Goal: Information Seeking & Learning: Learn about a topic

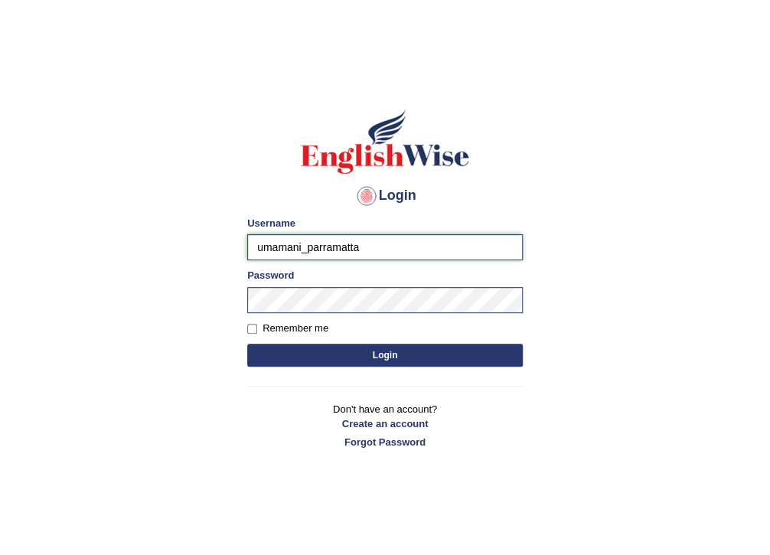
click at [303, 250] on input "umamani_parramatta" at bounding box center [385, 247] width 276 height 26
type input "hoover_parramatta"
click at [253, 325] on input "Remember me" at bounding box center [252, 329] width 10 height 10
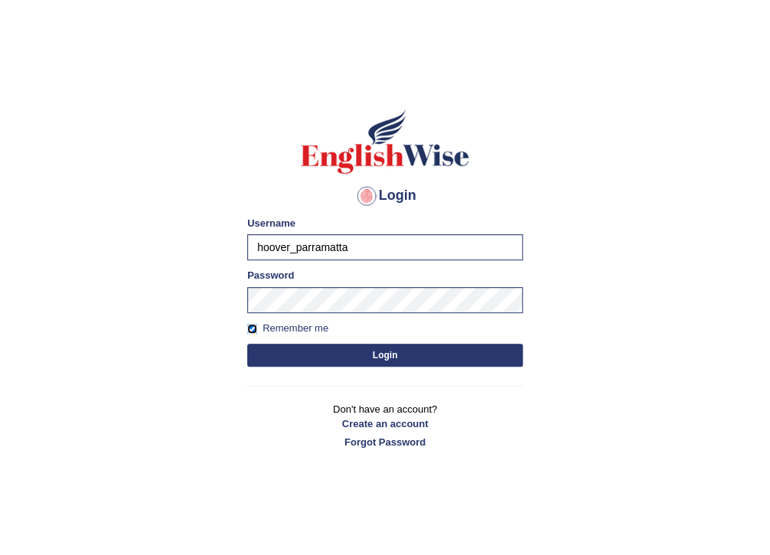
click at [250, 327] on input "Remember me" at bounding box center [252, 329] width 10 height 10
checkbox input "false"
click at [315, 352] on button "Login" at bounding box center [385, 355] width 276 height 23
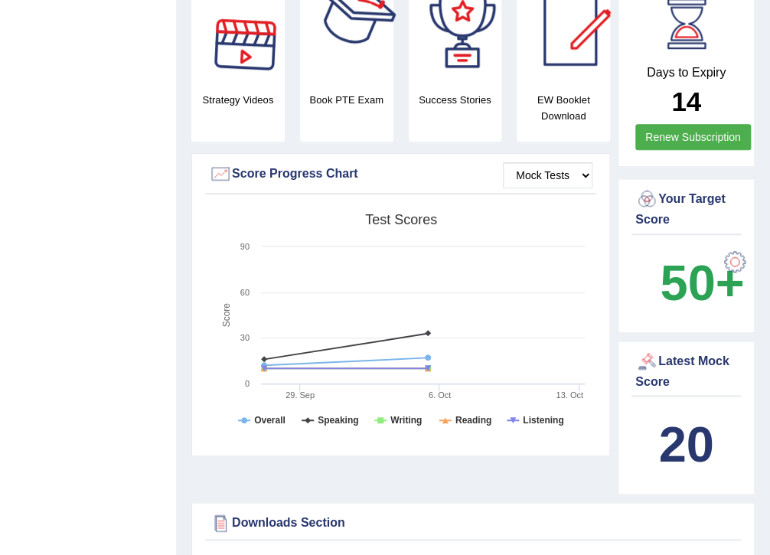
scroll to position [408, 0]
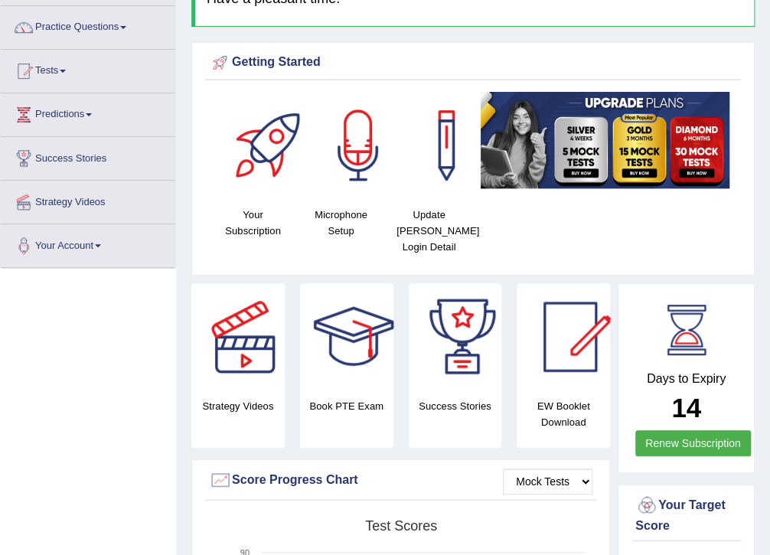
scroll to position [0, 0]
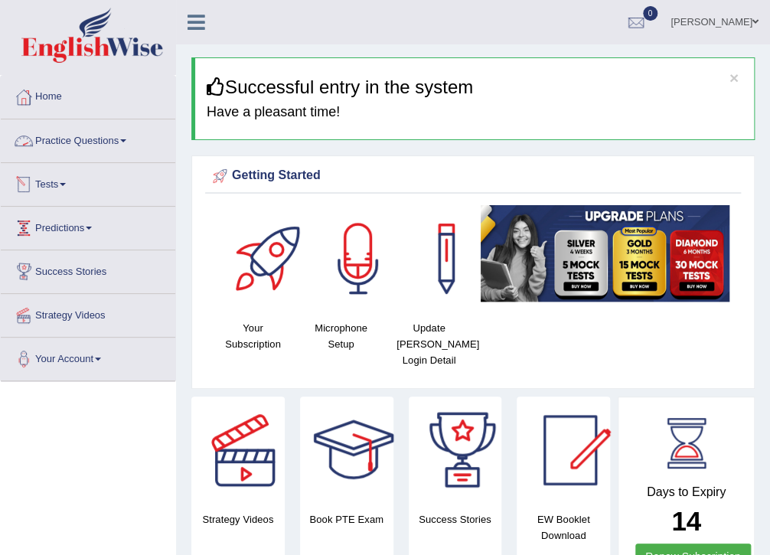
click at [70, 138] on link "Practice Questions" at bounding box center [88, 138] width 175 height 38
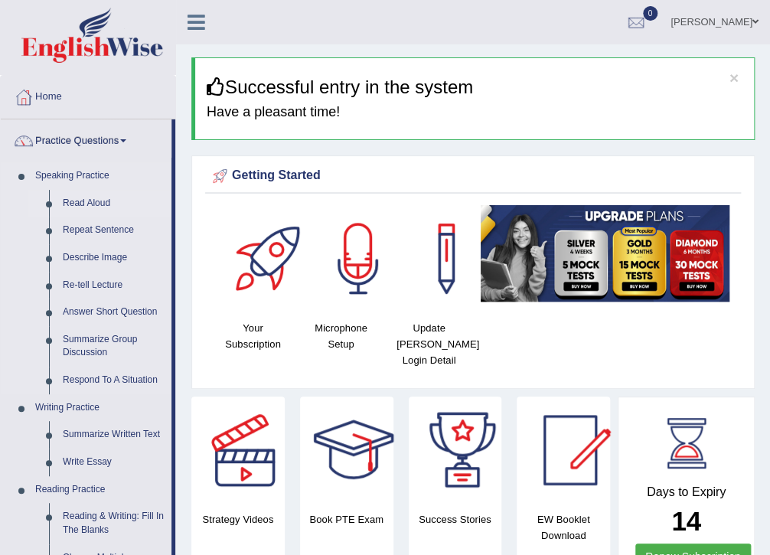
click at [75, 202] on link "Read Aloud" at bounding box center [114, 204] width 116 height 28
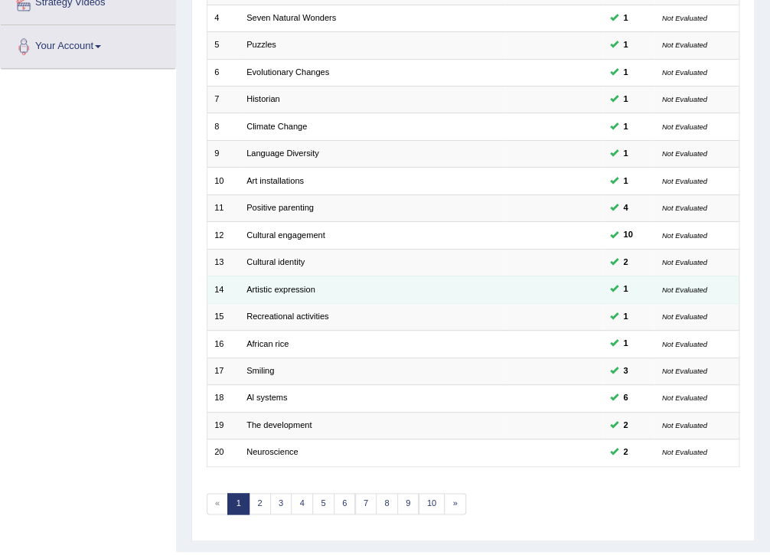
scroll to position [326, 0]
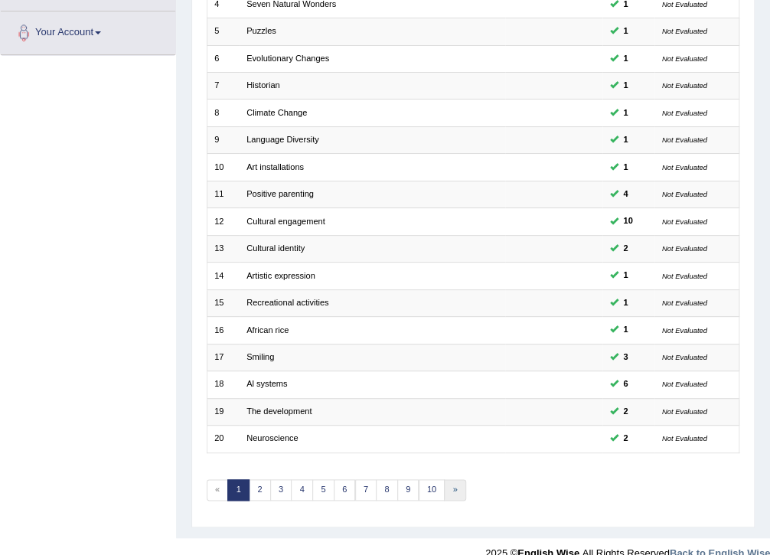
click at [450, 479] on link "»" at bounding box center [455, 489] width 22 height 21
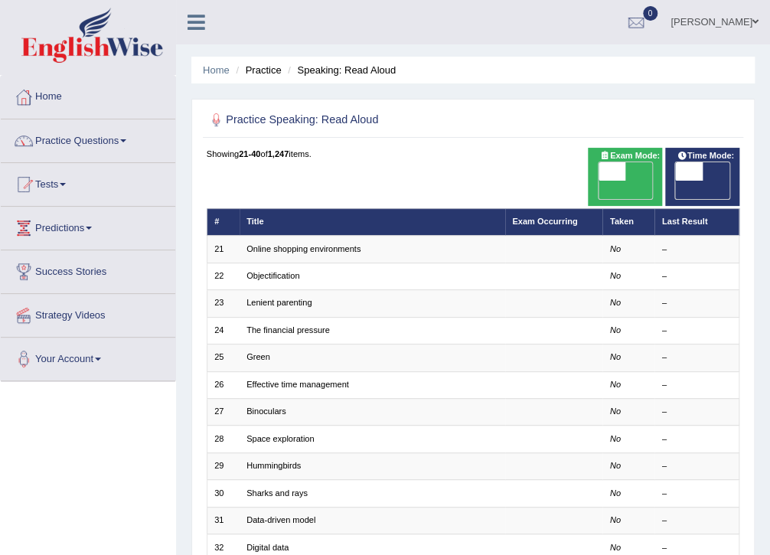
click at [72, 474] on div "Toggle navigation Home Practice Questions Speaking Practice Read Aloud Repeat S…" at bounding box center [385, 447] width 770 height 895
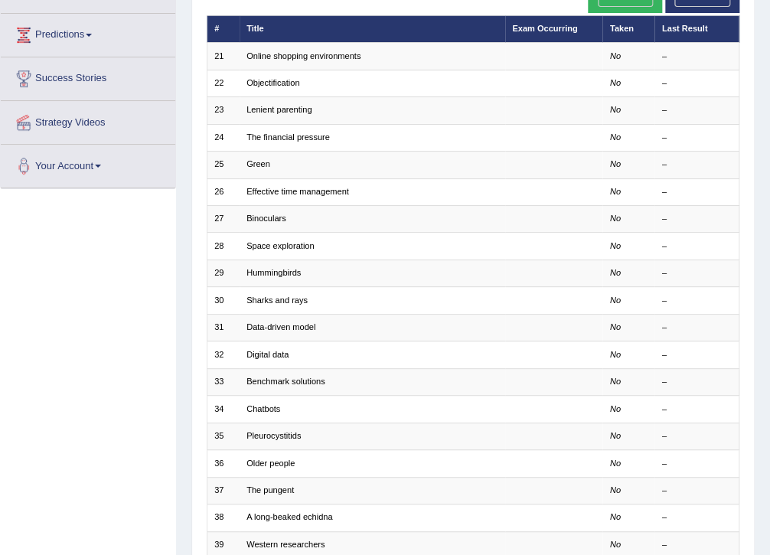
scroll to position [204, 0]
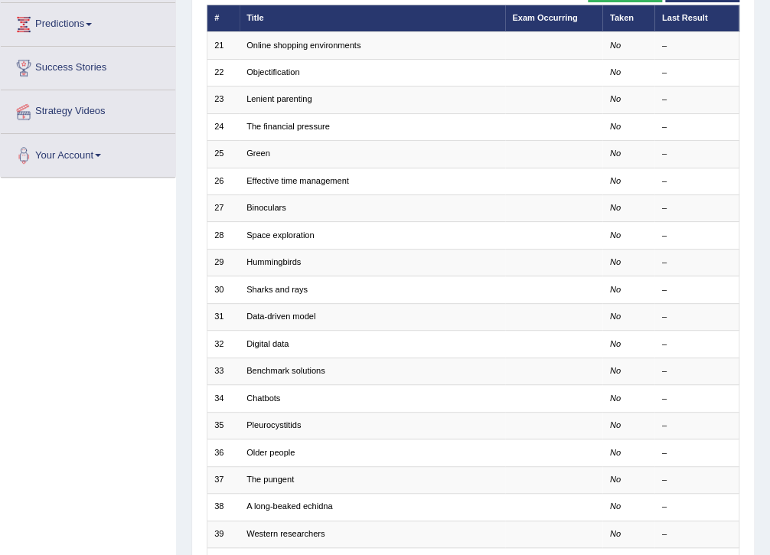
click at [34, 378] on div "Toggle navigation Home Practice Questions Speaking Practice Read Aloud Repeat S…" at bounding box center [385, 243] width 770 height 895
drag, startPoint x: 150, startPoint y: 300, endPoint x: 161, endPoint y: 278, distance: 24.7
click at [150, 299] on div "Toggle navigation Home Practice Questions Speaking Practice Read Aloud Repeat S…" at bounding box center [385, 243] width 770 height 895
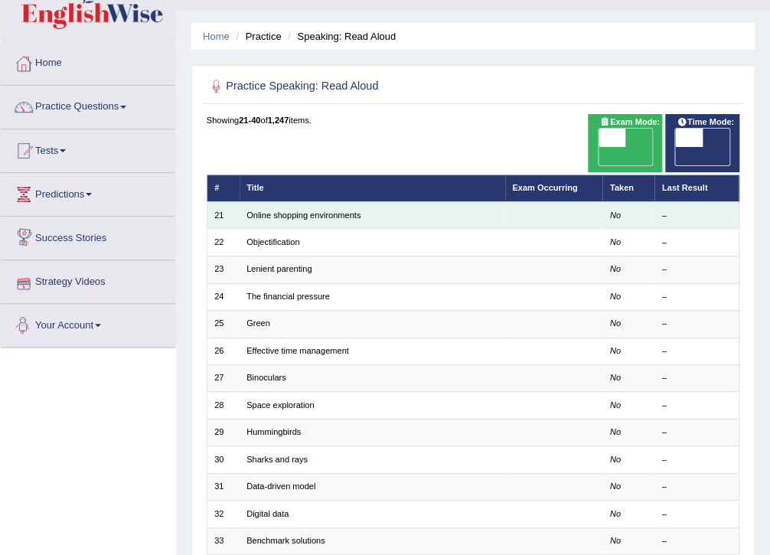
scroll to position [0, 0]
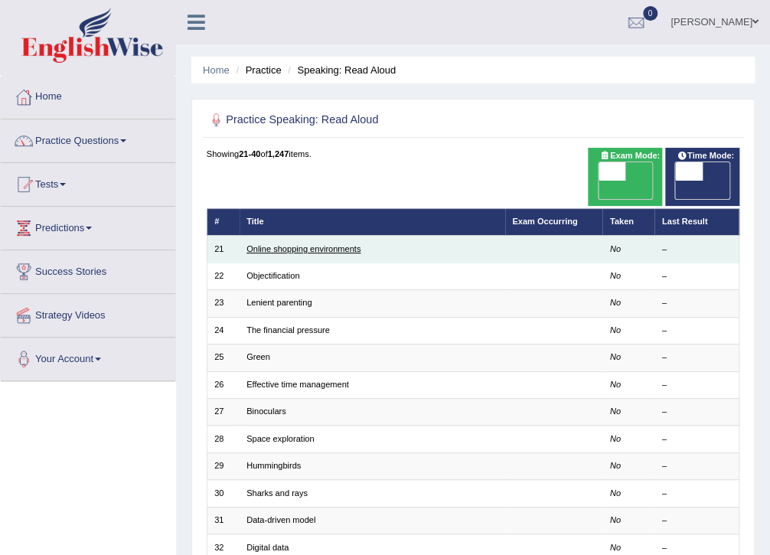
click at [296, 244] on link "Online shopping environments" at bounding box center [304, 248] width 114 height 9
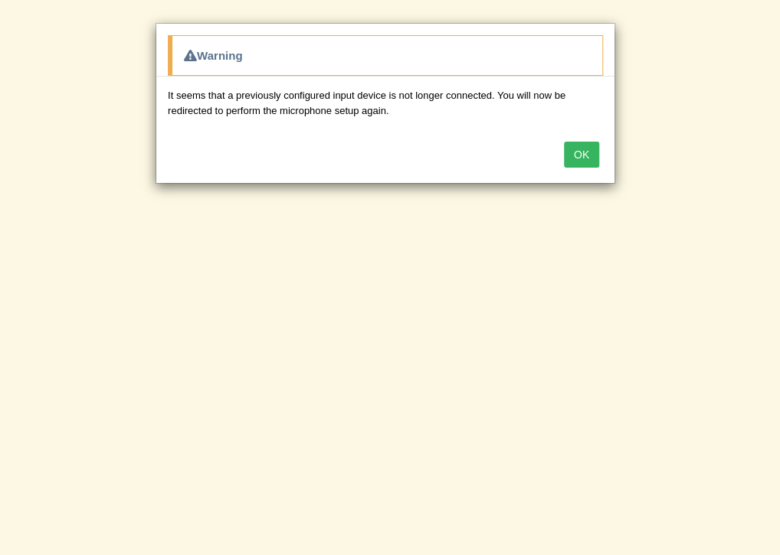
drag, startPoint x: 260, startPoint y: 132, endPoint x: 293, endPoint y: 130, distance: 33.8
click at [260, 132] on div "OK" at bounding box center [385, 156] width 458 height 54
click at [478, 123] on div "It seems that a previously configured input device is not longer connected. You…" at bounding box center [385, 103] width 458 height 52
click at [586, 159] on button "OK" at bounding box center [581, 155] width 35 height 26
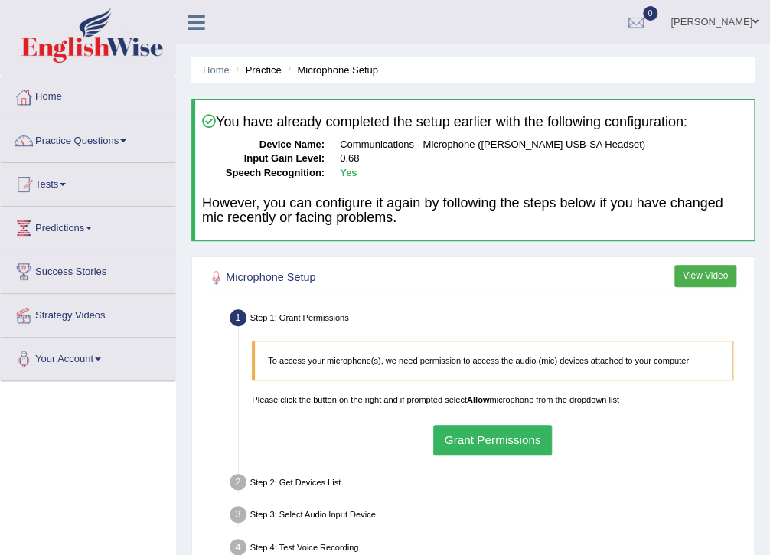
click at [199, 440] on div "Microphone Setup View Video Step 1: Grant Permissions To access your microphone…" at bounding box center [473, 455] width 564 height 396
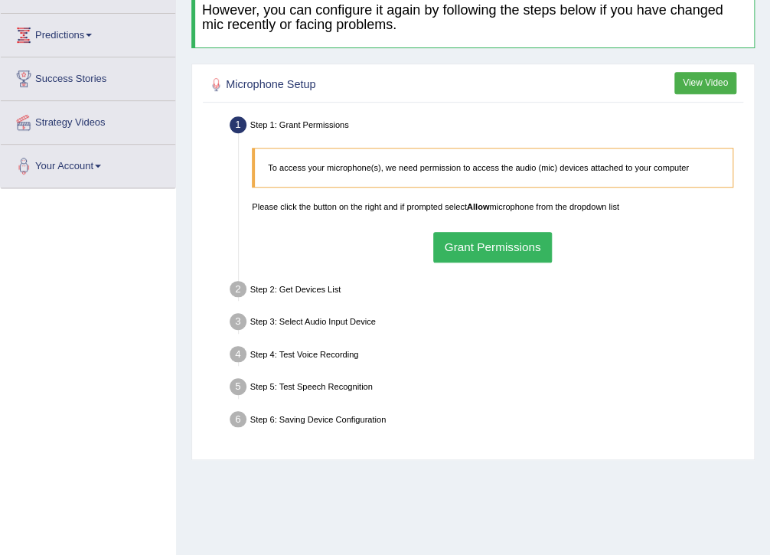
scroll to position [204, 0]
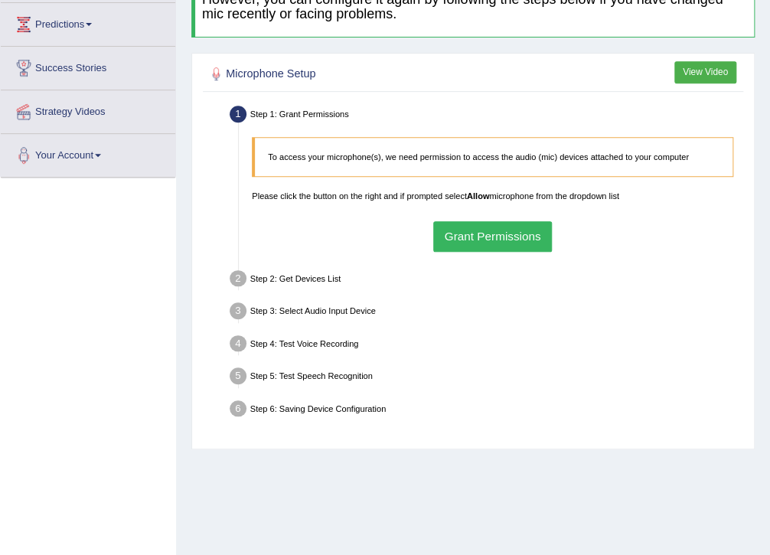
click at [494, 239] on button "Grant Permissions" at bounding box center [492, 236] width 119 height 30
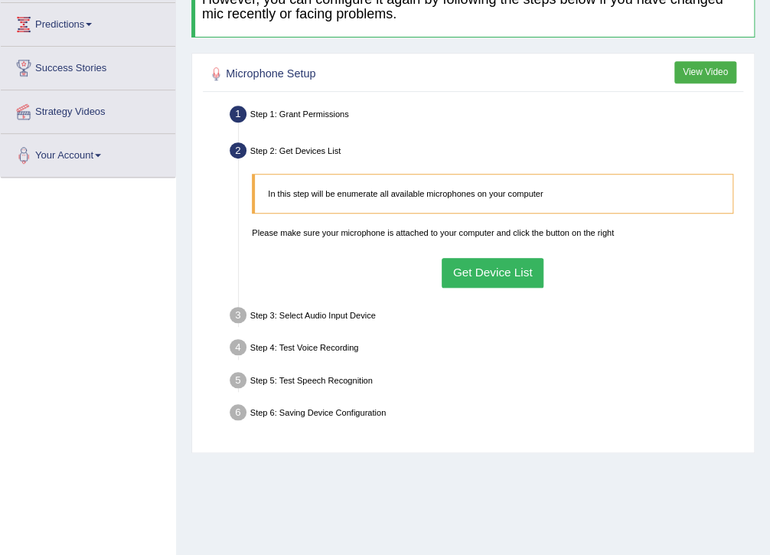
click at [493, 278] on button "Get Device List" at bounding box center [493, 273] width 102 height 30
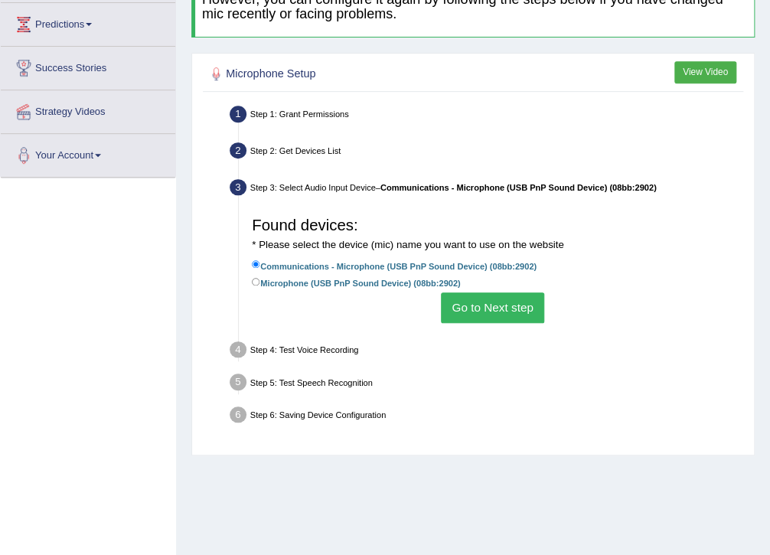
click at [491, 309] on button "Go to Next step" at bounding box center [492, 308] width 103 height 30
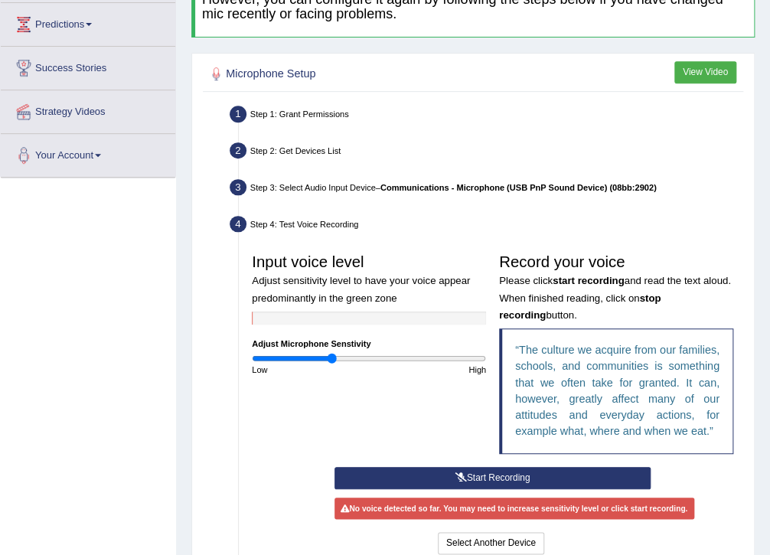
click at [407, 409] on div "Input voice level Adjust sensitivity level to have your voice appear predominan…" at bounding box center [493, 357] width 495 height 220
click at [499, 474] on button "Start Recording" at bounding box center [493, 478] width 316 height 22
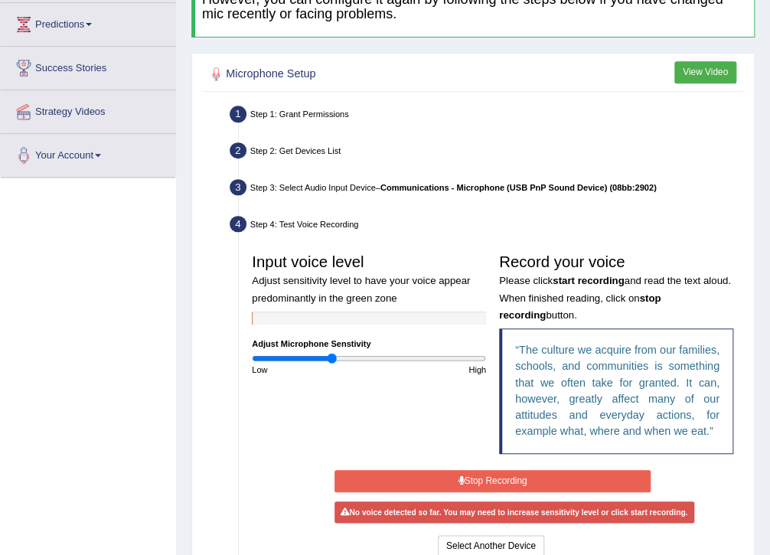
click at [499, 475] on button "Stop Recording" at bounding box center [493, 481] width 316 height 22
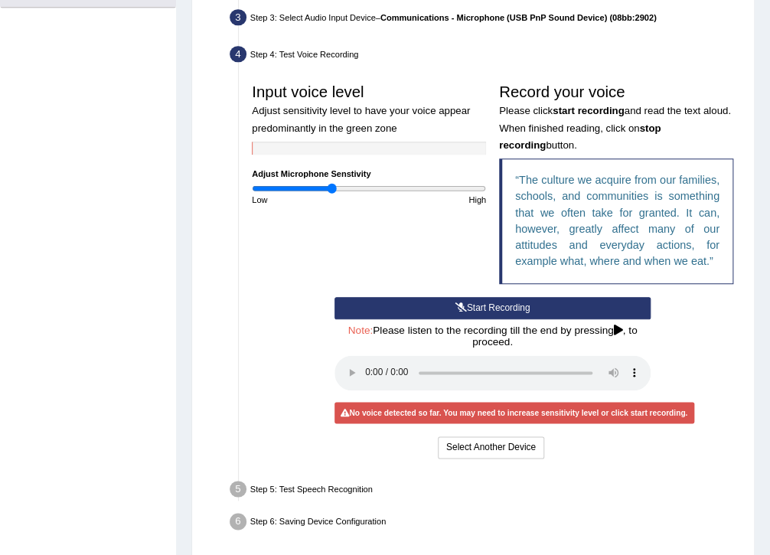
scroll to position [408, 0]
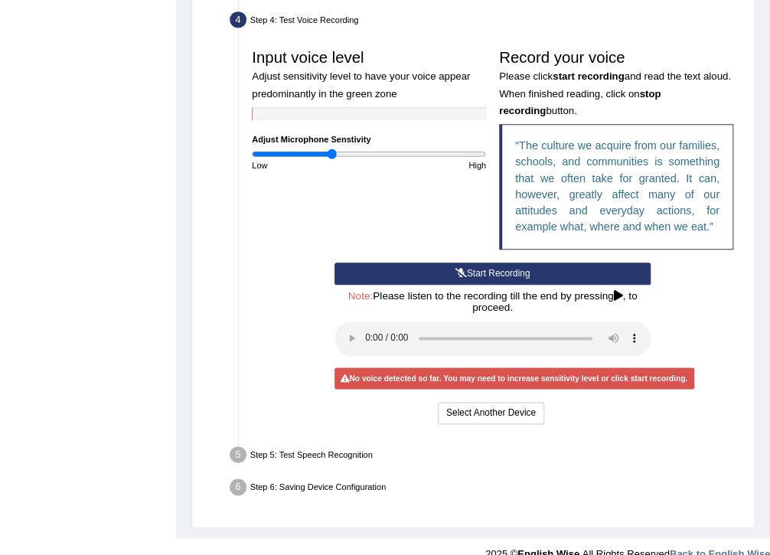
click at [474, 271] on button "Start Recording" at bounding box center [493, 274] width 316 height 22
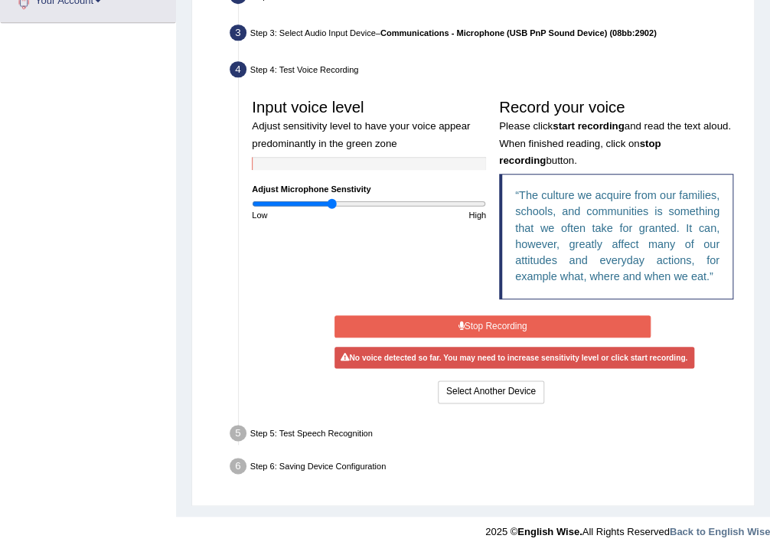
scroll to position [357, 0]
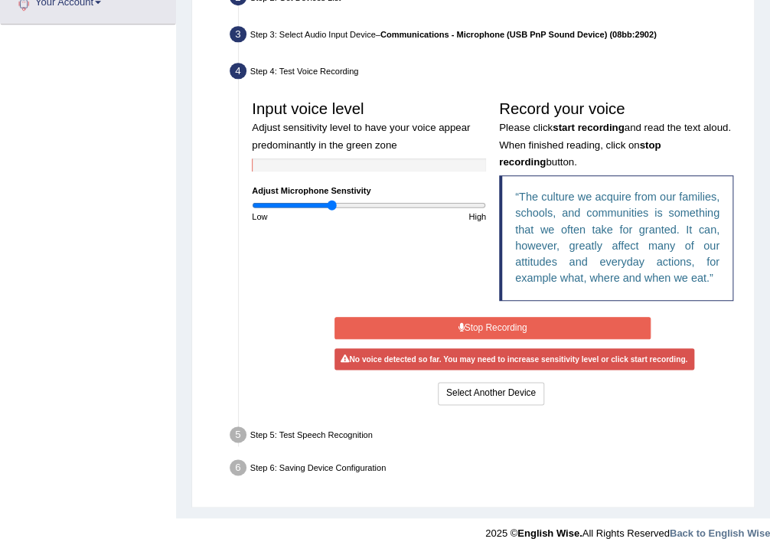
click at [495, 322] on button "Stop Recording" at bounding box center [493, 328] width 316 height 22
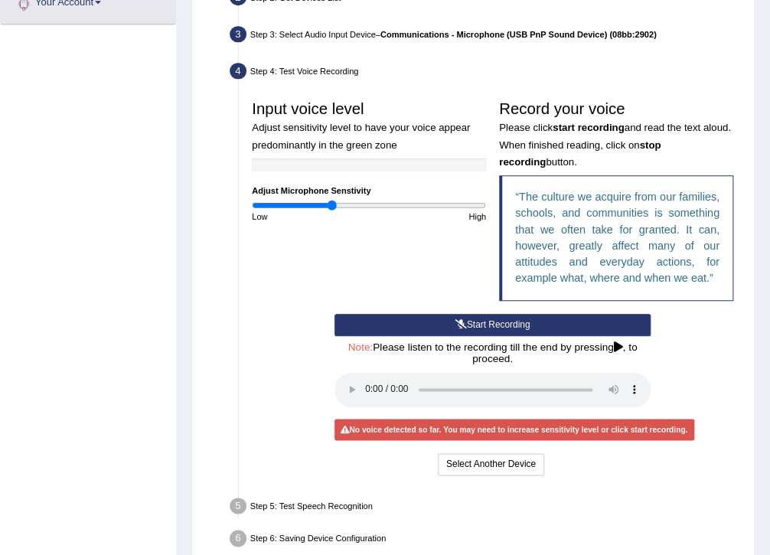
click at [694, 335] on div "Start Recording Stop Recording Note: Please listen to the recording till the en…" at bounding box center [493, 396] width 495 height 165
drag, startPoint x: 328, startPoint y: 202, endPoint x: 516, endPoint y: 206, distance: 188.4
type input "2"
click at [486, 206] on input "range" at bounding box center [369, 205] width 234 height 11
click at [473, 322] on button "Start Recording" at bounding box center [493, 325] width 316 height 22
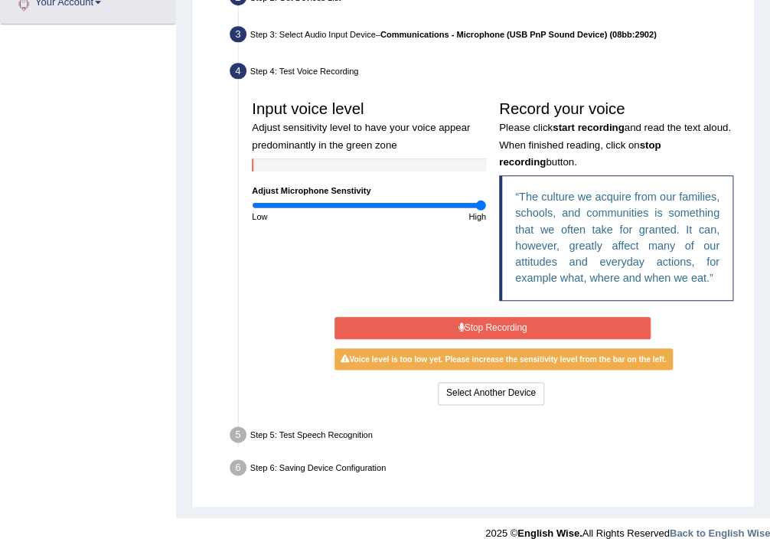
click at [505, 323] on button "Stop Recording" at bounding box center [493, 328] width 316 height 22
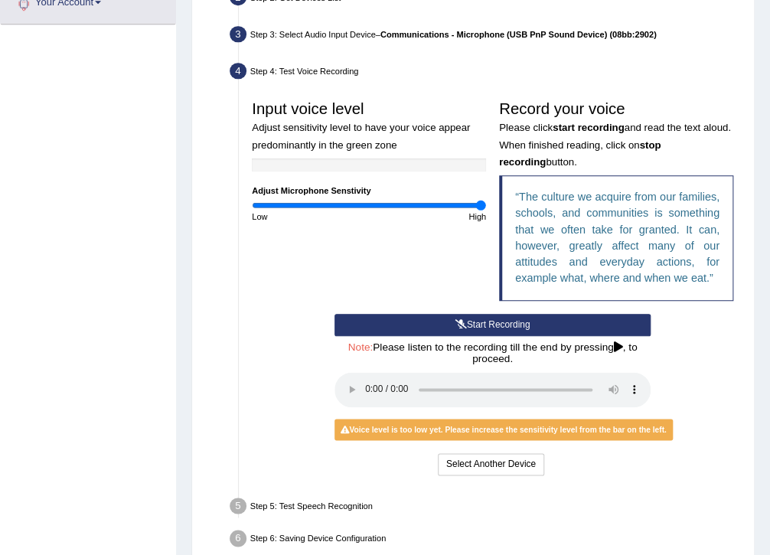
click at [267, 410] on div "Start Recording Stop Recording Note: Please listen to the recording till the en…" at bounding box center [493, 396] width 495 height 165
click at [492, 433] on div "Voice level is too low yet. Please increase the sensitivity level from the bar …" at bounding box center [504, 429] width 338 height 21
click at [527, 463] on button "Select Another Device" at bounding box center [491, 464] width 106 height 22
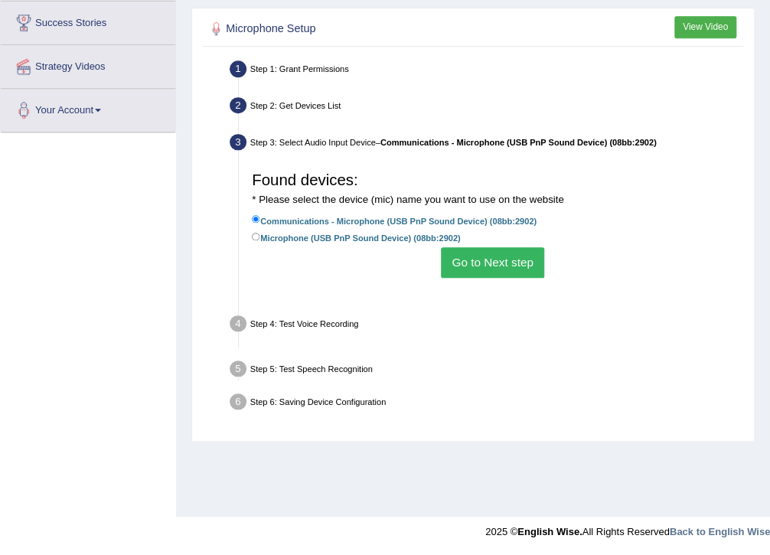
scroll to position [249, 0]
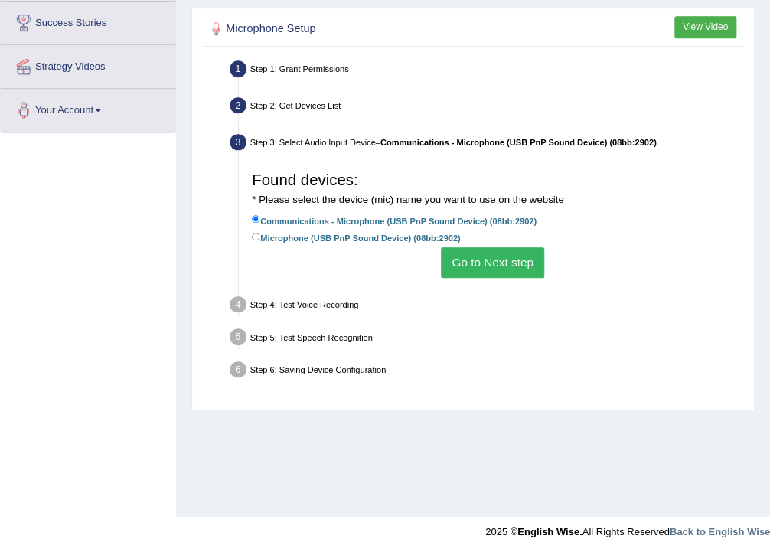
click at [502, 268] on button "Go to Next step" at bounding box center [492, 262] width 103 height 30
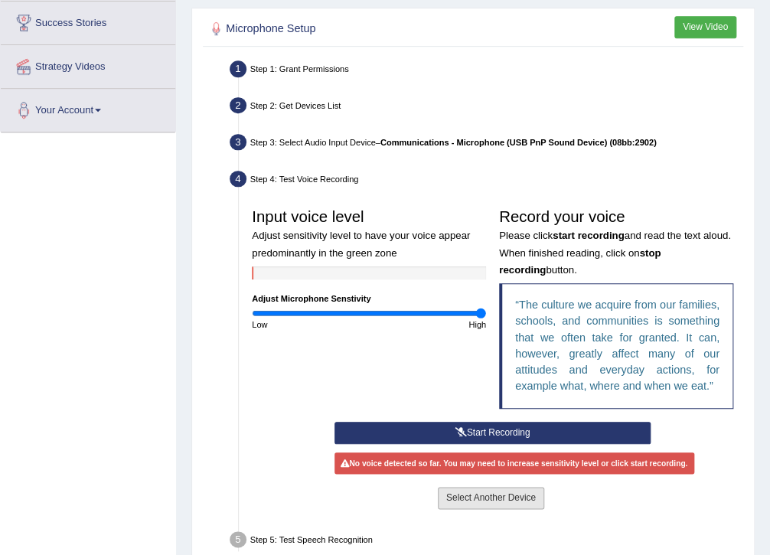
click at [476, 498] on button "Select Another Device" at bounding box center [491, 498] width 106 height 22
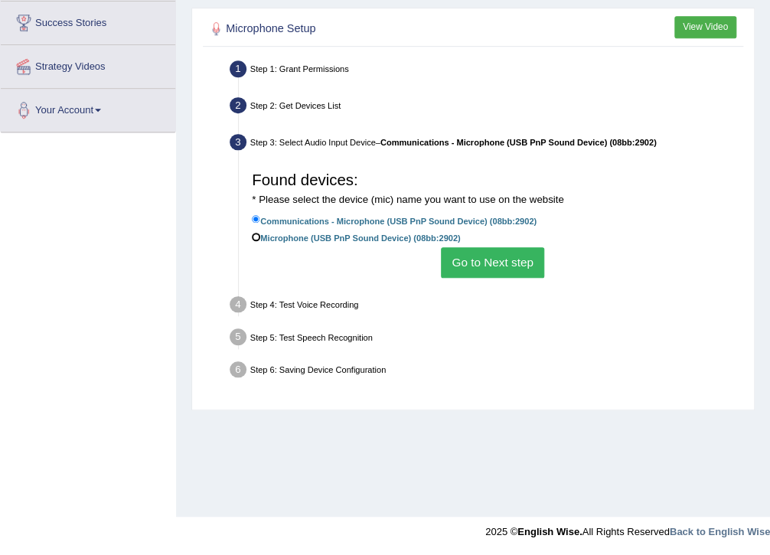
click at [254, 237] on input "Microphone (USB PnP Sound Device) (08bb:2902)" at bounding box center [256, 237] width 8 height 8
radio input "true"
click at [495, 258] on button "Go to Next step" at bounding box center [492, 262] width 103 height 30
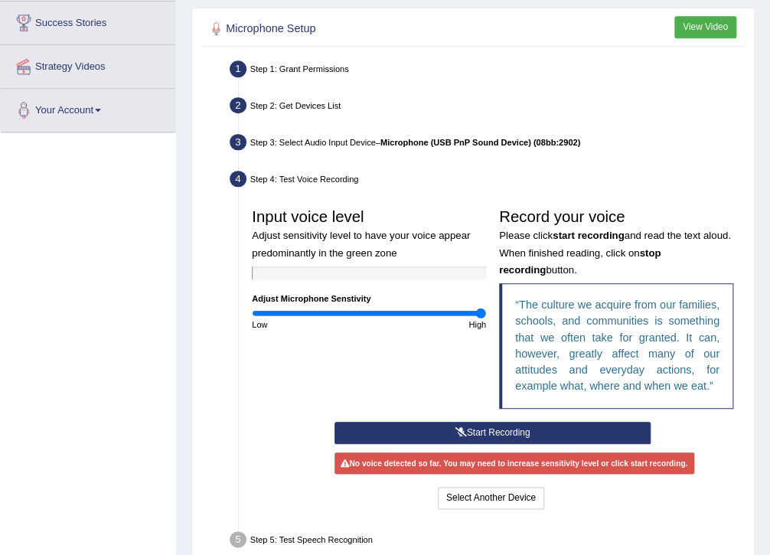
click at [502, 433] on button "Start Recording" at bounding box center [493, 433] width 316 height 22
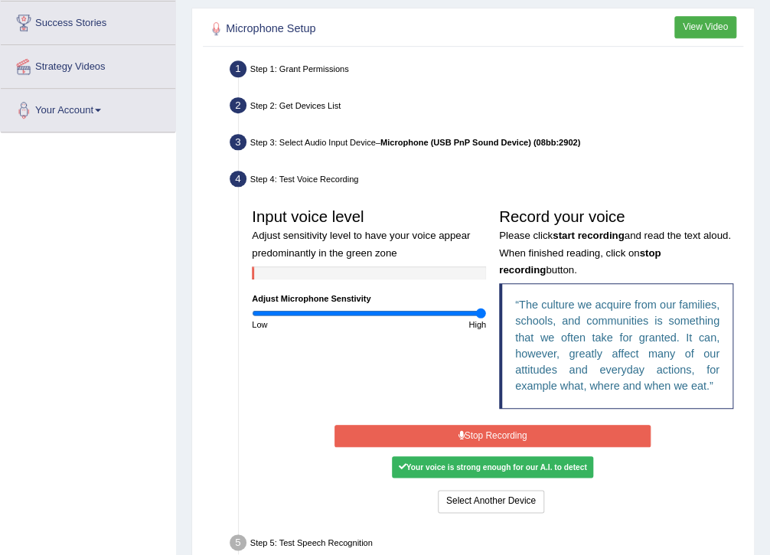
click at [530, 469] on div "Your voice is strong enough for our A.I. to detect" at bounding box center [492, 466] width 201 height 21
click at [525, 427] on button "Stop Recording" at bounding box center [493, 436] width 316 height 22
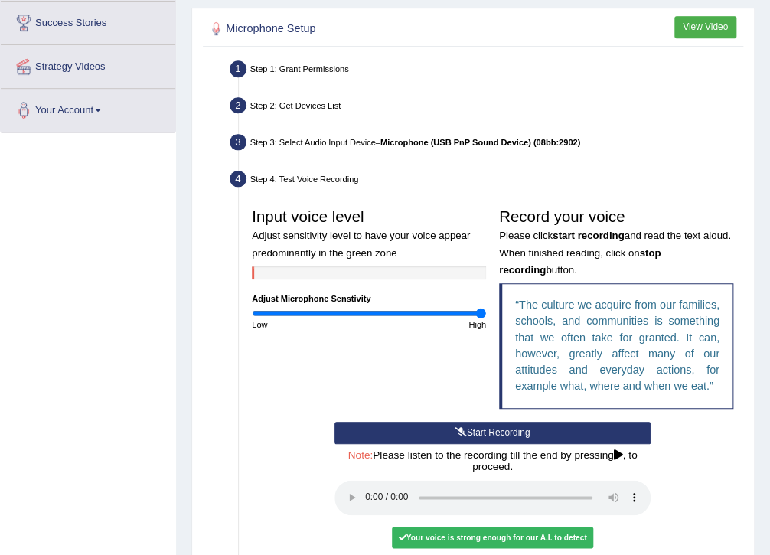
click at [520, 536] on div "Your voice is strong enough for our A.I. to detect" at bounding box center [492, 537] width 201 height 21
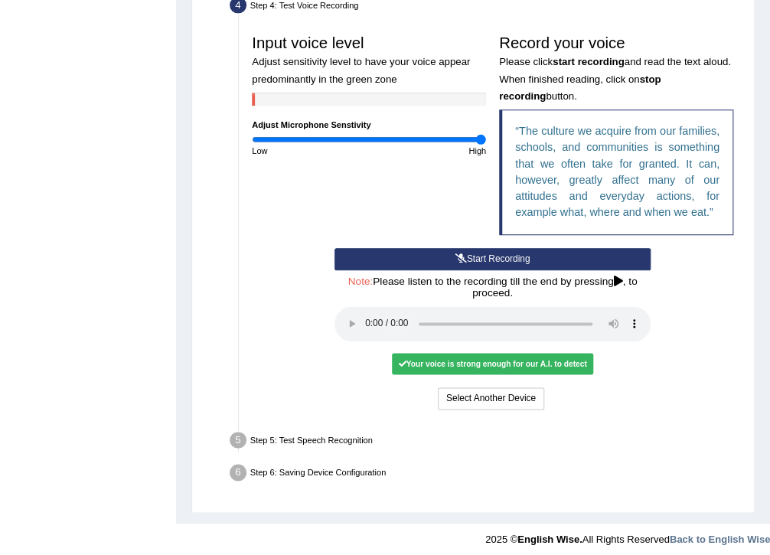
scroll to position [428, 0]
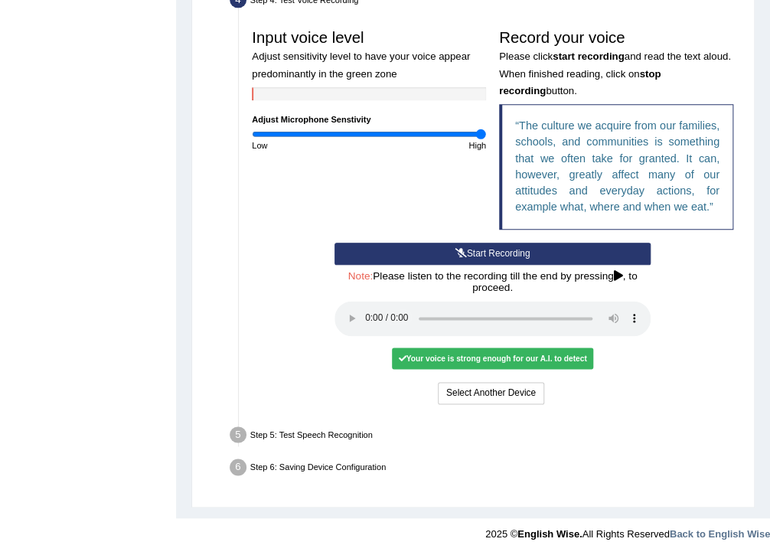
click at [497, 360] on div "Your voice is strong enough for our A.I. to detect" at bounding box center [492, 358] width 201 height 21
click at [603, 417] on ul "Step 1: Grant Permissions To access your microphone(s), we need permission to a…" at bounding box center [474, 180] width 534 height 606
click at [620, 395] on div "Select Another Device Voice is ok. Go to Next step" at bounding box center [493, 394] width 316 height 25
click at [556, 394] on button "Voice is ok. Go to Next step" at bounding box center [546, 393] width 129 height 22
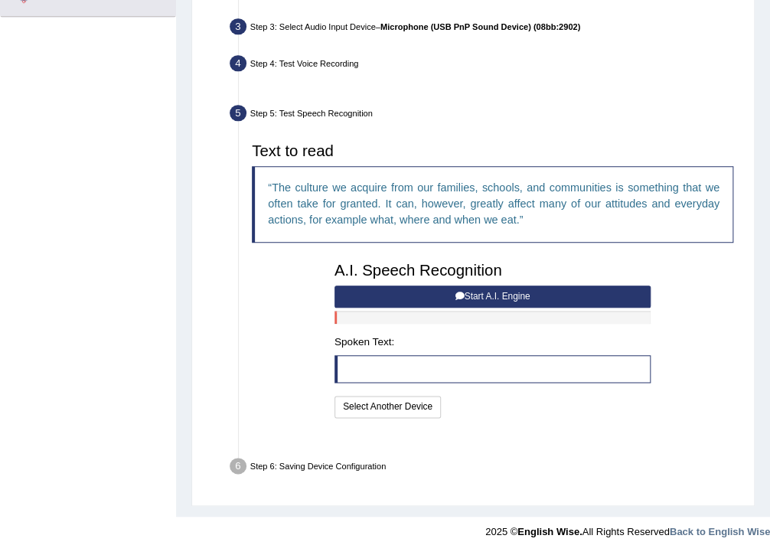
scroll to position [332, 0]
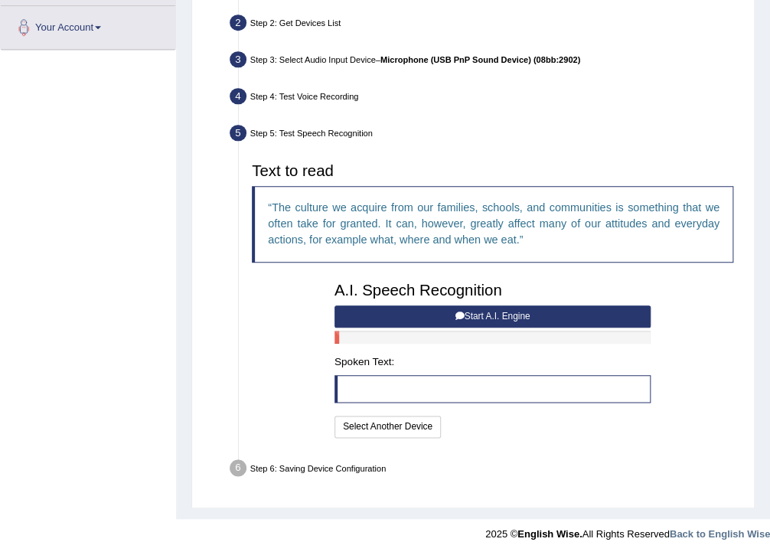
click at [449, 313] on button "Start A.I. Engine" at bounding box center [493, 317] width 316 height 22
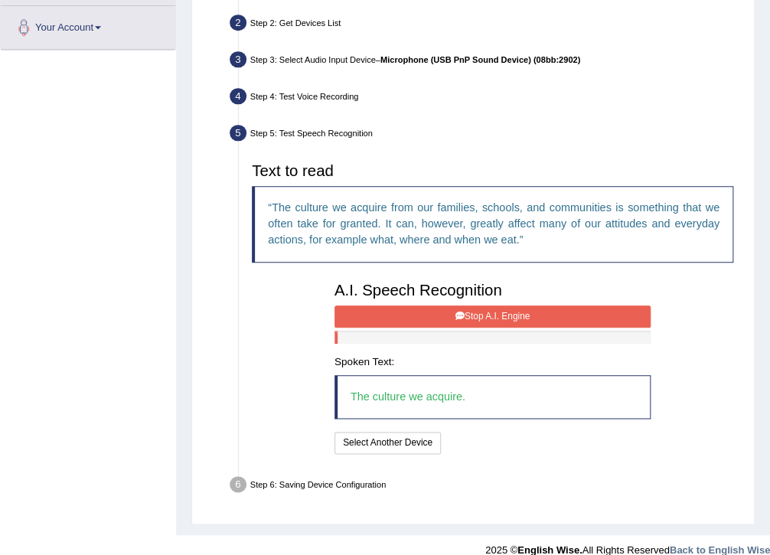
click at [496, 308] on button "Stop A.I. Engine" at bounding box center [493, 317] width 316 height 22
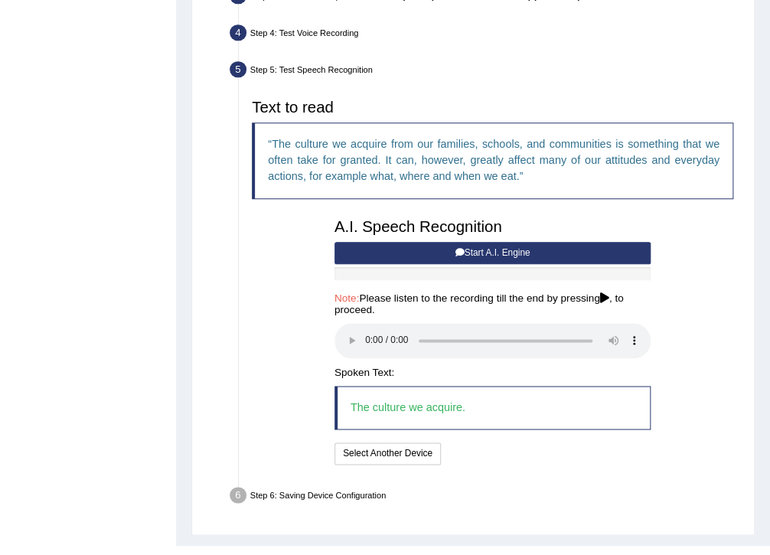
scroll to position [423, 0]
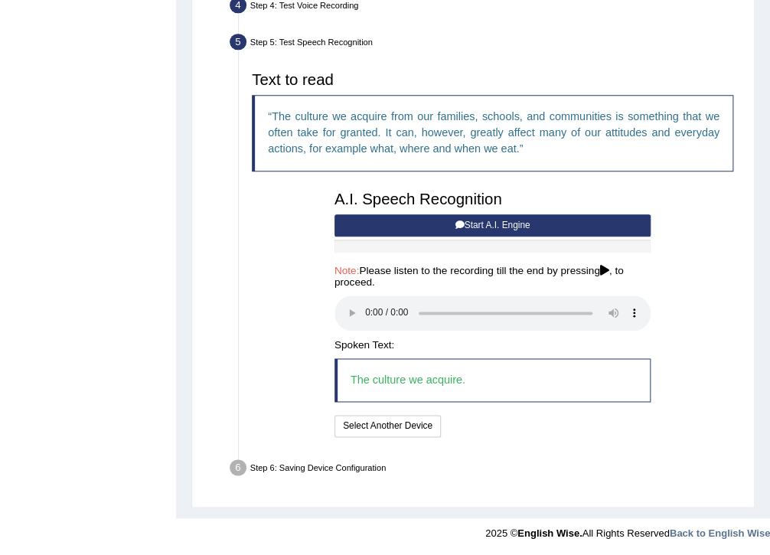
click at [526, 431] on div "I will practice without this feature Select Another Device Speech is ok. Go to …" at bounding box center [493, 427] width 316 height 25
click at [296, 258] on div "Text to read The culture we acquire from our families, schools, and communities…" at bounding box center [493, 252] width 495 height 376
click at [524, 422] on button "Speech is ok. Go to Last step" at bounding box center [514, 426] width 136 height 22
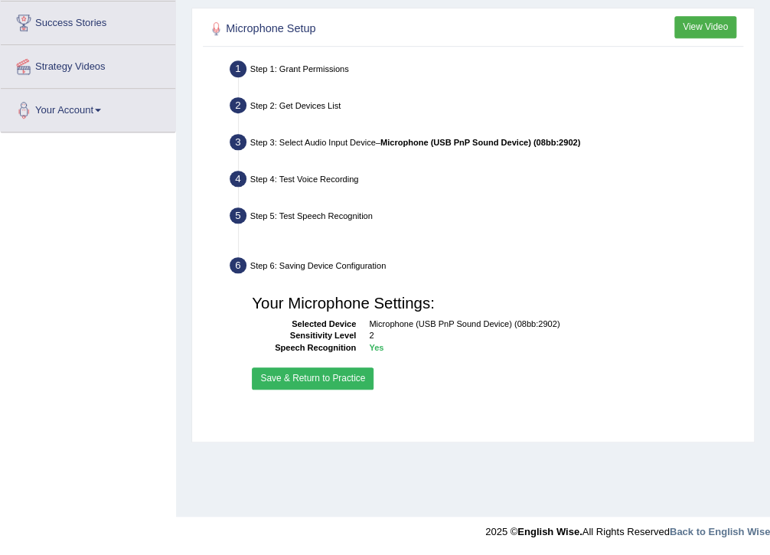
scroll to position [249, 0]
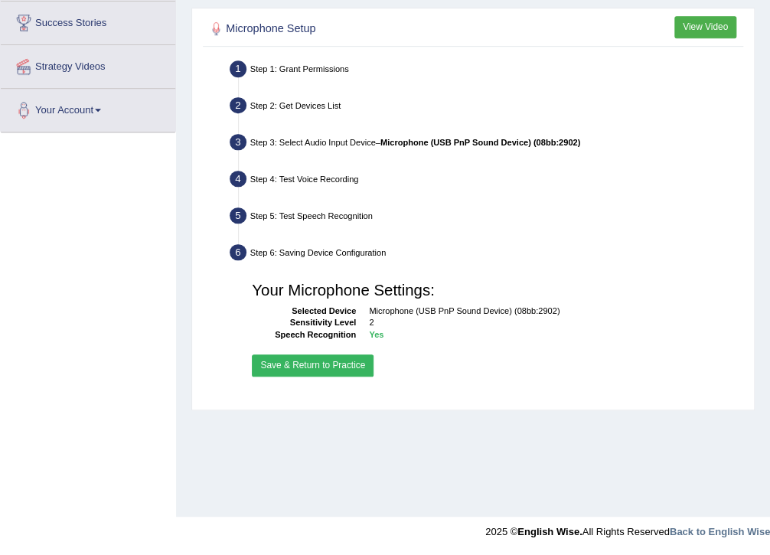
click at [473, 422] on div "Home Practice Microphone Setup You have already completed the setup earlier wit…" at bounding box center [473, 134] width 594 height 766
drag, startPoint x: 239, startPoint y: 420, endPoint x: 282, endPoint y: 391, distance: 51.4
click at [240, 417] on div "Home Practice Microphone Setup You have already completed the setup earlier wit…" at bounding box center [473, 134] width 594 height 766
click at [305, 365] on button "Save & Return to Practice" at bounding box center [313, 366] width 122 height 22
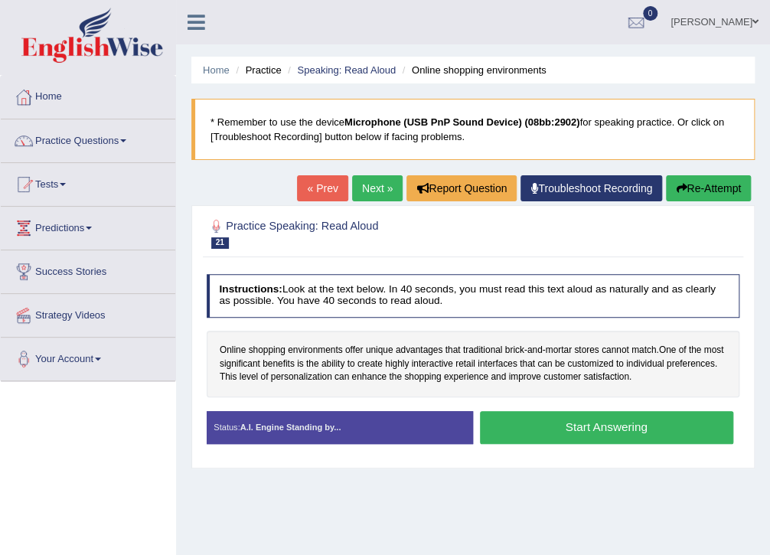
click at [348, 388] on div "Online shopping environments offer unique advantages that traditional brick - a…" at bounding box center [474, 364] width 534 height 67
click at [597, 432] on button "Start Answering" at bounding box center [606, 427] width 253 height 33
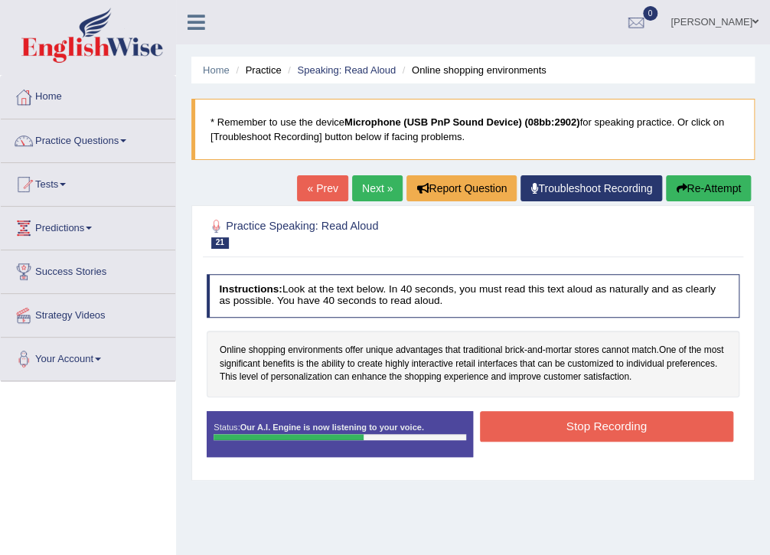
click at [588, 426] on button "Stop Recording" at bounding box center [606, 426] width 253 height 30
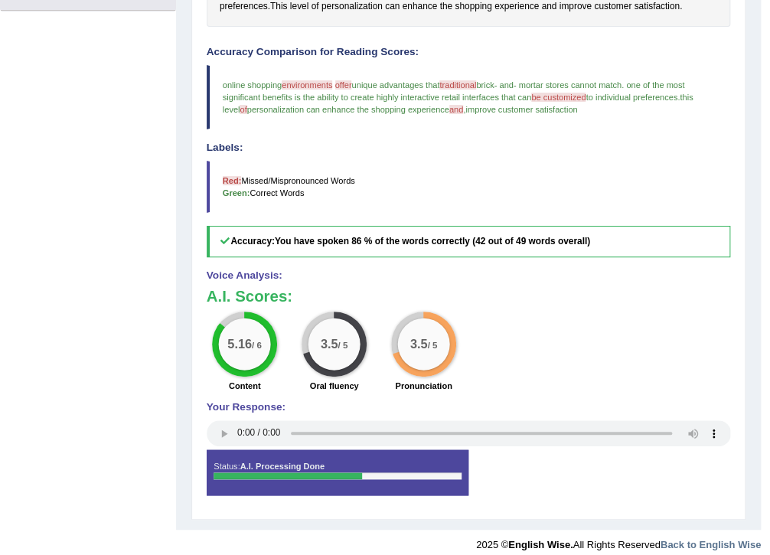
scroll to position [382, 0]
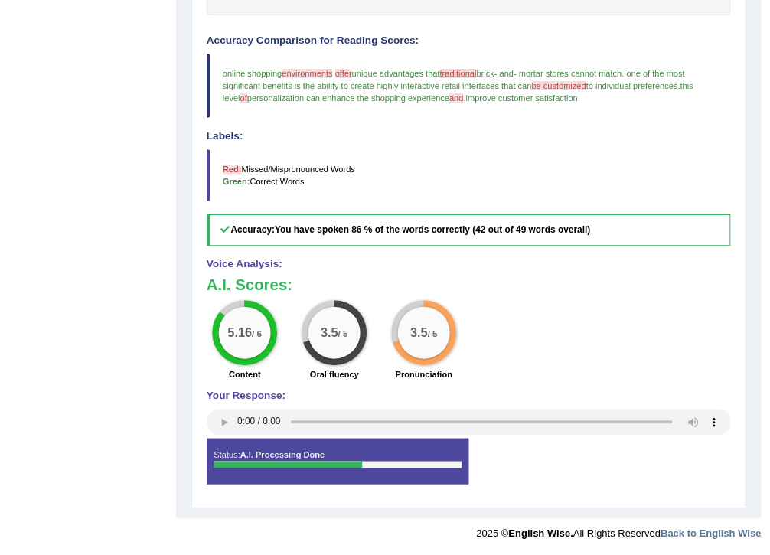
click at [465, 312] on div "3.5 / 5 Pronunciation" at bounding box center [424, 342] width 90 height 84
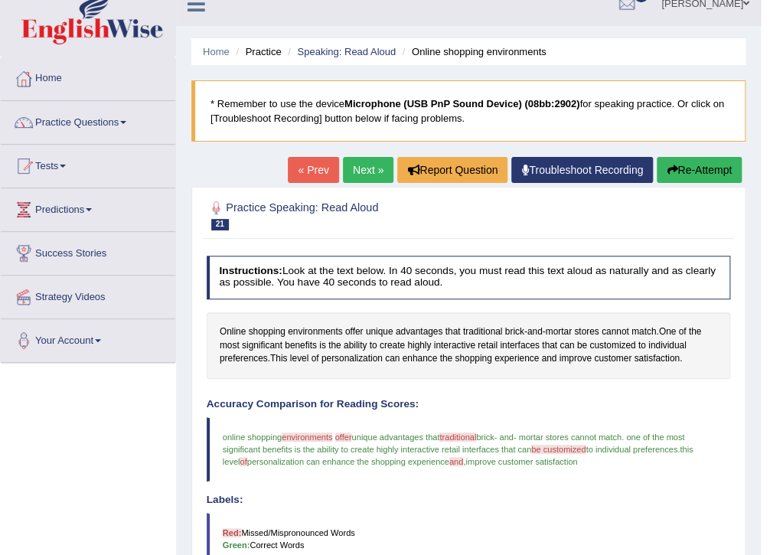
scroll to position [0, 0]
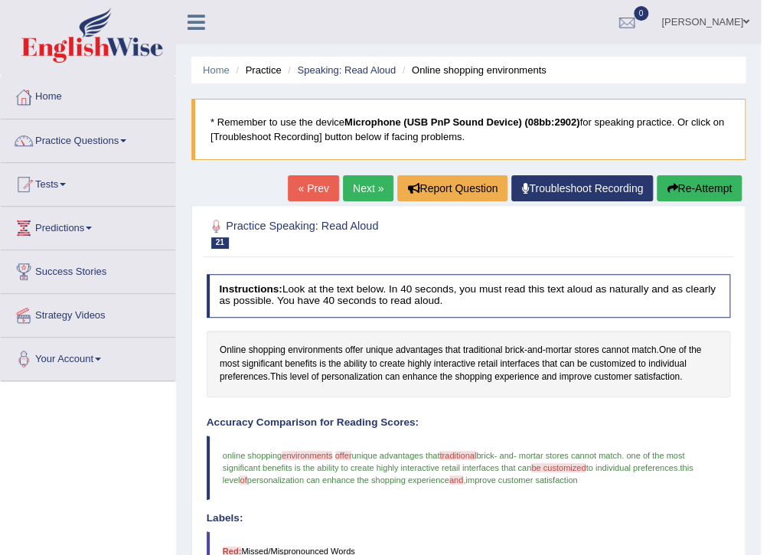
click at [692, 192] on button "Re-Attempt" at bounding box center [699, 188] width 85 height 26
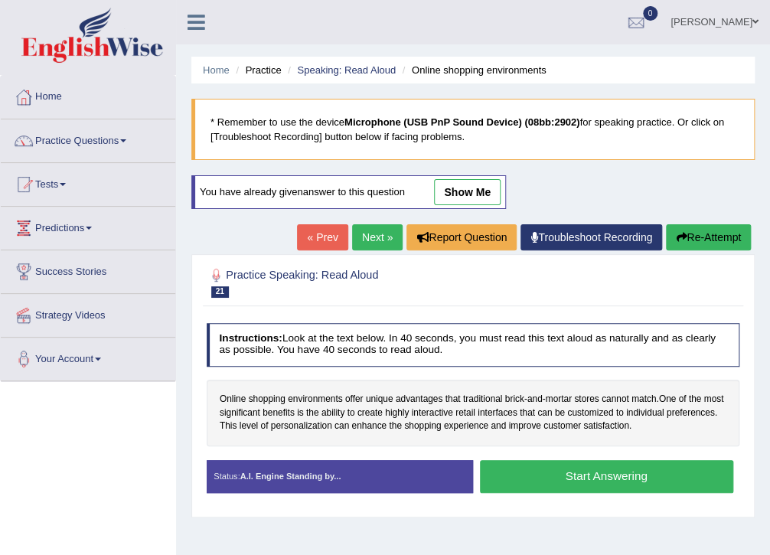
click at [560, 474] on button "Start Answering" at bounding box center [606, 476] width 253 height 33
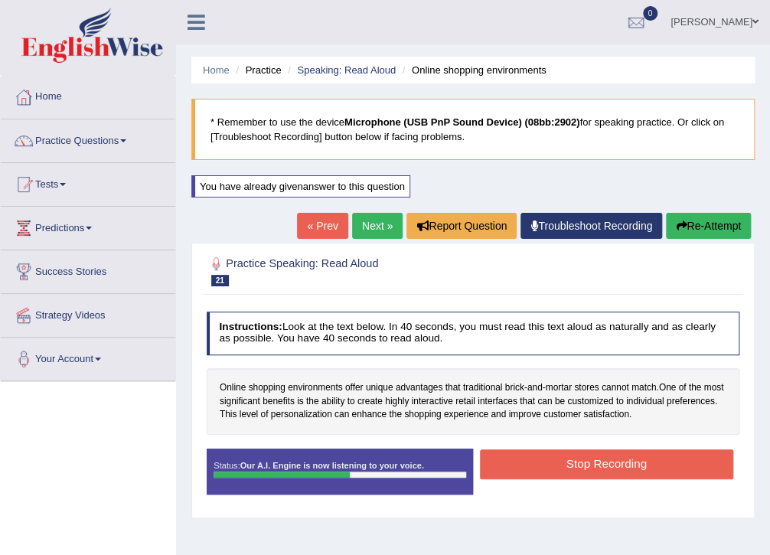
click at [615, 469] on button "Stop Recording" at bounding box center [606, 465] width 253 height 30
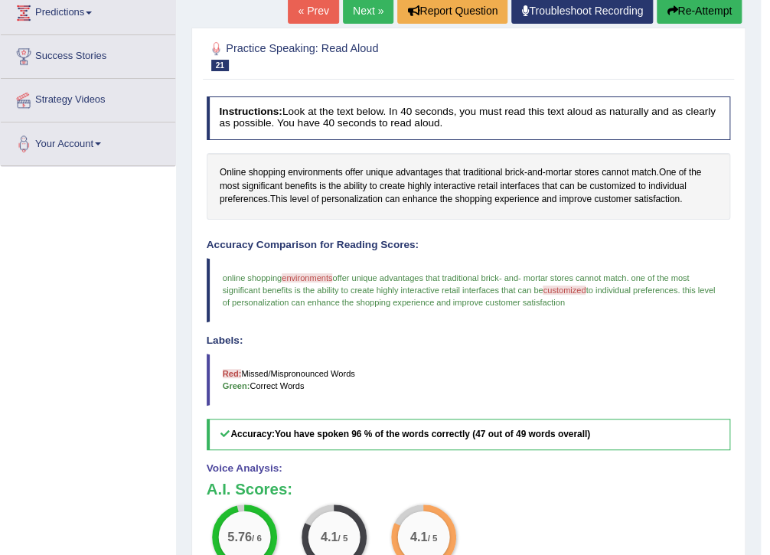
scroll to position [420, 0]
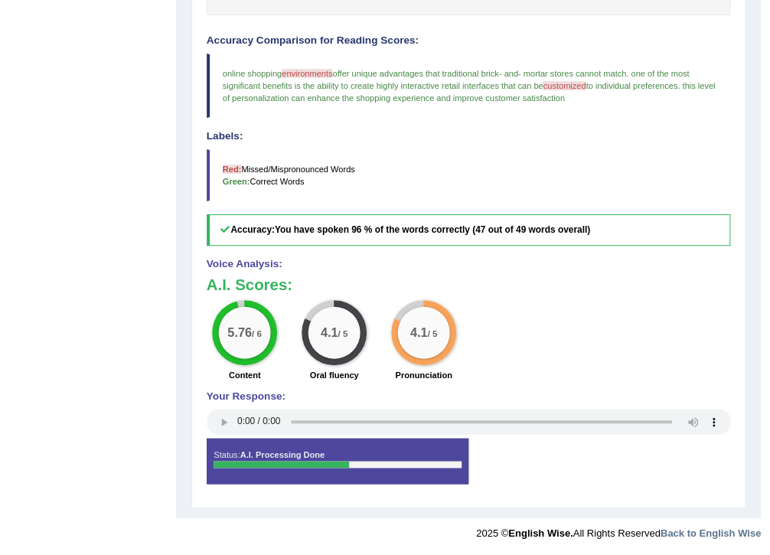
click at [729, 323] on div "5.76 / 6 Content 4.1 / 5 Oral fluency 4.1 / 5 Pronunciation" at bounding box center [469, 342] width 538 height 84
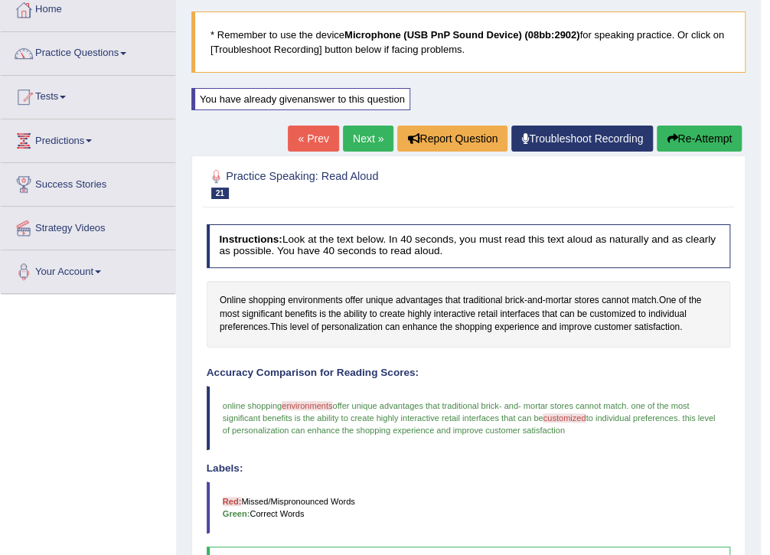
scroll to position [0, 0]
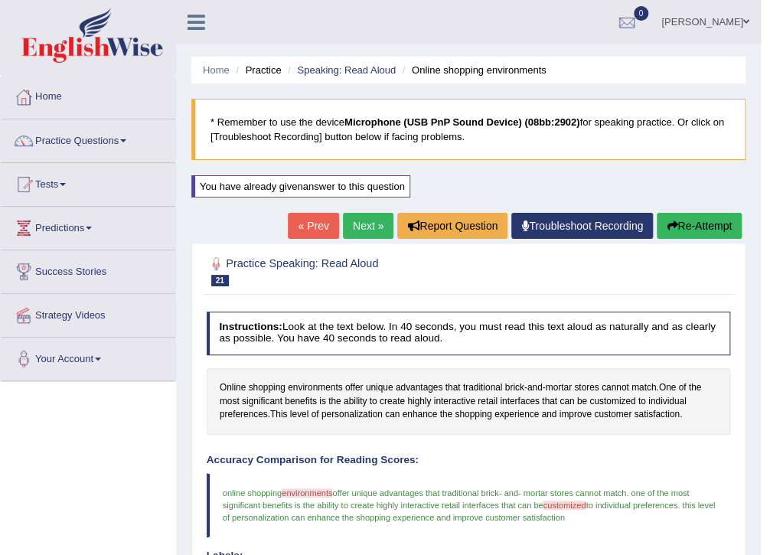
click at [362, 220] on link "Next »" at bounding box center [368, 226] width 51 height 26
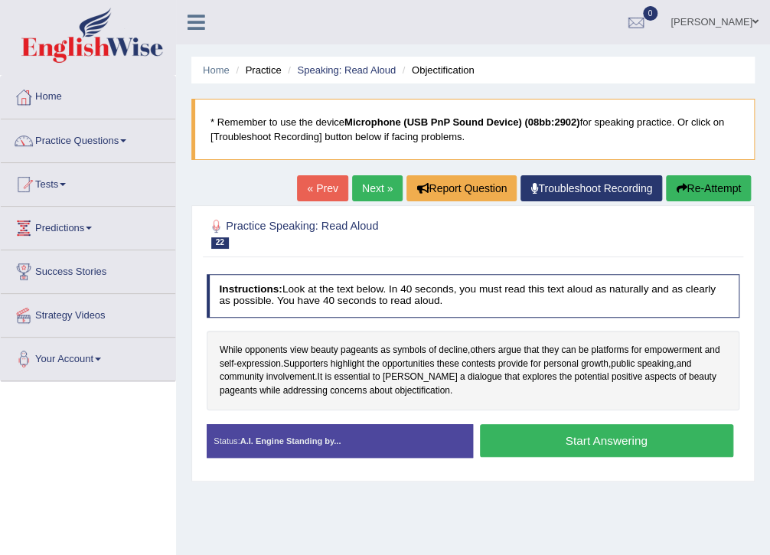
click at [566, 445] on button "Start Answering" at bounding box center [606, 440] width 253 height 33
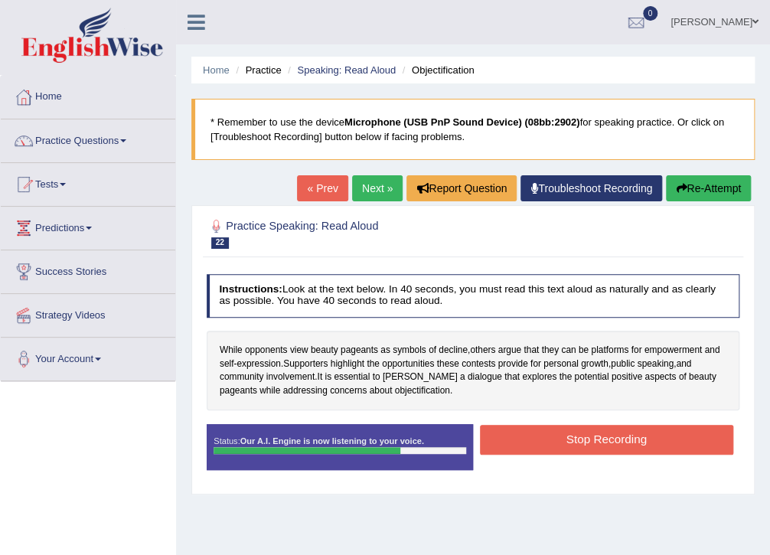
click at [564, 445] on button "Stop Recording" at bounding box center [606, 440] width 253 height 30
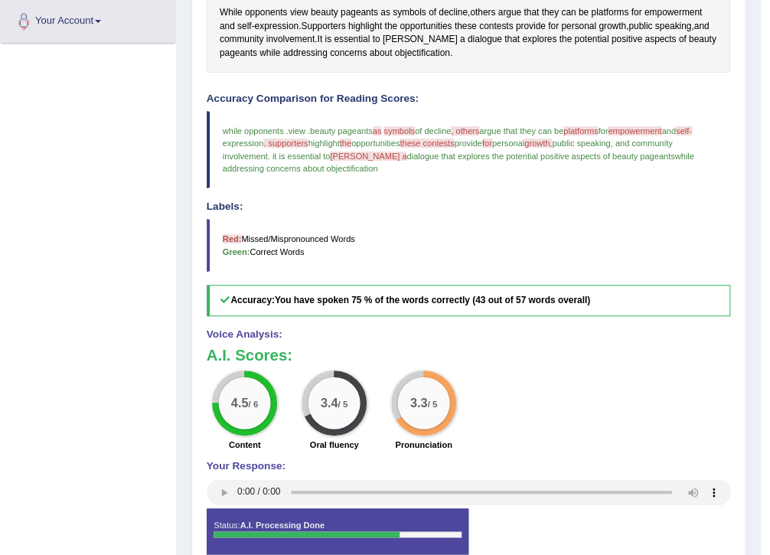
scroll to position [407, 0]
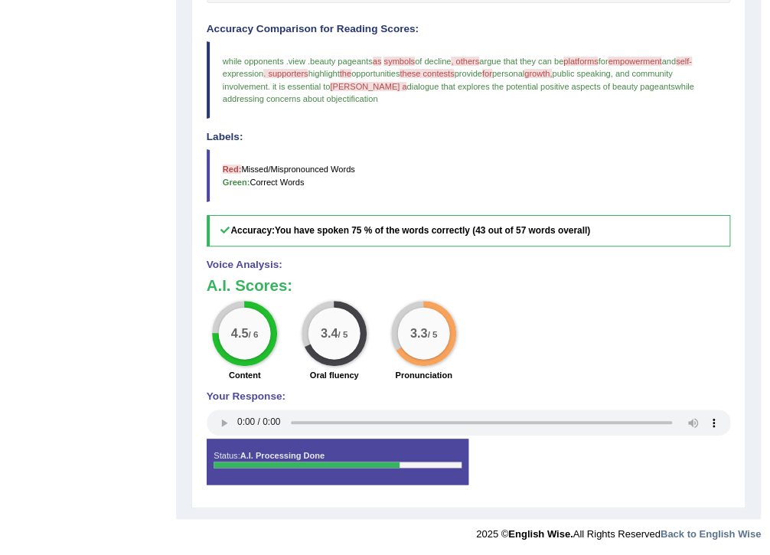
click at [542, 342] on div "4.5 / 6 Content 3.4 / 5 Oral fluency 3.3 / 5 Pronunciation" at bounding box center [469, 343] width 538 height 84
click at [548, 346] on div "4.5 / 6 Content 3.4 / 5 Oral fluency 3.3 / 5 Pronunciation" at bounding box center [469, 343] width 538 height 84
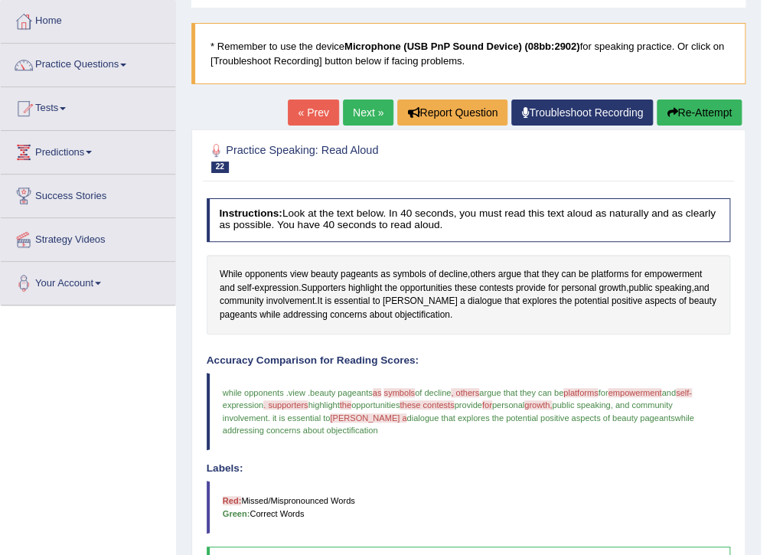
scroll to position [0, 0]
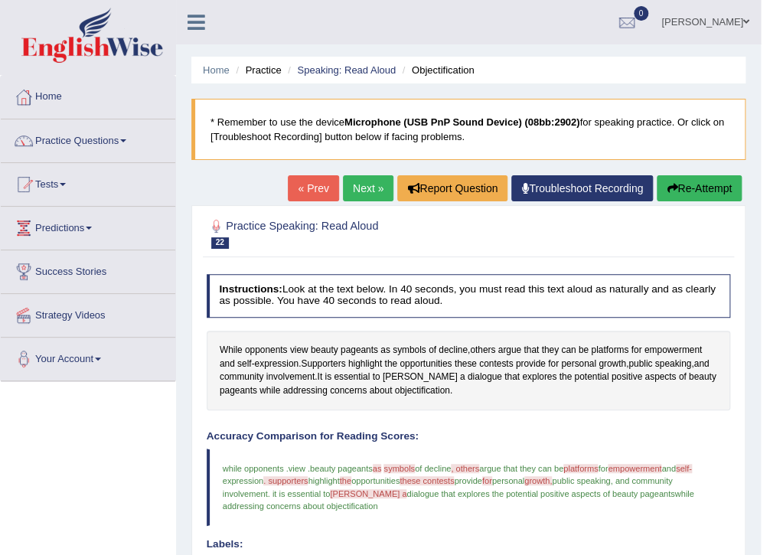
click at [711, 187] on button "Re-Attempt" at bounding box center [699, 188] width 85 height 26
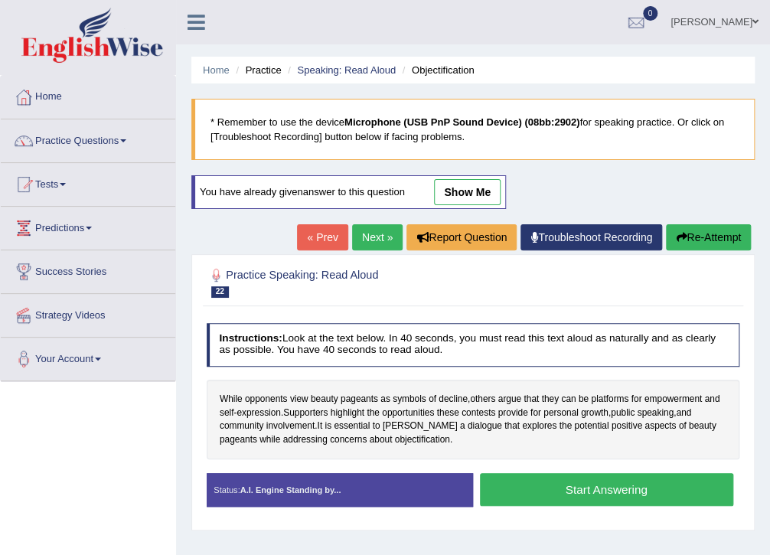
click at [603, 499] on button "Start Answering" at bounding box center [606, 489] width 253 height 33
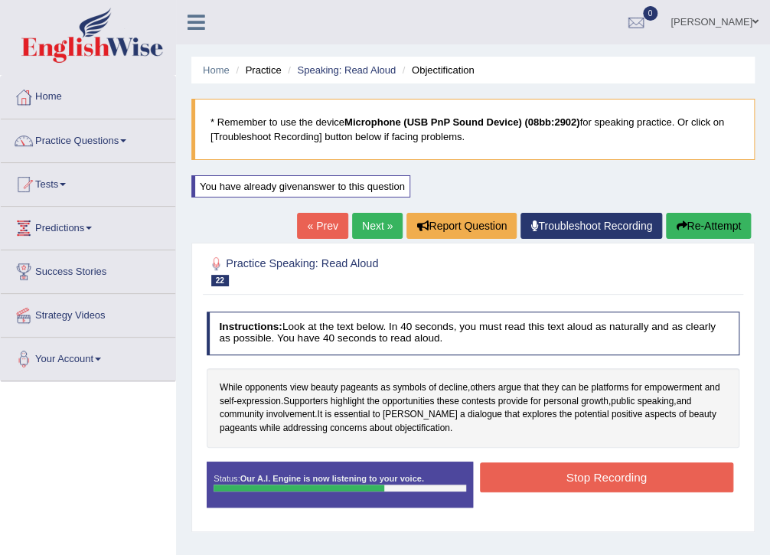
click at [601, 487] on button "Stop Recording" at bounding box center [606, 478] width 253 height 30
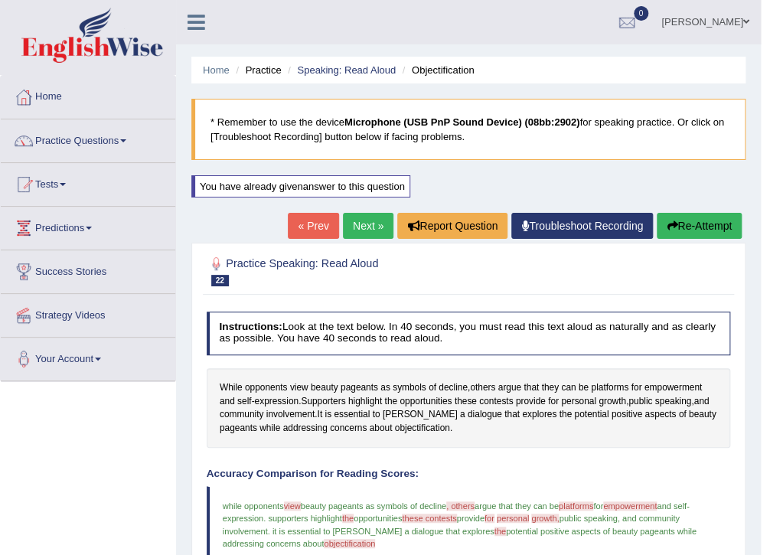
click at [373, 227] on link "Next »" at bounding box center [368, 226] width 51 height 26
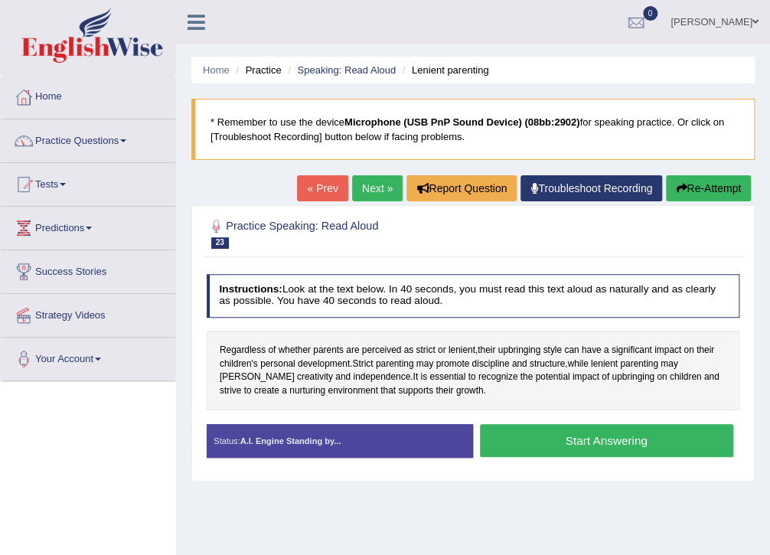
click at [593, 481] on div "Home Practice Speaking: Read Aloud Lenient parenting * Remember to use the devi…" at bounding box center [473, 383] width 594 height 766
click at [608, 444] on button "Start Answering" at bounding box center [606, 440] width 253 height 33
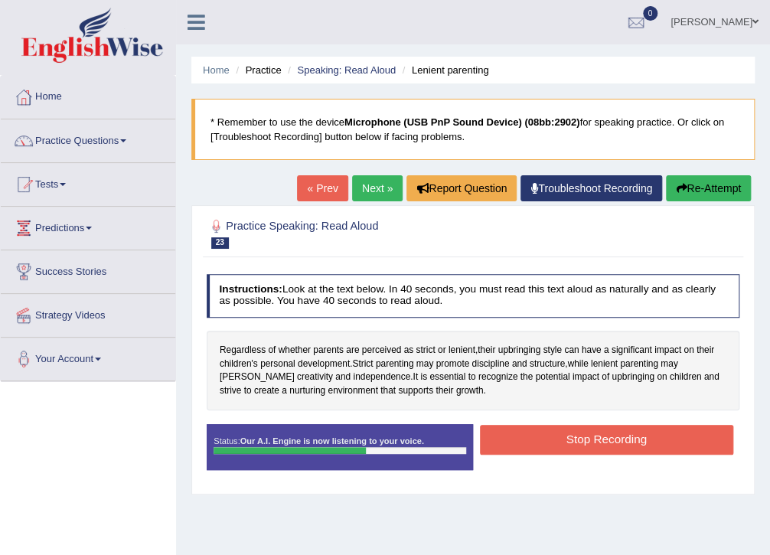
click at [692, 443] on button "Stop Recording" at bounding box center [606, 440] width 253 height 30
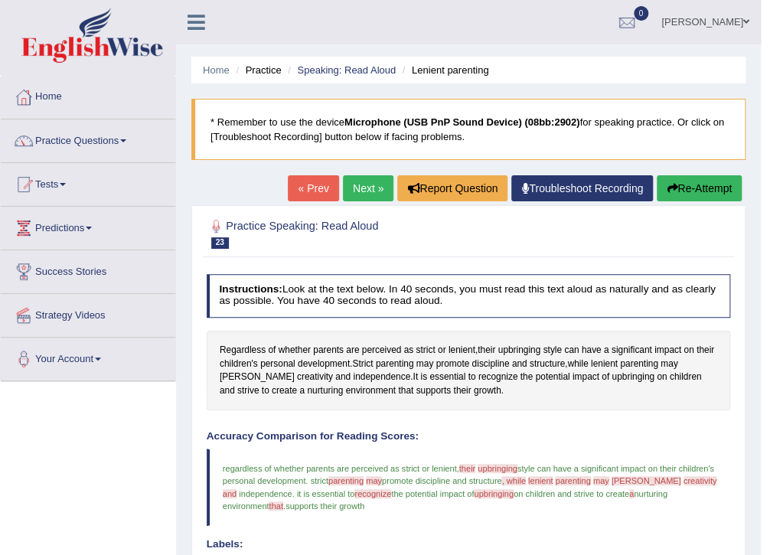
scroll to position [407, 0]
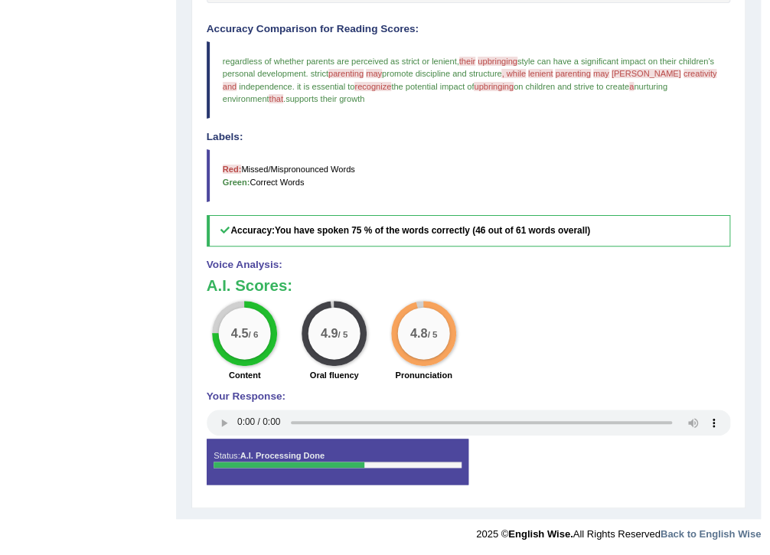
click at [629, 381] on div "4.5 / 6 Content 4.9 / 5 Oral fluency 4.8 / 5 Pronunciation" at bounding box center [469, 343] width 538 height 84
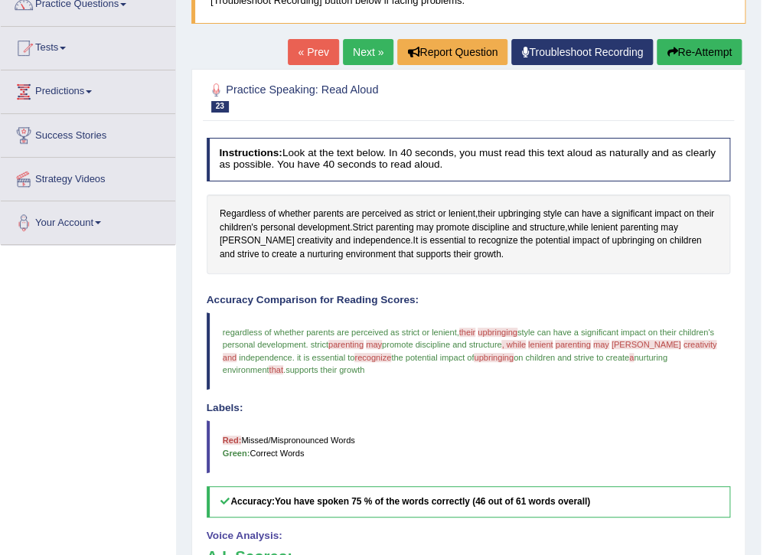
scroll to position [0, 0]
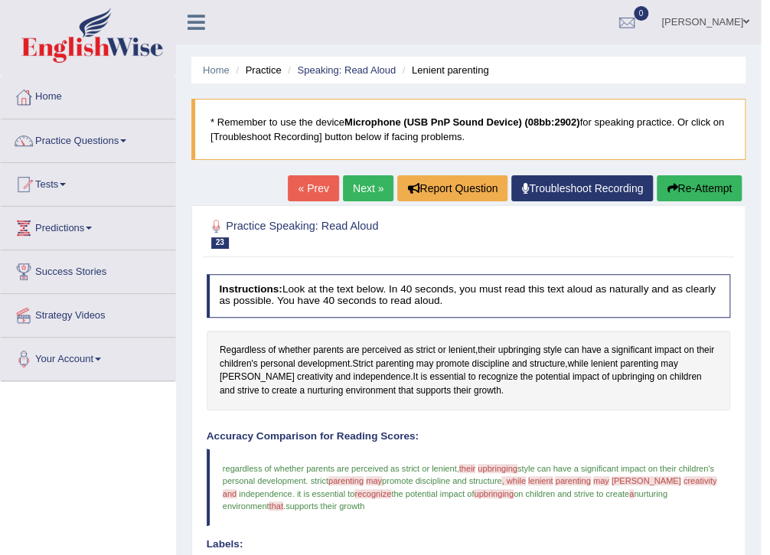
drag, startPoint x: 471, startPoint y: 462, endPoint x: 479, endPoint y: 456, distance: 9.8
click at [472, 459] on blockquote "regardless of whether parents are perceived as strict or lenient, their they're…" at bounding box center [469, 487] width 525 height 77
click at [361, 193] on link "Next »" at bounding box center [368, 188] width 51 height 26
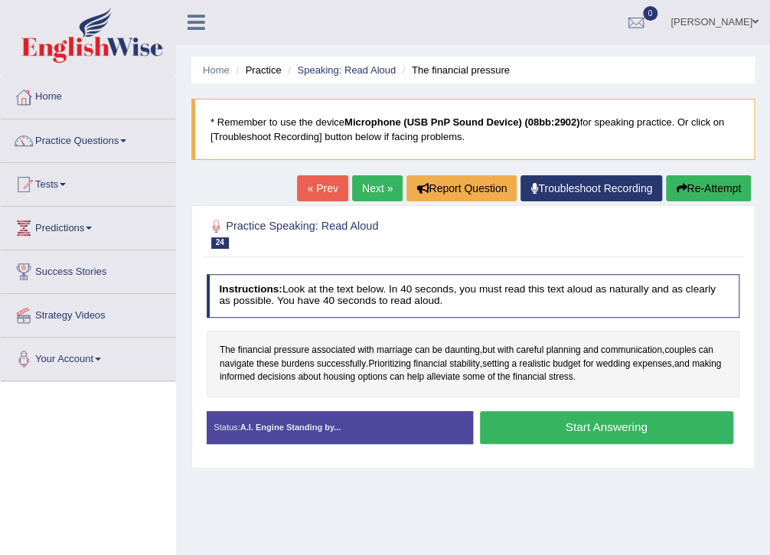
click at [634, 433] on button "Start Answering" at bounding box center [606, 427] width 253 height 33
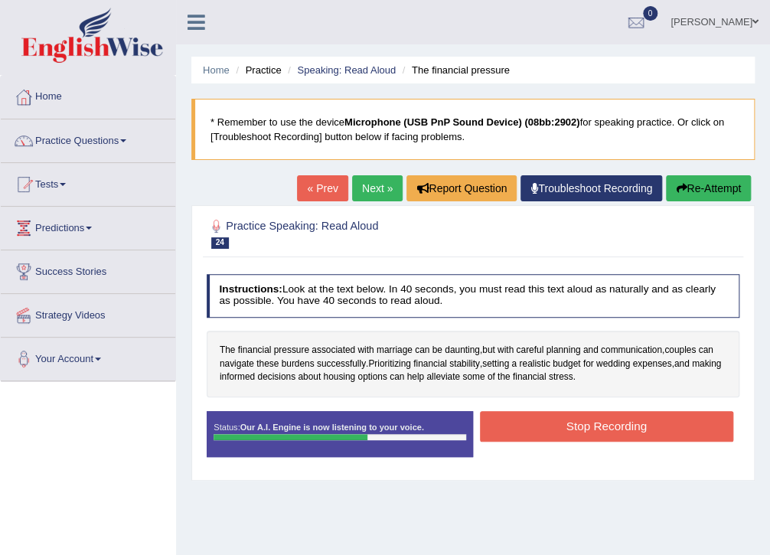
click at [613, 426] on button "Stop Recording" at bounding box center [606, 426] width 253 height 30
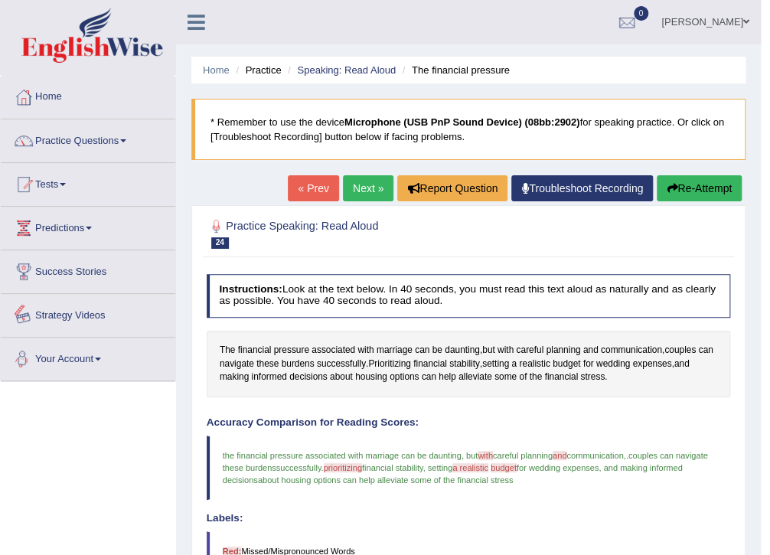
drag, startPoint x: 71, startPoint y: 493, endPoint x: 93, endPoint y: 487, distance: 22.3
click at [71, 493] on div "Toggle navigation Home Practice Questions Speaking Practice Read Aloud Repeat S…" at bounding box center [380, 465] width 761 height 931
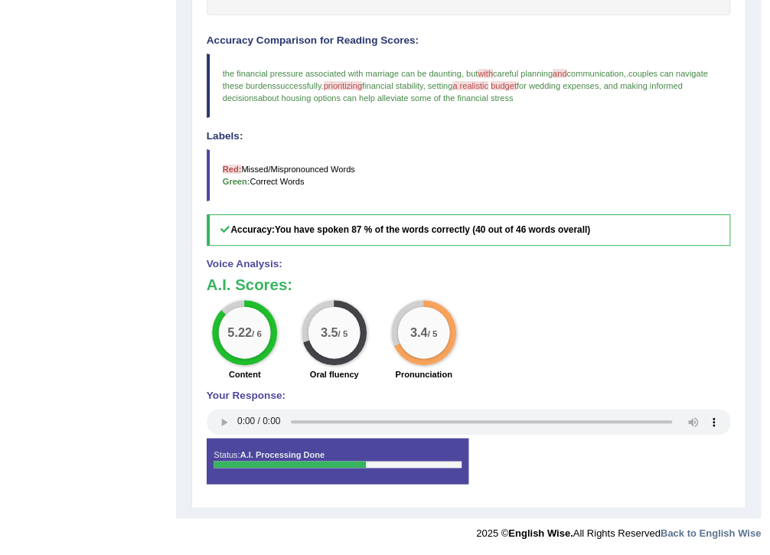
click at [583, 294] on div "A.I. Scores: 5.22 / 6 Content 3.5 / 5 Oral fluency 3.4 / 5 Pronunciation" at bounding box center [469, 330] width 525 height 108
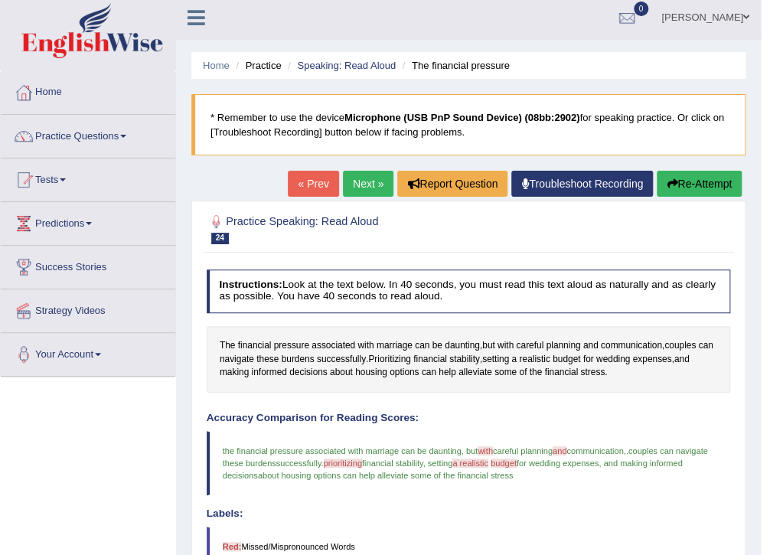
scroll to position [0, 0]
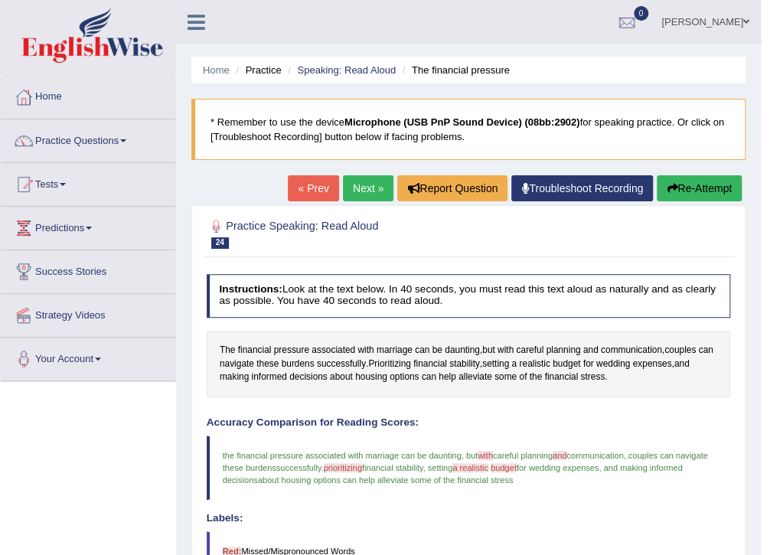
click at [698, 190] on button "Re-Attempt" at bounding box center [699, 188] width 85 height 26
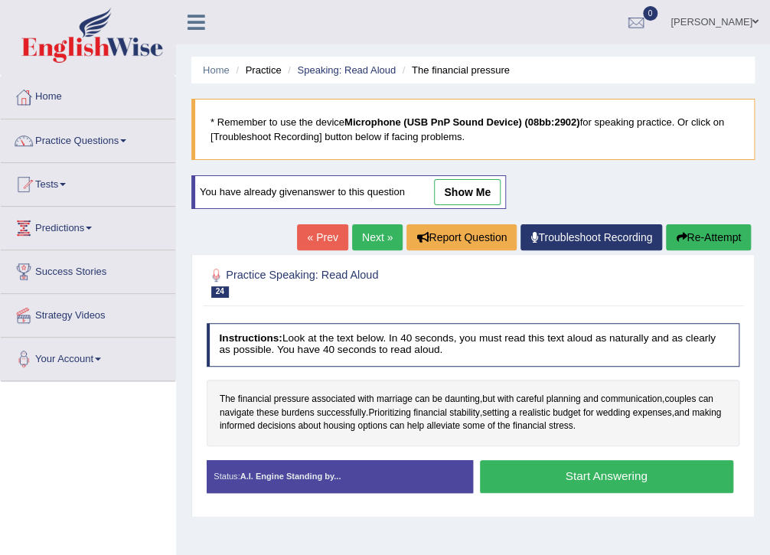
scroll to position [204, 0]
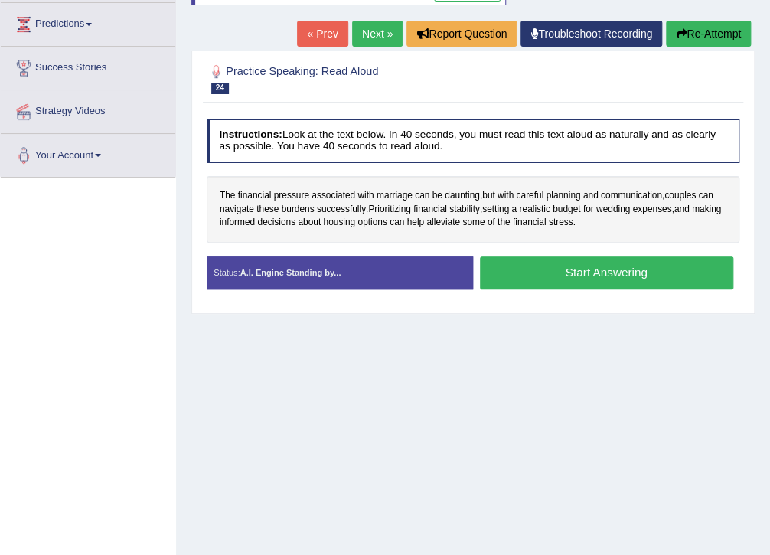
click at [570, 270] on button "Start Answering" at bounding box center [606, 273] width 253 height 33
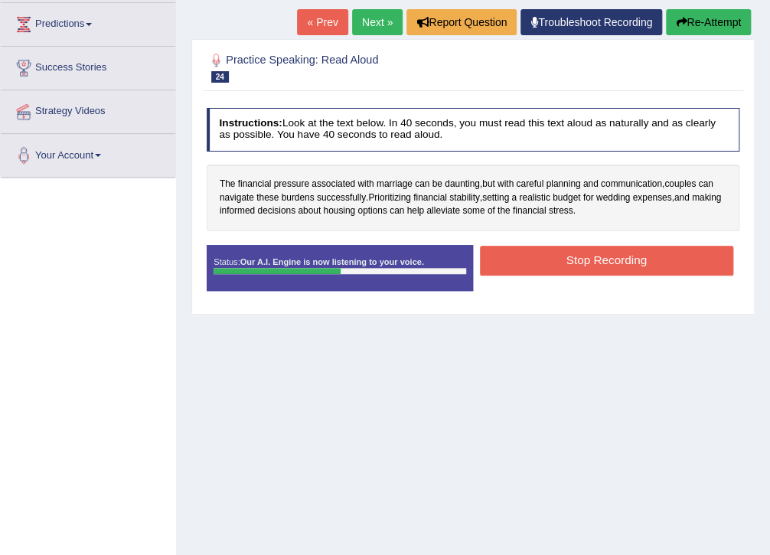
click at [575, 265] on button "Stop Recording" at bounding box center [606, 261] width 253 height 30
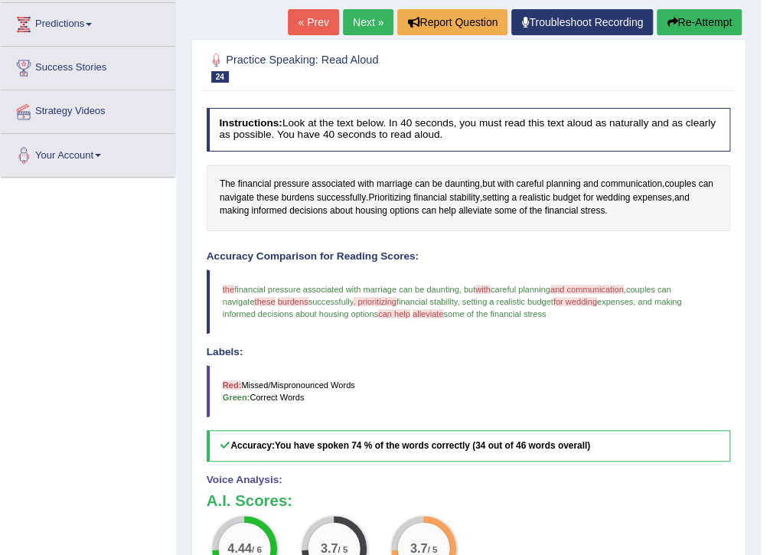
click at [491, 370] on blockquote "Red: Missed/Mispronounced Words Green: Correct Words" at bounding box center [469, 391] width 525 height 52
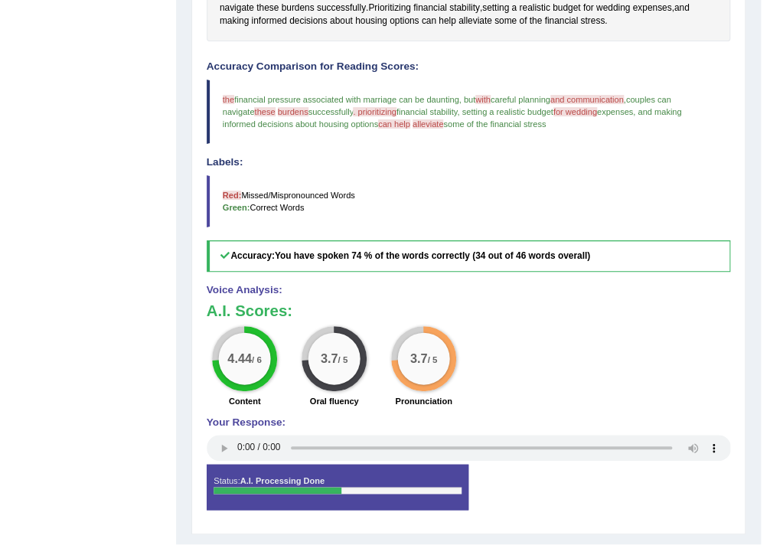
scroll to position [215, 0]
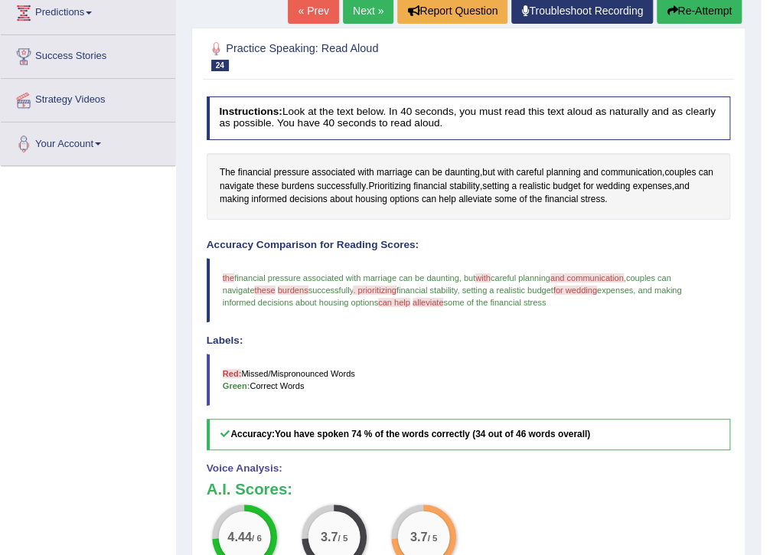
click at [507, 362] on blockquote "Red: Missed/Mispronounced Words Green: Correct Words" at bounding box center [469, 380] width 525 height 52
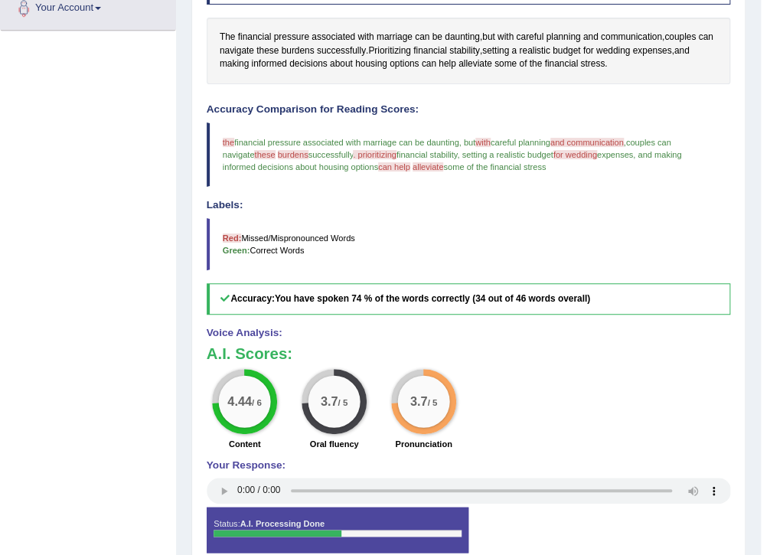
scroll to position [420, 0]
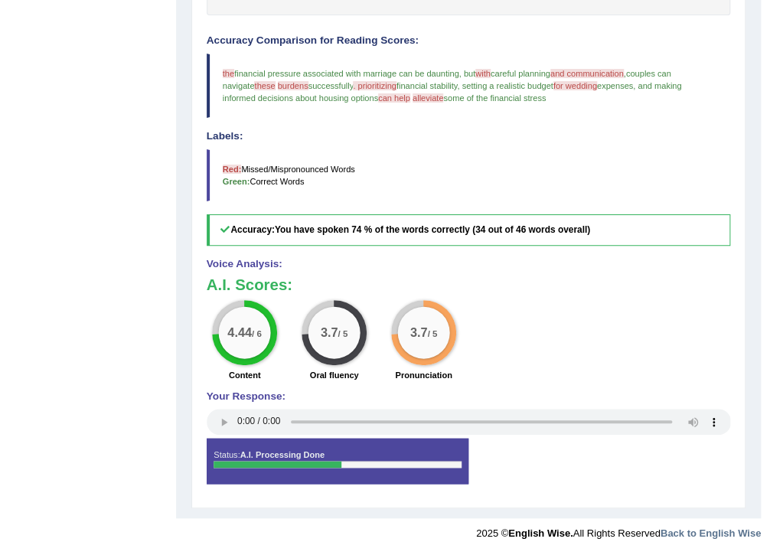
click at [505, 352] on div "4.44 / 6 Content 3.7 / 5 Oral fluency 3.7 / 5 Pronunciation" at bounding box center [469, 342] width 538 height 84
click at [487, 199] on blockquote "Red: Missed/Mispronounced Words Green: Correct Words" at bounding box center [469, 175] width 525 height 52
click at [506, 371] on div "4.44 / 6 Content 3.7 / 5 Oral fluency 3.7 / 5 Pronunciation" at bounding box center [469, 342] width 538 height 84
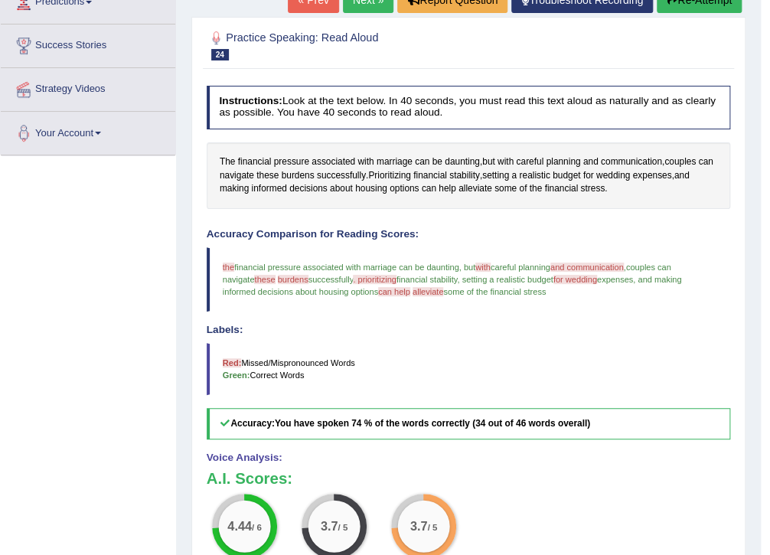
scroll to position [215, 0]
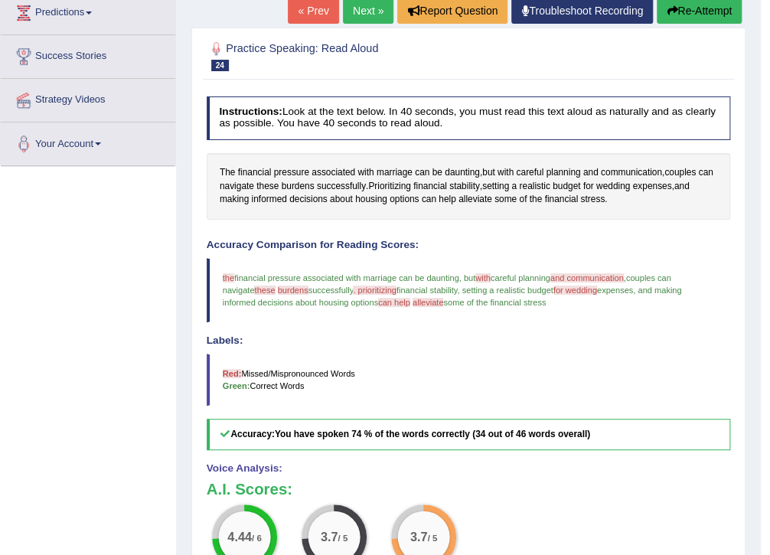
click at [674, 18] on button "Re-Attempt" at bounding box center [699, 11] width 85 height 26
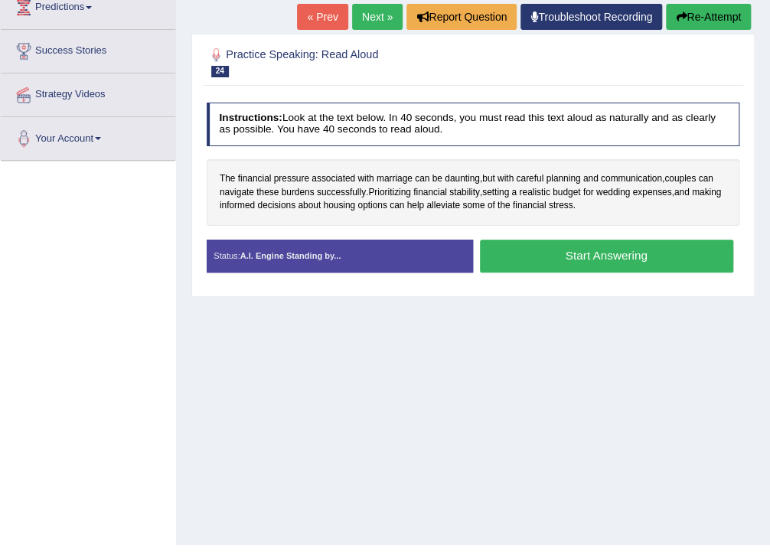
click at [621, 253] on button "Start Answering" at bounding box center [606, 256] width 253 height 33
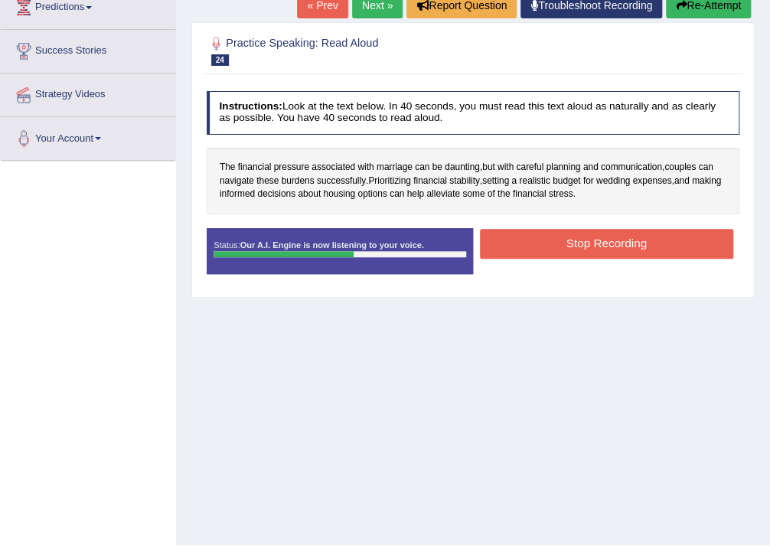
click at [620, 247] on button "Stop Recording" at bounding box center [606, 244] width 253 height 30
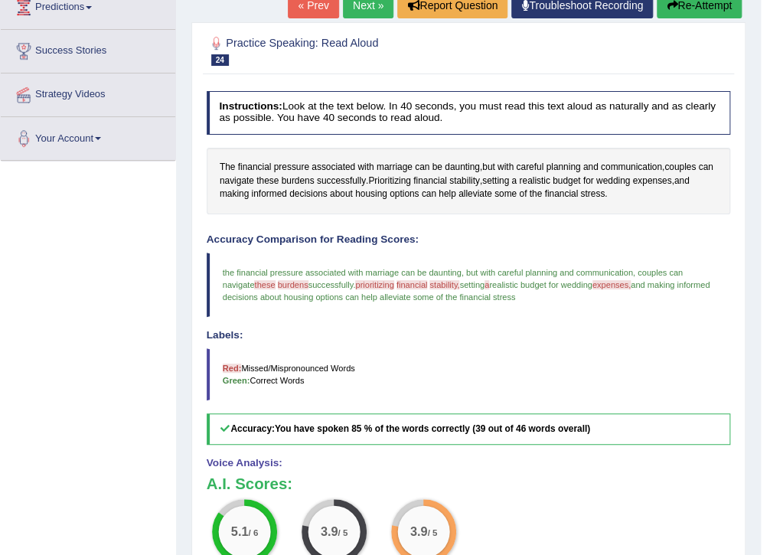
click at [631, 338] on h4 "Labels:" at bounding box center [469, 335] width 525 height 11
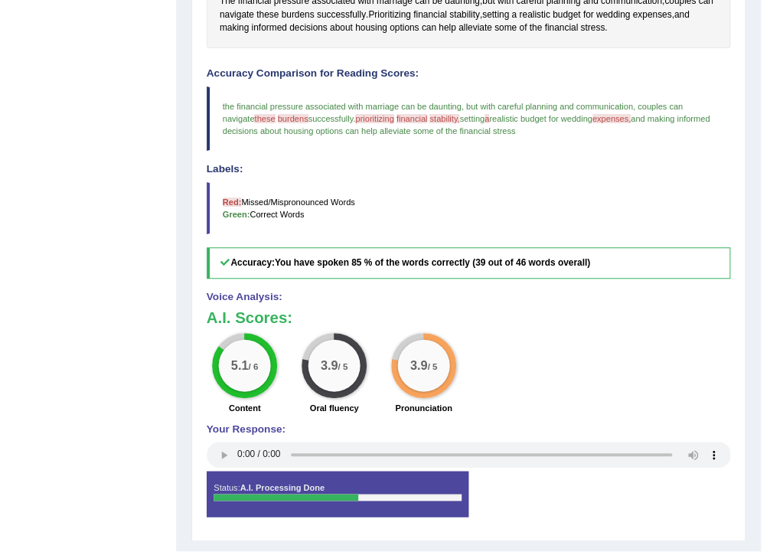
scroll to position [420, 0]
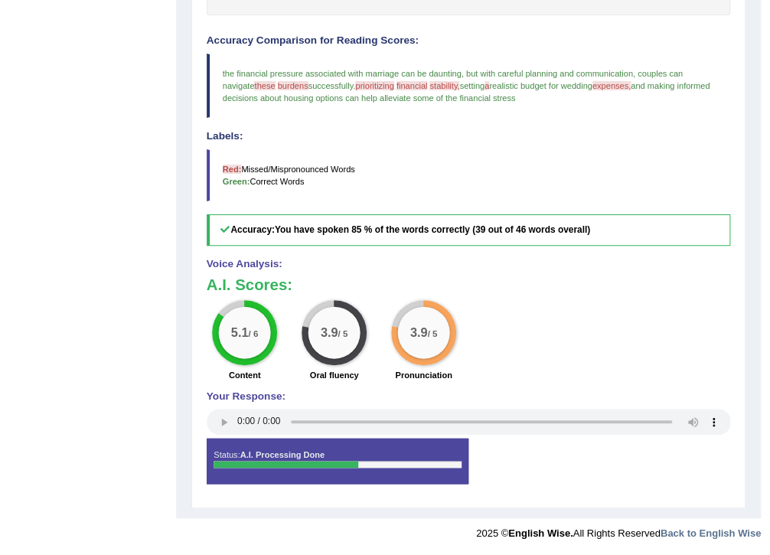
click at [588, 342] on div "5.1 / 6 Content 3.9 / 5 Oral fluency 3.9 / 5 Pronunciation" at bounding box center [469, 342] width 538 height 84
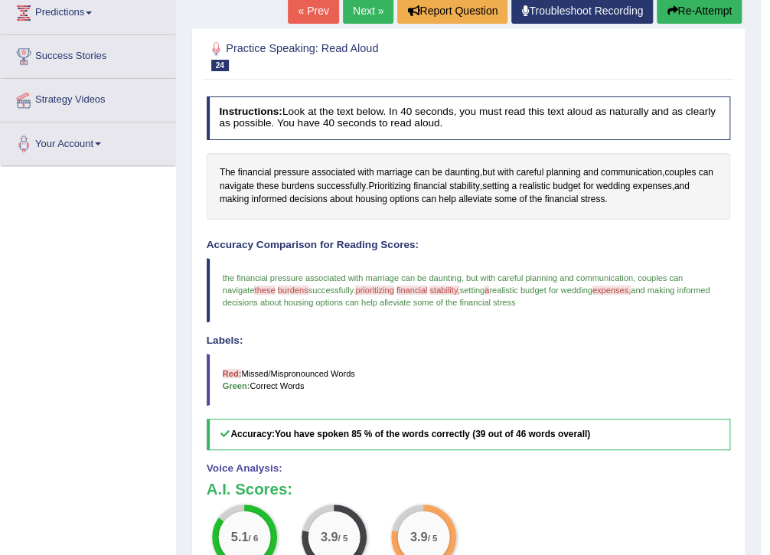
click at [346, 340] on h4 "Labels:" at bounding box center [469, 340] width 525 height 11
drag, startPoint x: 559, startPoint y: 217, endPoint x: 587, endPoint y: 201, distance: 32.3
click at [561, 217] on div "Instructions: Look at the text below. In 40 seconds, you must read this text al…" at bounding box center [468, 398] width 531 height 616
click at [718, 13] on button "Re-Attempt" at bounding box center [699, 11] width 85 height 26
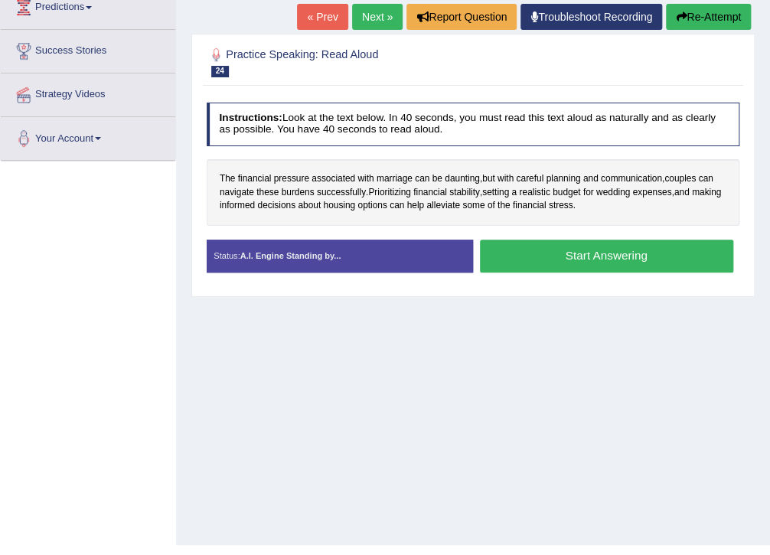
click at [588, 251] on button "Start Answering" at bounding box center [606, 256] width 253 height 33
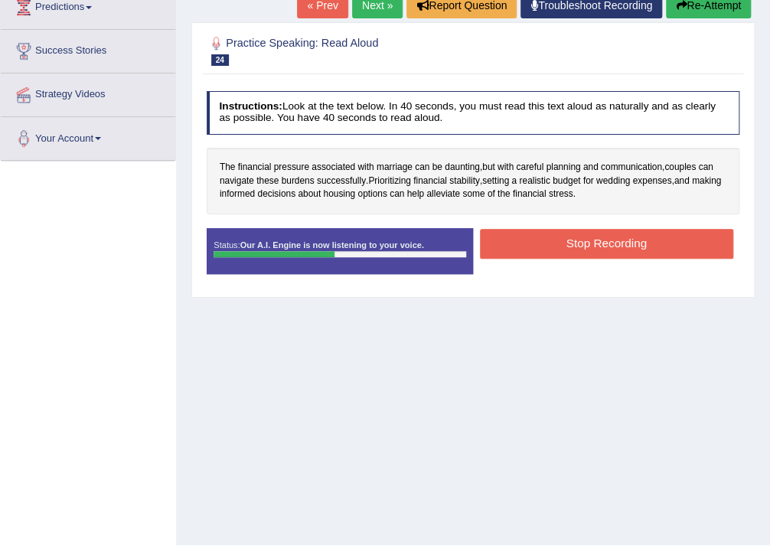
click at [561, 246] on button "Stop Recording" at bounding box center [606, 244] width 253 height 30
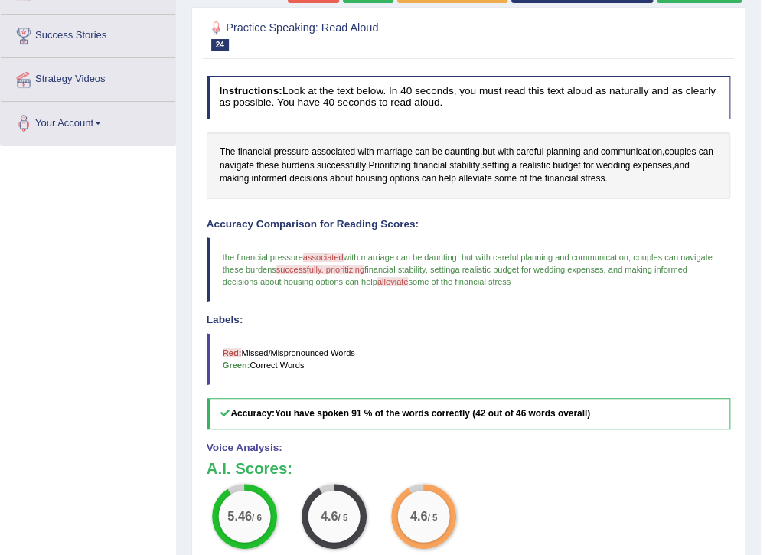
scroll to position [215, 0]
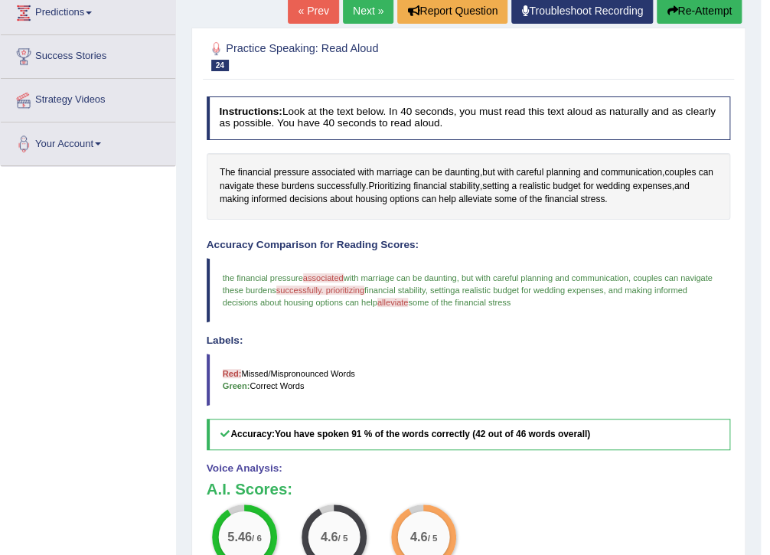
drag, startPoint x: 571, startPoint y: 359, endPoint x: 590, endPoint y: 295, distance: 66.9
click at [571, 358] on blockquote "Red: Missed/Mispronounced Words Green: Correct Words" at bounding box center [469, 380] width 525 height 52
click at [358, 13] on link "Next »" at bounding box center [368, 11] width 51 height 26
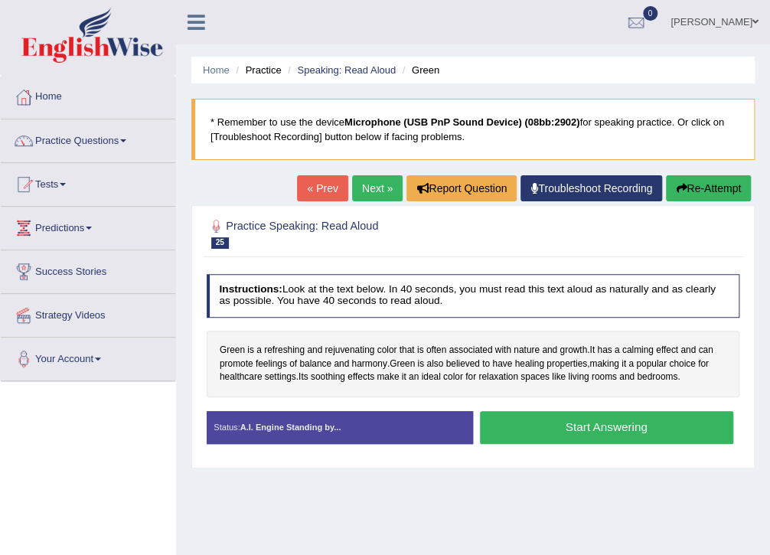
click at [696, 378] on div "Green is a refreshing and rejuvenating color that is often associated with natu…" at bounding box center [474, 364] width 534 height 67
click at [645, 428] on button "Start Answering" at bounding box center [606, 427] width 253 height 33
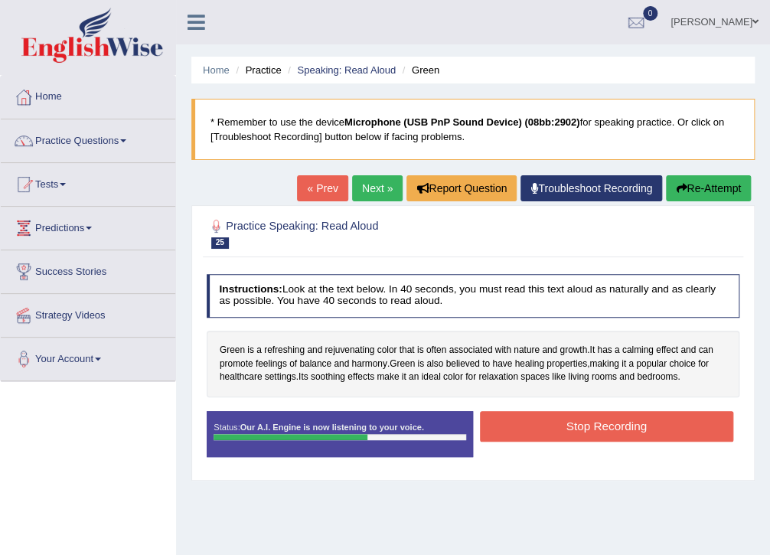
click at [645, 428] on button "Stop Recording" at bounding box center [606, 426] width 253 height 30
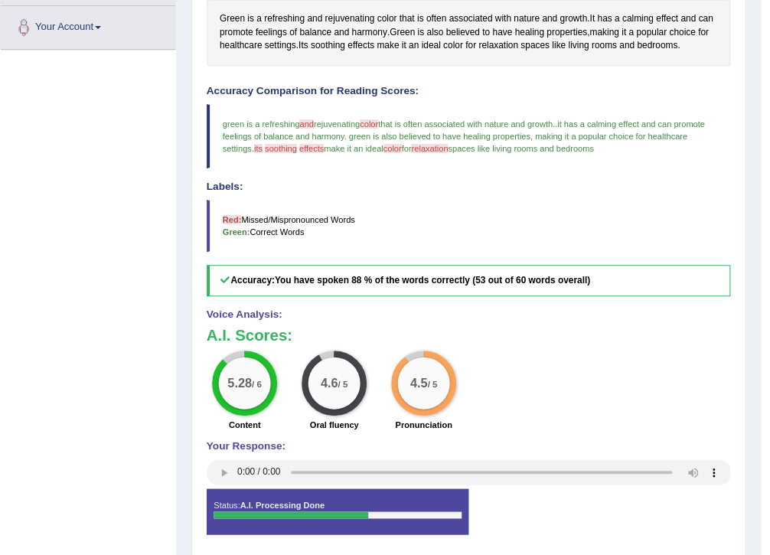
scroll to position [382, 0]
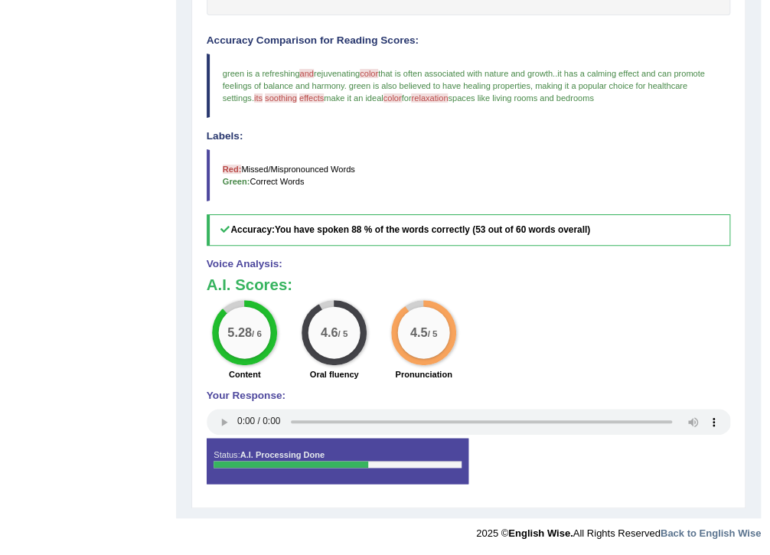
click at [561, 382] on div "5.28 / 6 Content 4.6 / 5 Oral fluency 4.5 / 5 Pronunciation" at bounding box center [469, 342] width 538 height 84
click at [561, 383] on div "Voice Analysis: A.I. Scores: 5.28 / 6 Content 4.6 / 5 Oral fluency 4.5 / 5 Pron…" at bounding box center [469, 348] width 525 height 179
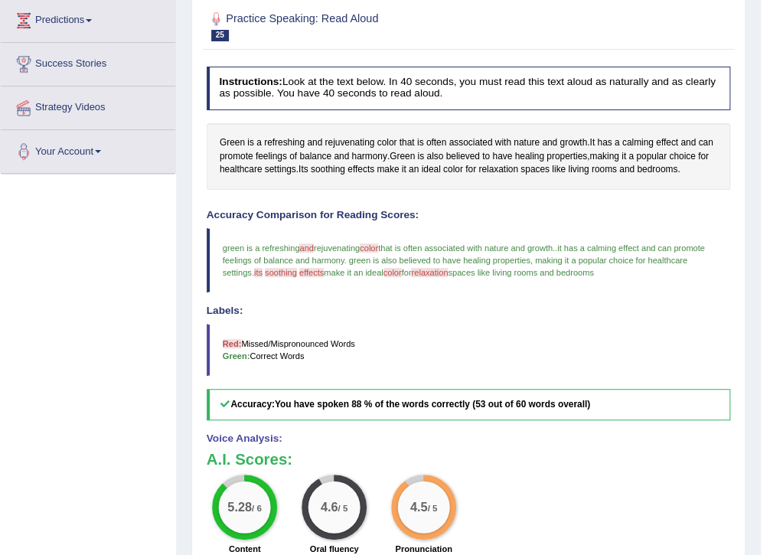
scroll to position [178, 0]
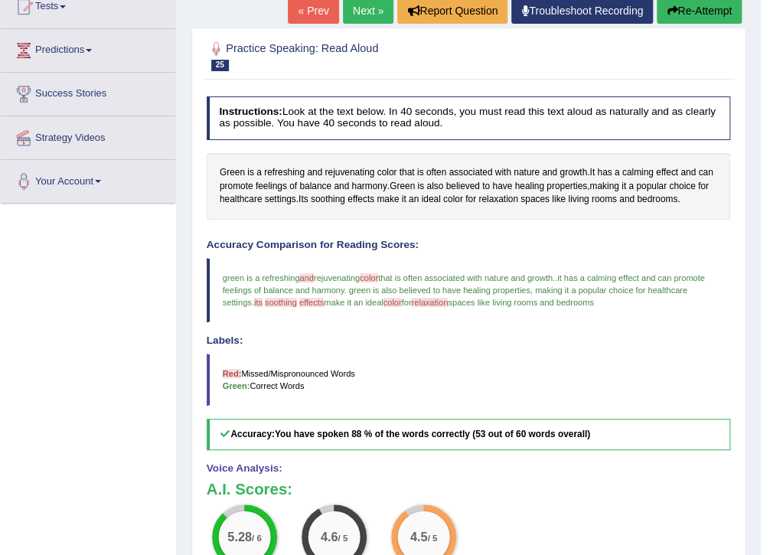
click at [548, 367] on blockquote "Red: Missed/Mispronounced Words Green: Correct Words" at bounding box center [469, 380] width 525 height 52
click at [371, 11] on link "Next »" at bounding box center [368, 11] width 51 height 26
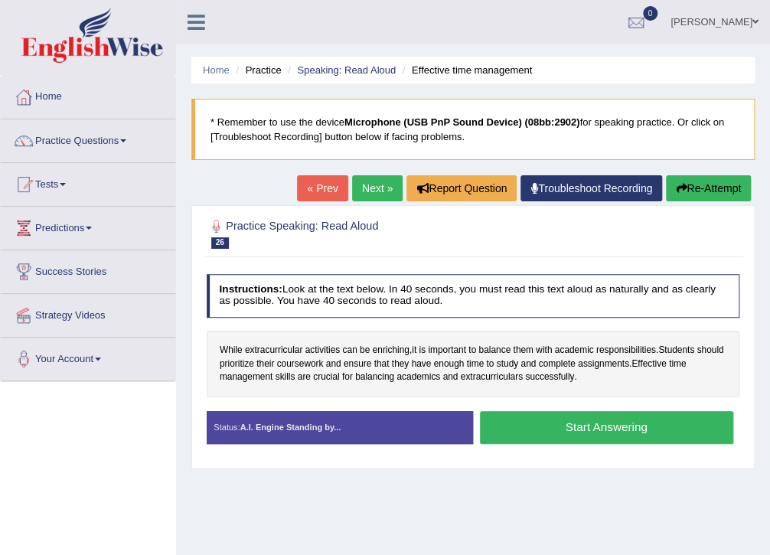
click at [528, 425] on button "Start Answering" at bounding box center [606, 427] width 253 height 33
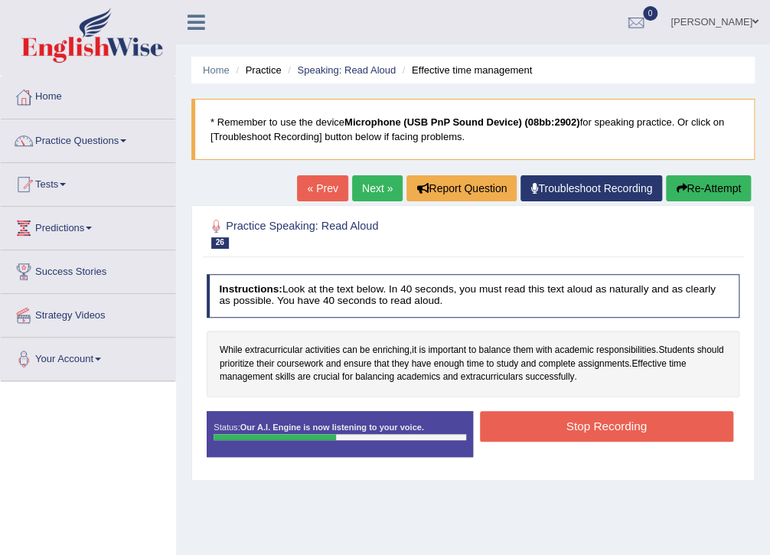
click at [528, 425] on button "Stop Recording" at bounding box center [606, 426] width 253 height 30
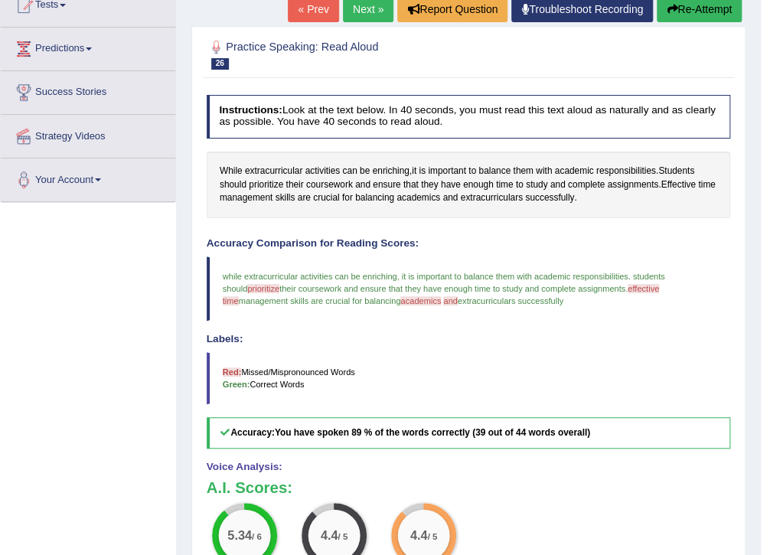
scroll to position [382, 0]
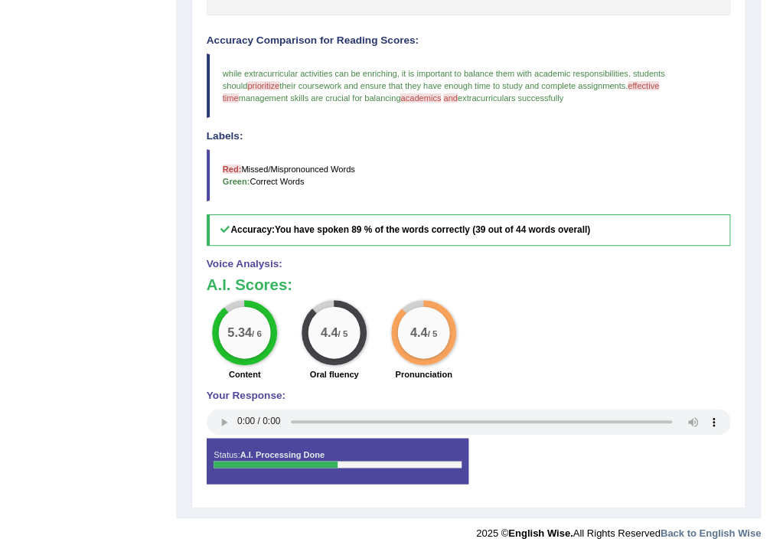
click at [570, 345] on div "5.34 / 6 Content 4.4 / 5 Oral fluency 4.4 / 5 Pronunciation" at bounding box center [469, 342] width 538 height 84
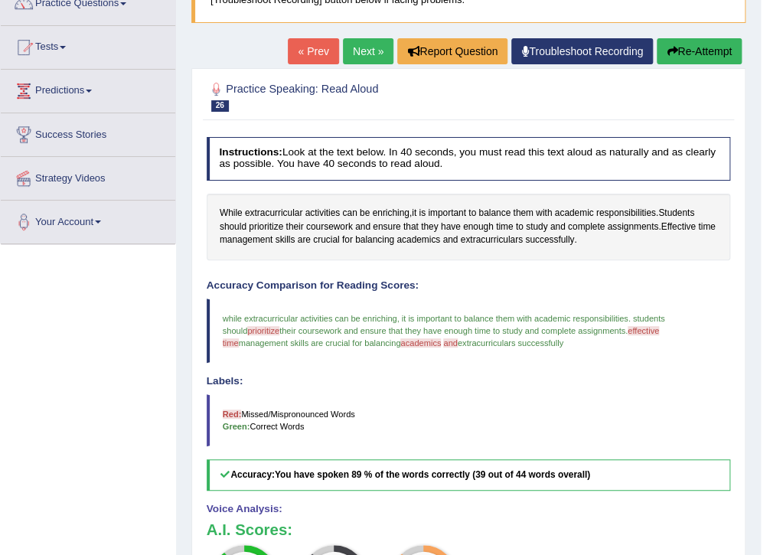
scroll to position [0, 0]
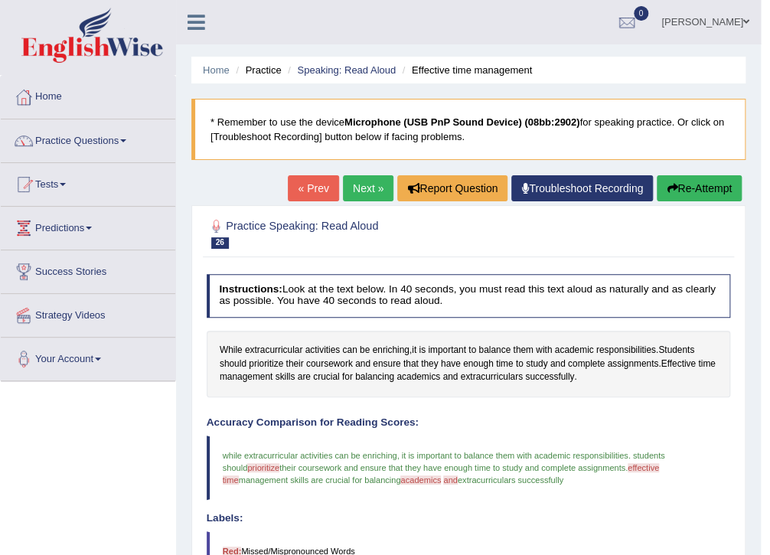
drag, startPoint x: 361, startPoint y: 190, endPoint x: 371, endPoint y: 194, distance: 11.4
click at [361, 190] on link "Next »" at bounding box center [368, 188] width 51 height 26
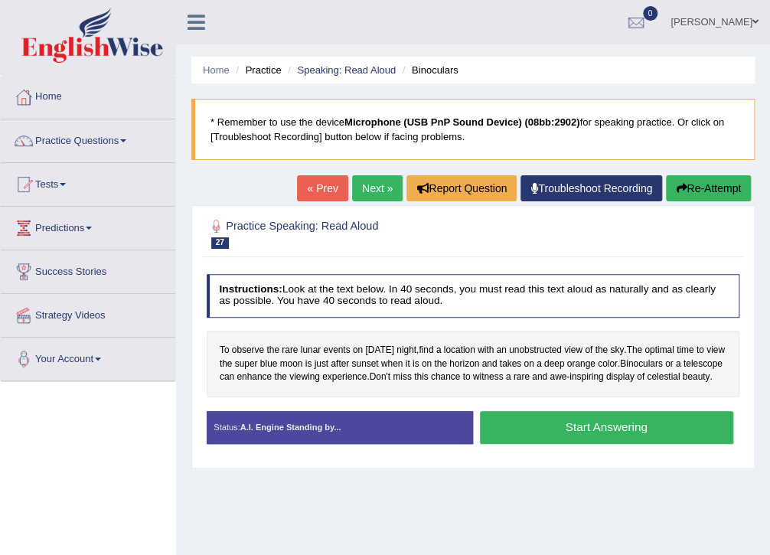
click at [561, 442] on button "Start Answering" at bounding box center [606, 427] width 253 height 33
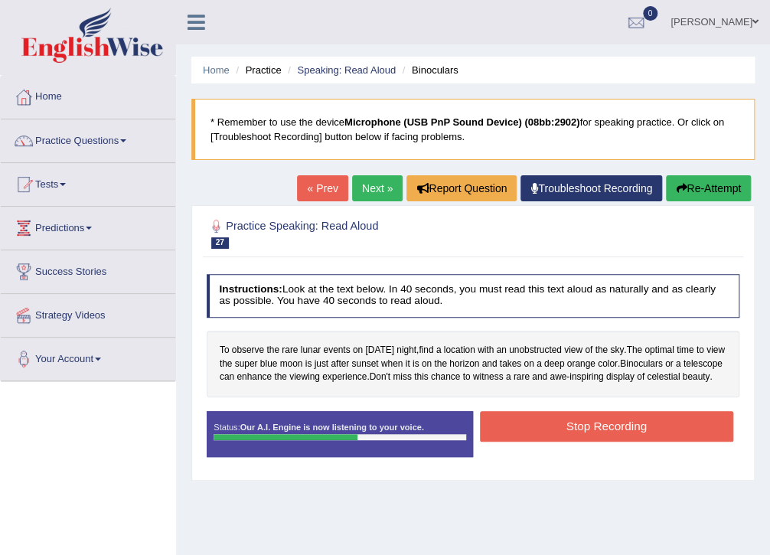
click at [561, 441] on button "Stop Recording" at bounding box center [606, 426] width 253 height 30
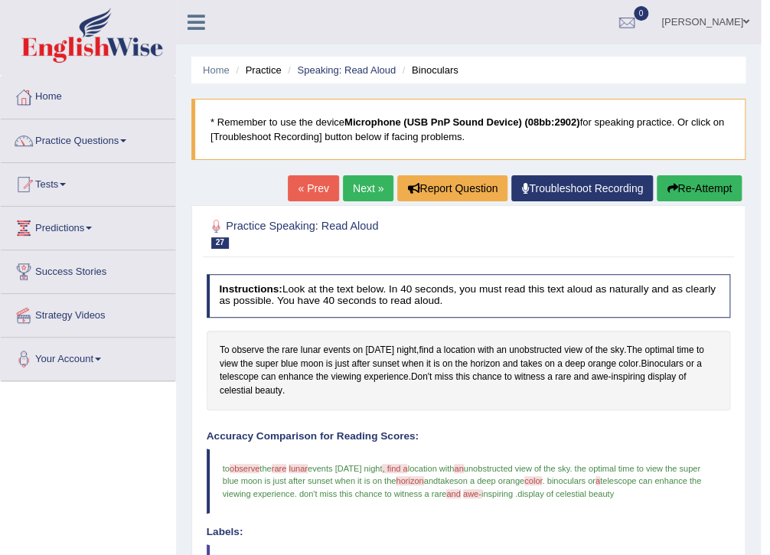
click at [374, 184] on link "Next »" at bounding box center [368, 188] width 51 height 26
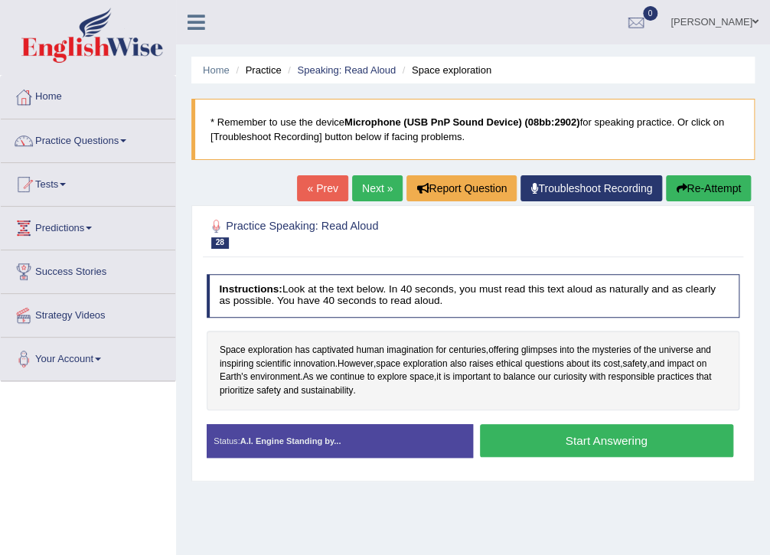
click at [590, 446] on button "Start Answering" at bounding box center [606, 440] width 253 height 33
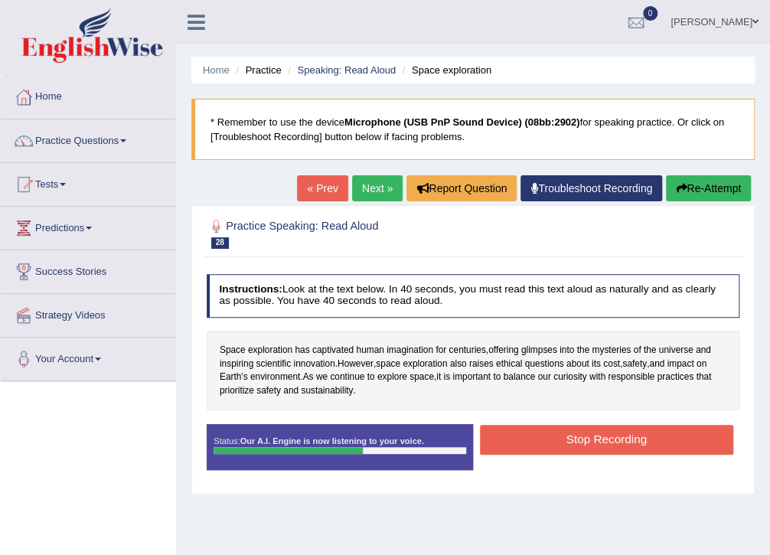
click at [564, 437] on button "Stop Recording" at bounding box center [606, 440] width 253 height 30
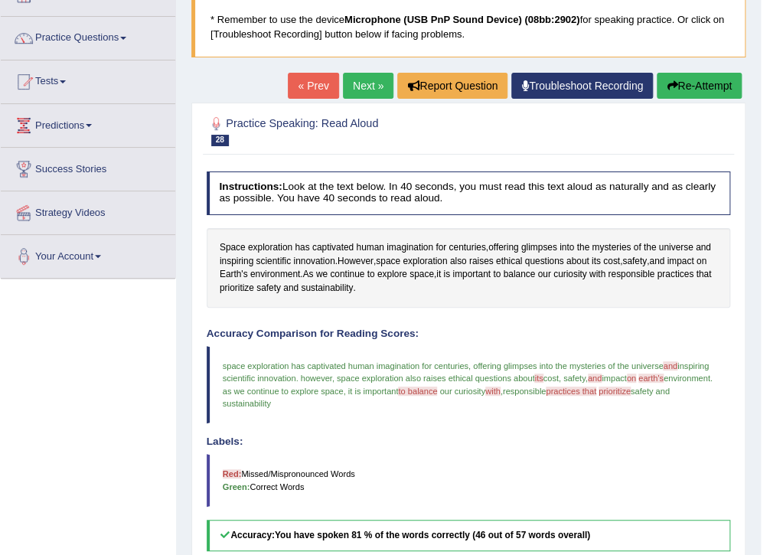
scroll to position [204, 0]
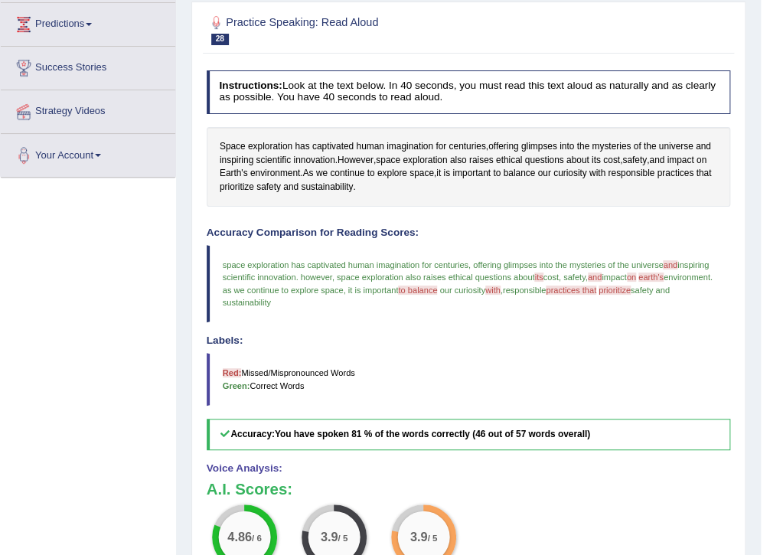
click at [549, 362] on blockquote "Red: Missed/Mispronounced Words Green: Correct Words" at bounding box center [469, 379] width 525 height 52
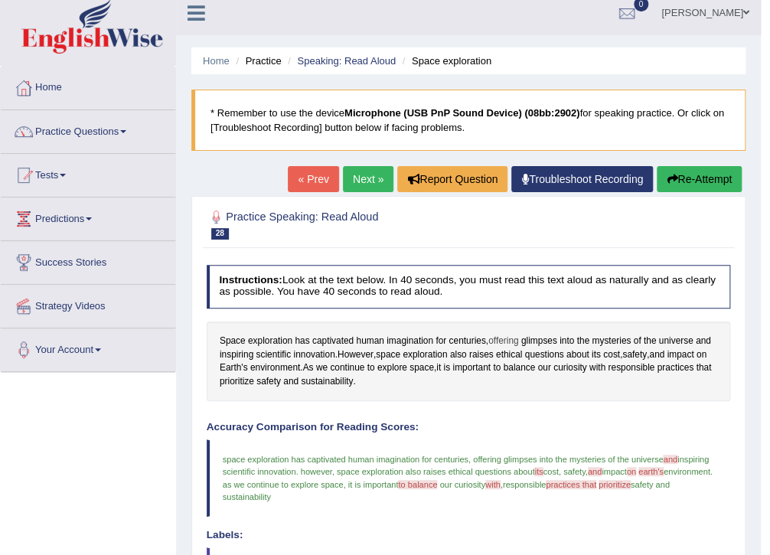
scroll to position [0, 0]
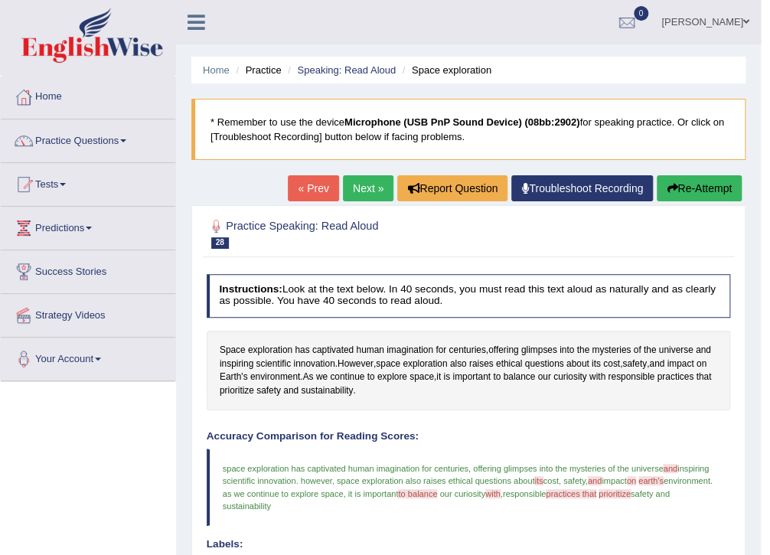
click at [732, 183] on button "Re-Attempt" at bounding box center [699, 188] width 85 height 26
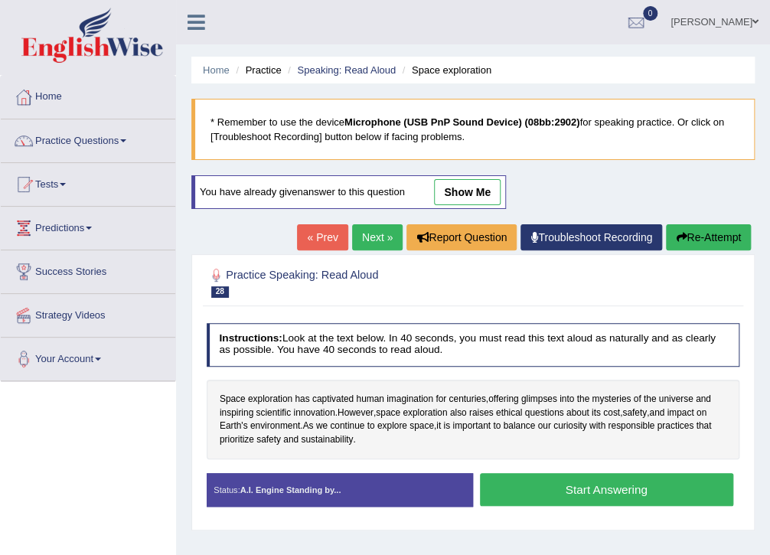
click at [602, 491] on button "Start Answering" at bounding box center [606, 489] width 253 height 33
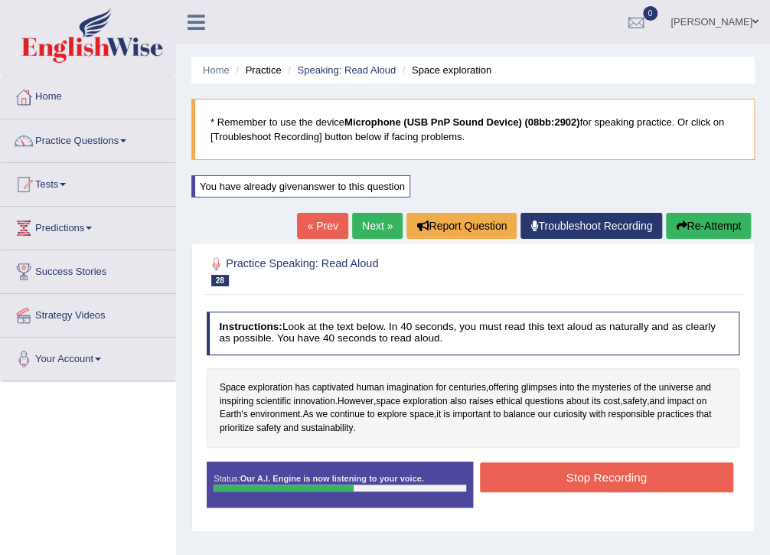
click at [561, 473] on button "Stop Recording" at bounding box center [606, 478] width 253 height 30
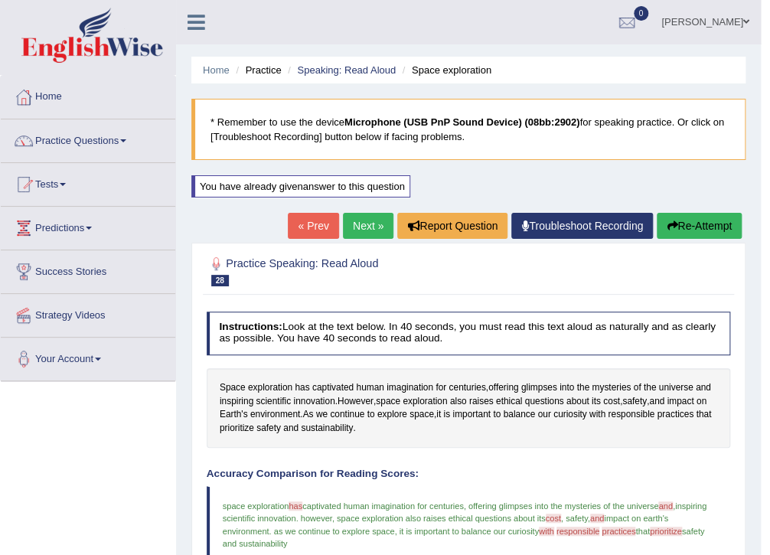
scroll to position [408, 0]
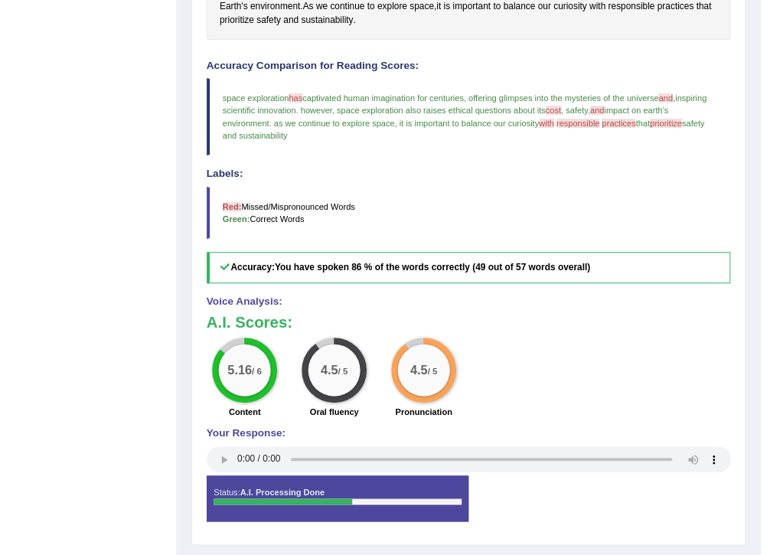
click at [577, 407] on div "5.16 / 6 Content 4.5 / 5 Oral fluency 4.5 / 5 Pronunciation" at bounding box center [469, 380] width 538 height 84
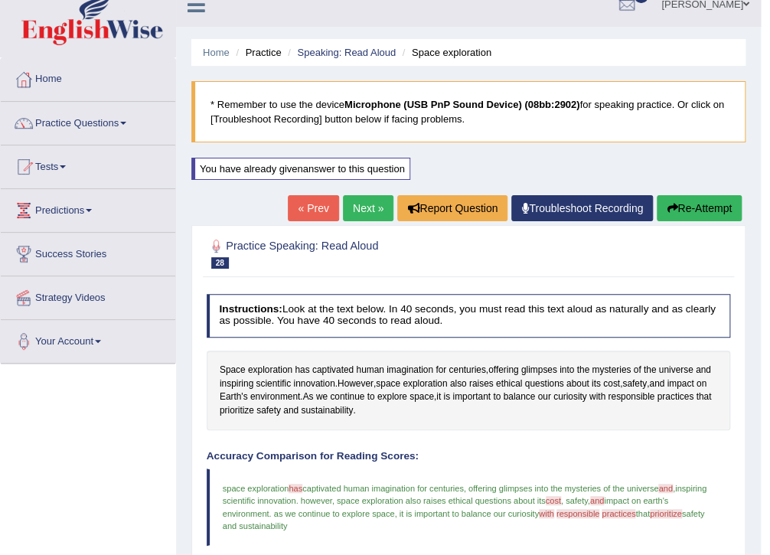
scroll to position [0, 0]
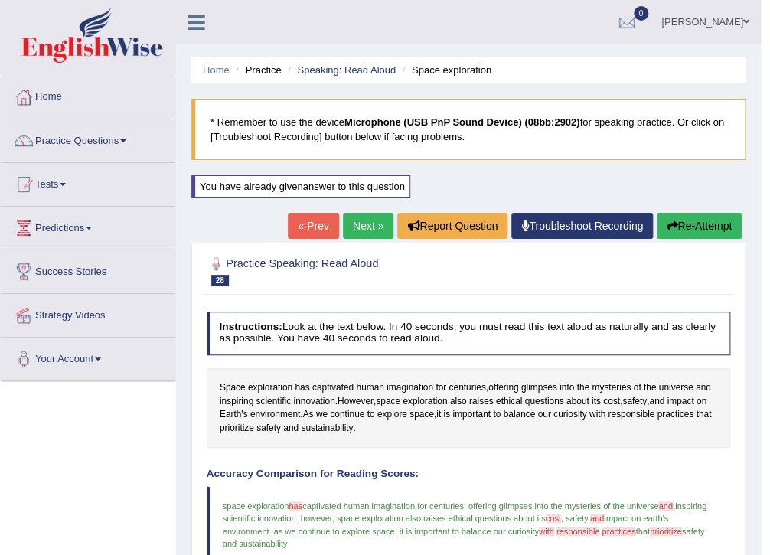
click at [364, 227] on link "Next »" at bounding box center [368, 226] width 51 height 26
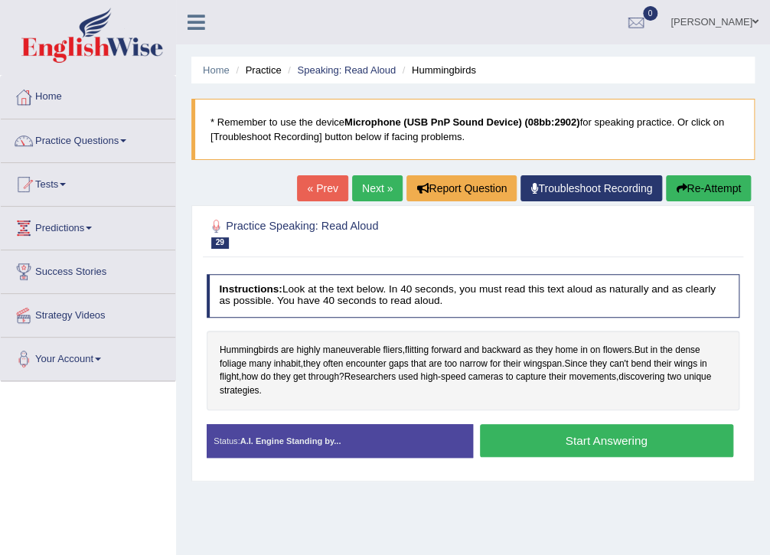
click at [633, 449] on button "Start Answering" at bounding box center [606, 440] width 253 height 33
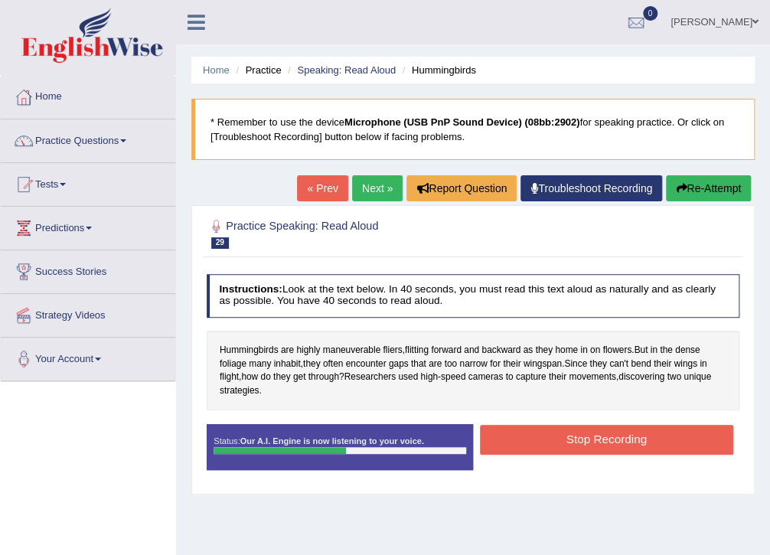
click at [646, 444] on button "Stop Recording" at bounding box center [606, 440] width 253 height 30
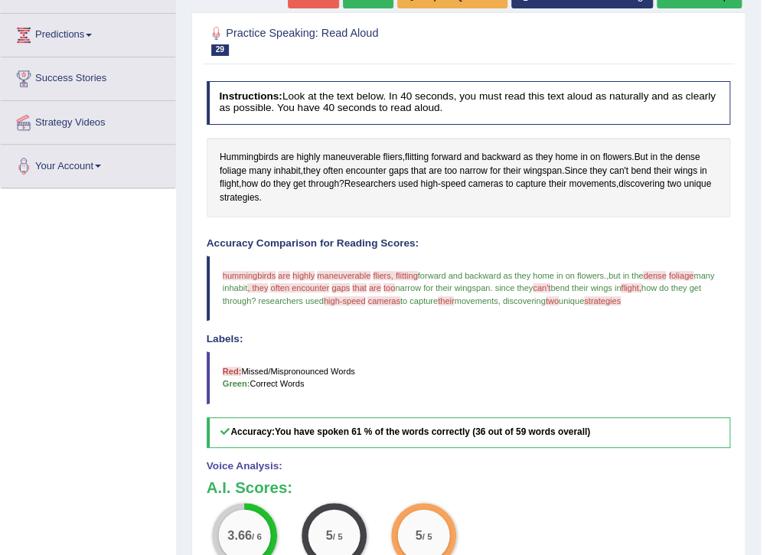
scroll to position [204, 0]
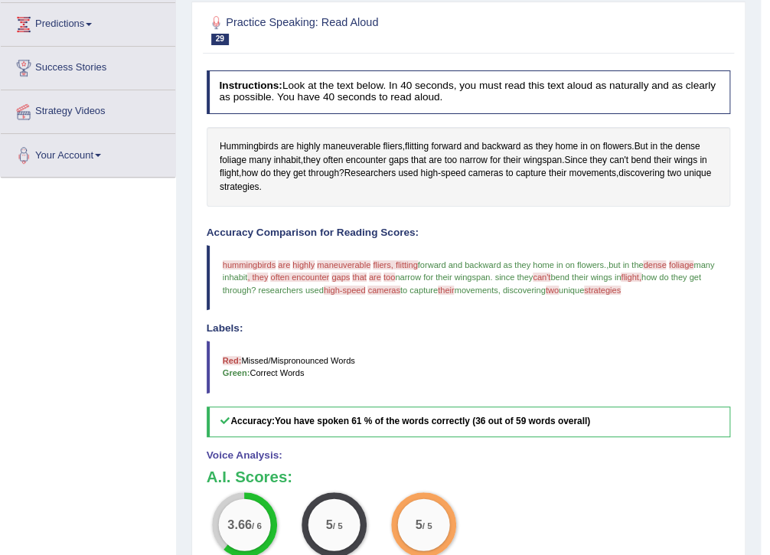
click at [532, 527] on div "3.66 / 6 Content 5 / 5 Oral fluency 5 / 5 Pronunciation" at bounding box center [469, 534] width 538 height 84
click at [429, 365] on blockquote "Red: Missed/Mispronounced Words Green: Correct Words" at bounding box center [469, 367] width 525 height 52
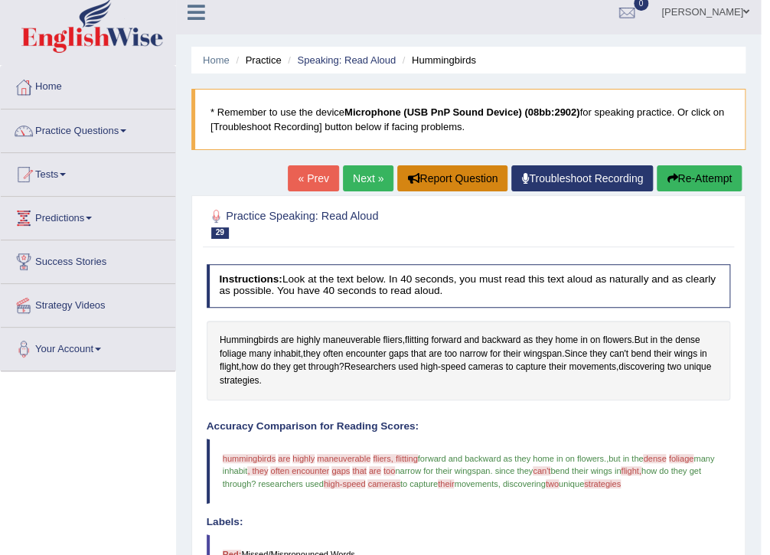
scroll to position [0, 0]
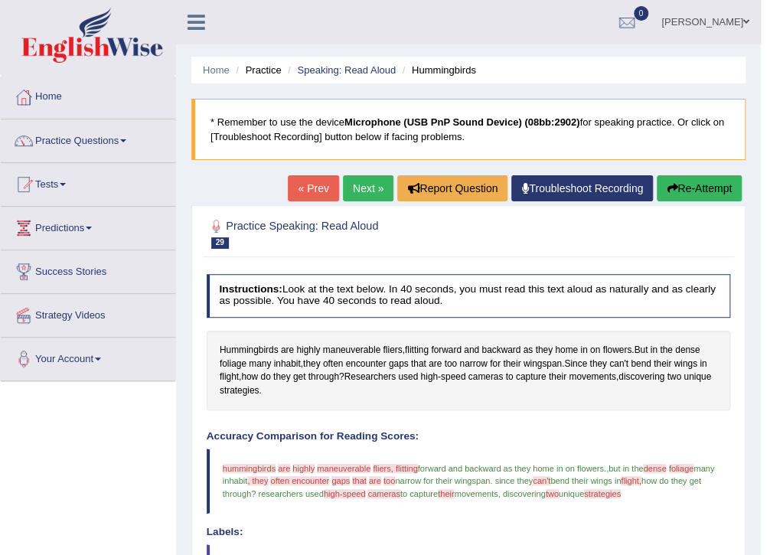
click at [692, 185] on button "Re-Attempt" at bounding box center [699, 188] width 85 height 26
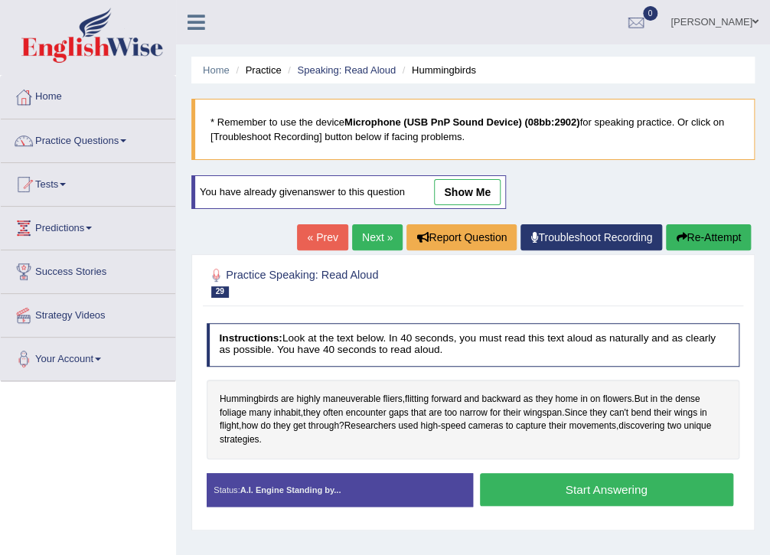
click at [552, 488] on button "Start Answering" at bounding box center [606, 489] width 253 height 33
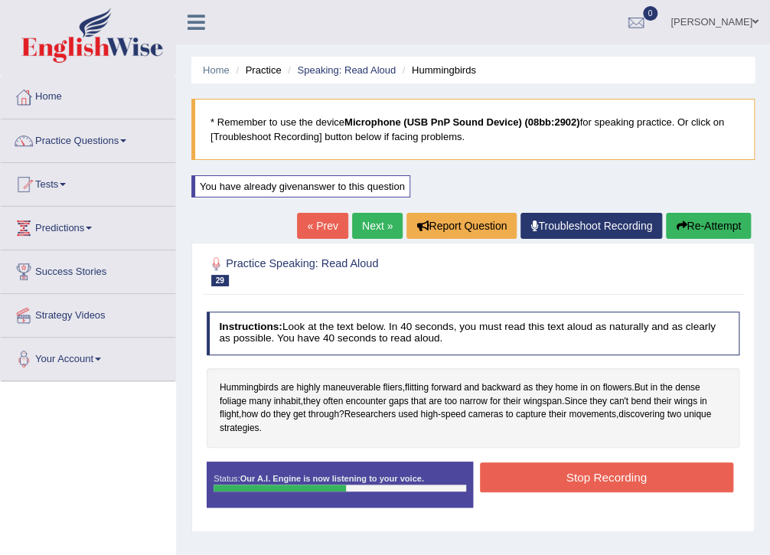
click at [552, 488] on button "Stop Recording" at bounding box center [606, 478] width 253 height 30
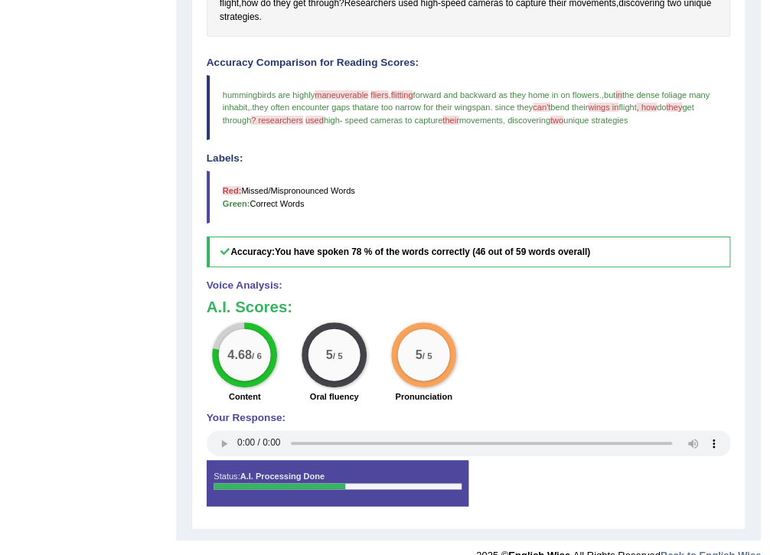
scroll to position [432, 0]
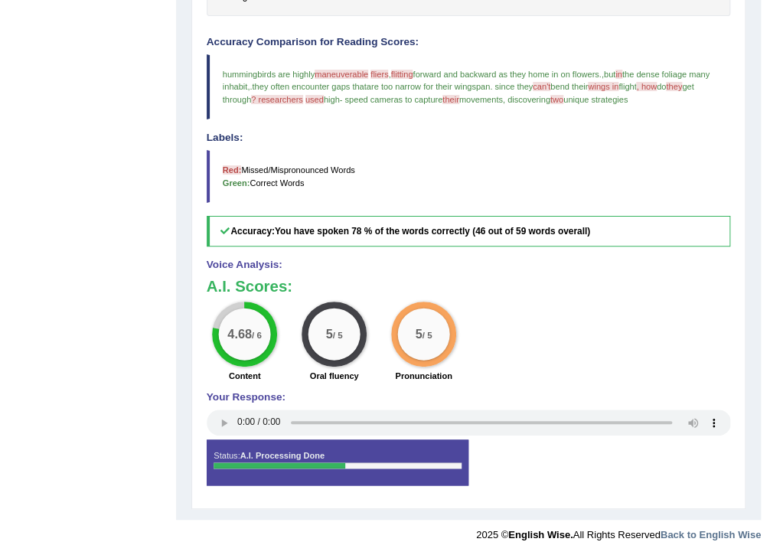
click at [574, 329] on div "4.68 / 6 Content 5 / 5 Oral fluency 5 / 5 Pronunciation" at bounding box center [469, 344] width 538 height 84
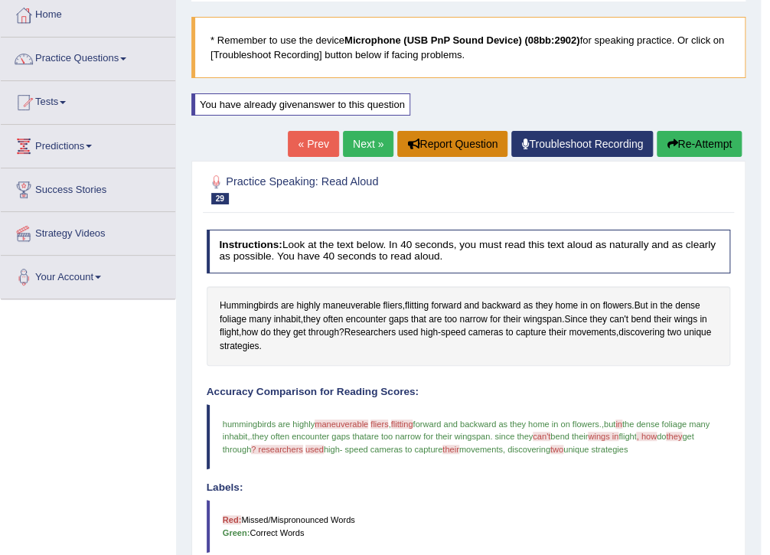
scroll to position [0, 0]
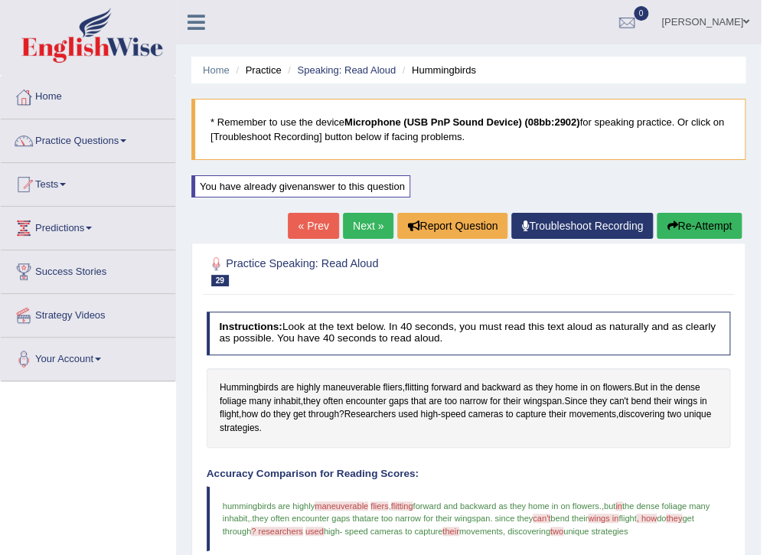
click at [364, 230] on link "Next »" at bounding box center [368, 226] width 51 height 26
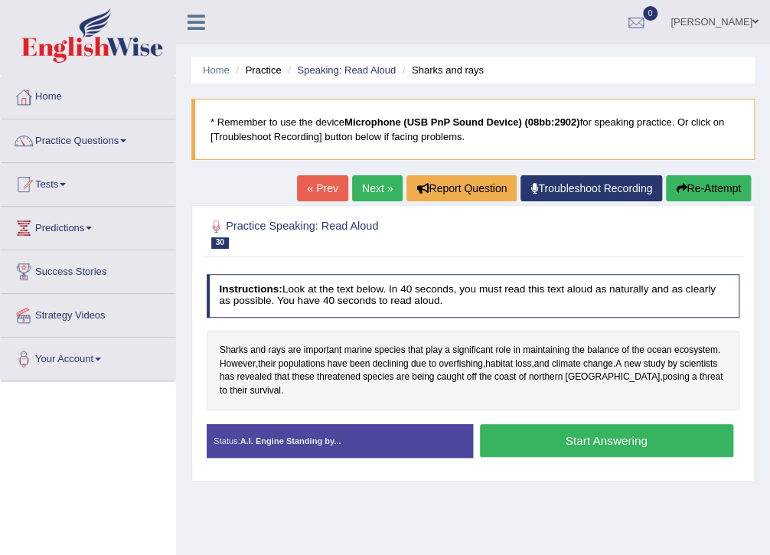
click at [592, 430] on button "Start Answering" at bounding box center [606, 440] width 253 height 33
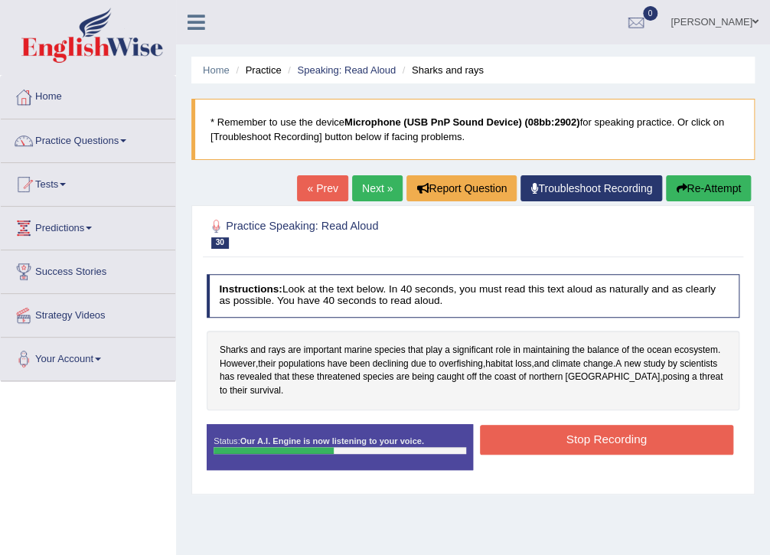
click at [675, 425] on button "Stop Recording" at bounding box center [606, 440] width 253 height 30
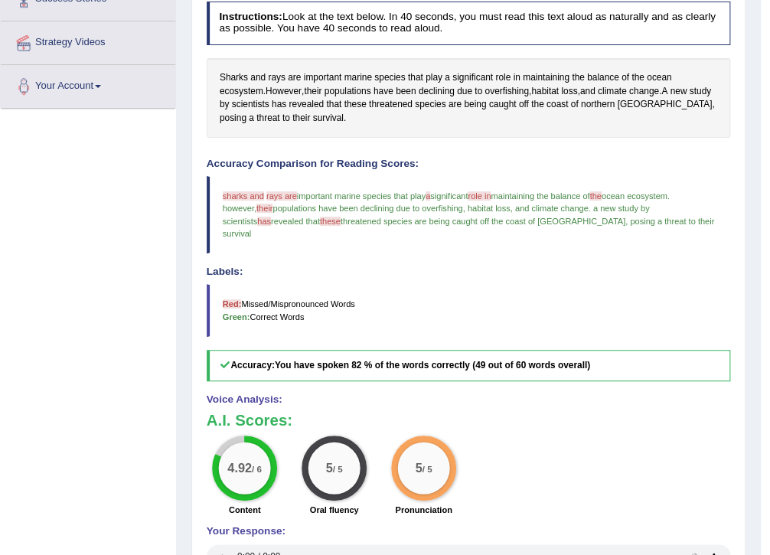
scroll to position [395, 0]
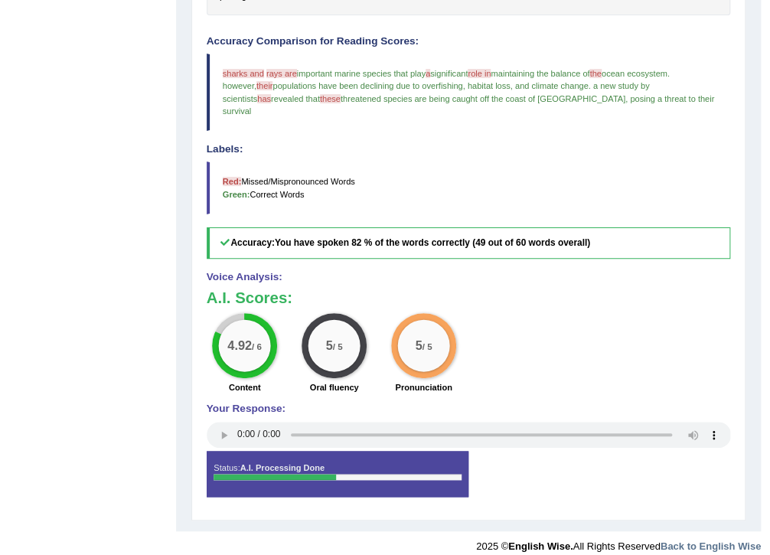
click at [620, 404] on h4 "Your Response:" at bounding box center [469, 409] width 525 height 11
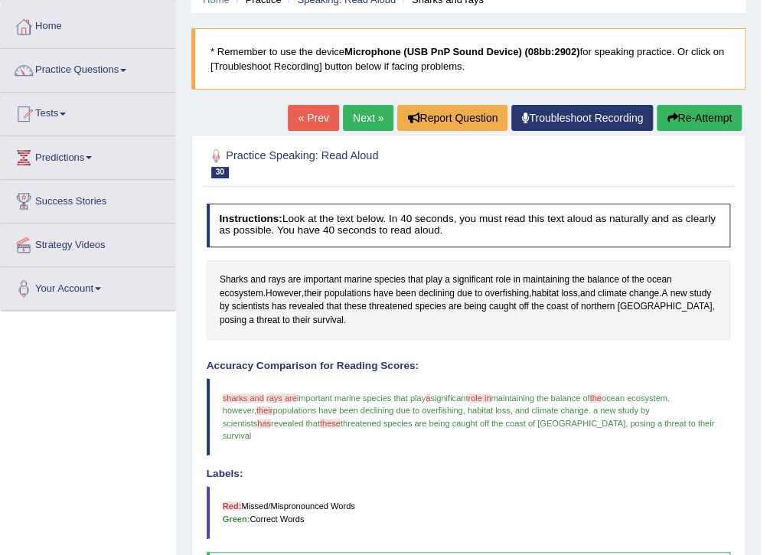
scroll to position [0, 0]
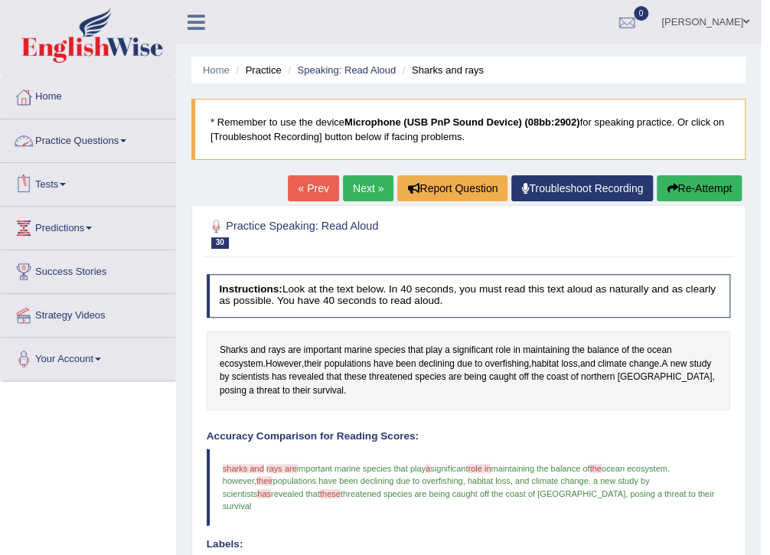
click at [90, 136] on link "Practice Questions" at bounding box center [88, 138] width 175 height 38
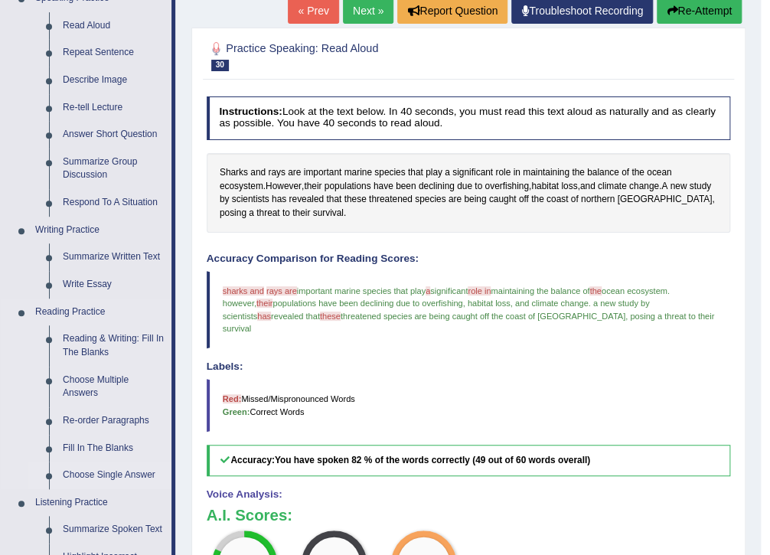
scroll to position [204, 0]
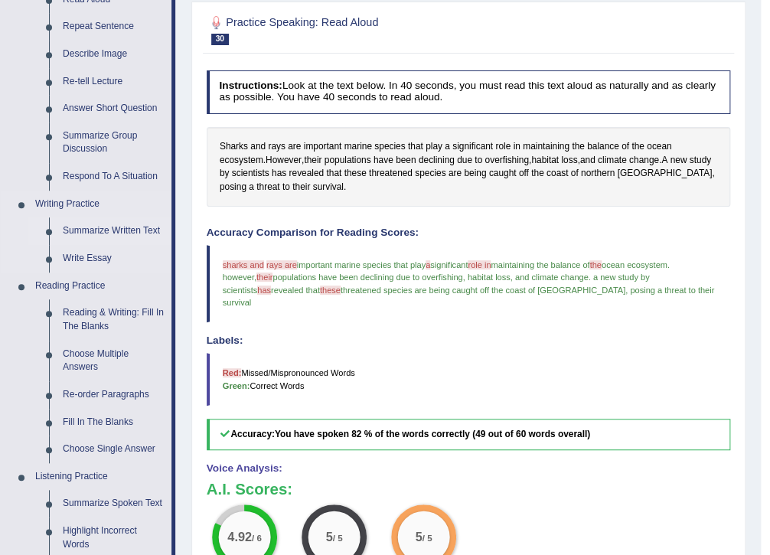
click at [110, 230] on link "Summarize Written Text" at bounding box center [114, 231] width 116 height 28
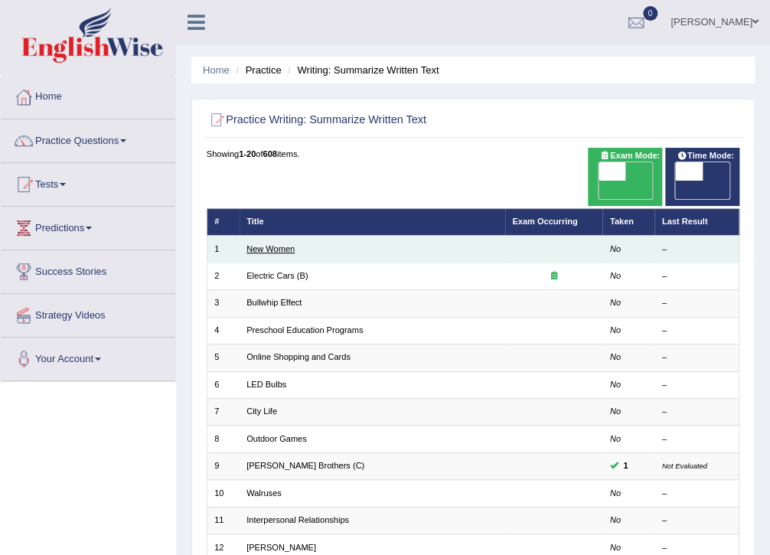
click at [276, 244] on link "New Women" at bounding box center [271, 248] width 48 height 9
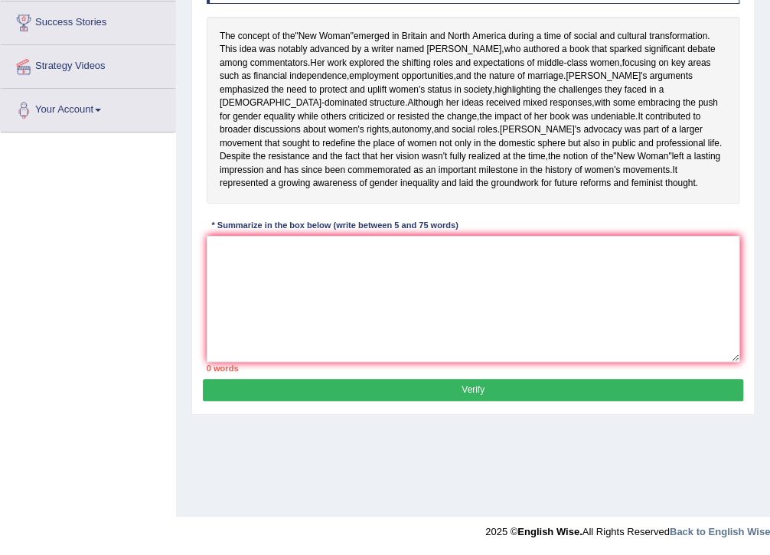
scroll to position [45, 0]
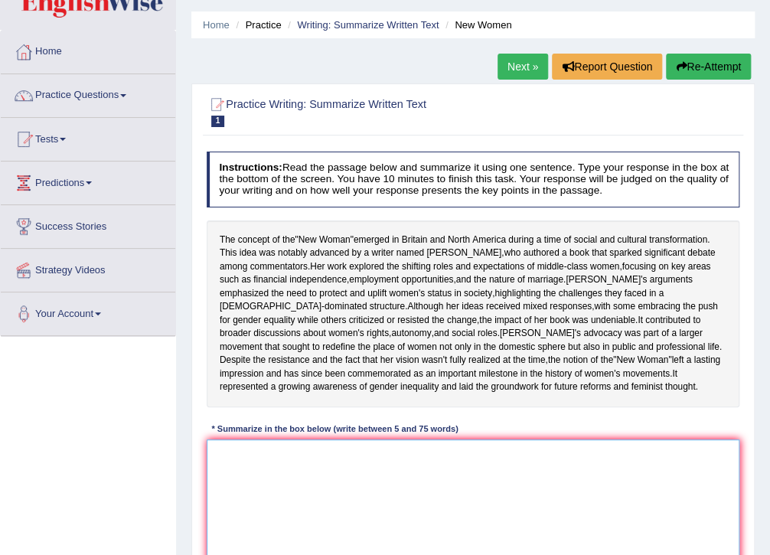
click at [295, 494] on textarea at bounding box center [474, 503] width 534 height 126
drag, startPoint x: 378, startPoint y: 468, endPoint x: 151, endPoint y: 377, distance: 245.0
click at [151, 376] on div "Toggle navigation Home Practice Questions Speaking Practice Read Aloud Repeat S…" at bounding box center [385, 353] width 770 height 796
click at [322, 489] on textarea at bounding box center [474, 503] width 534 height 126
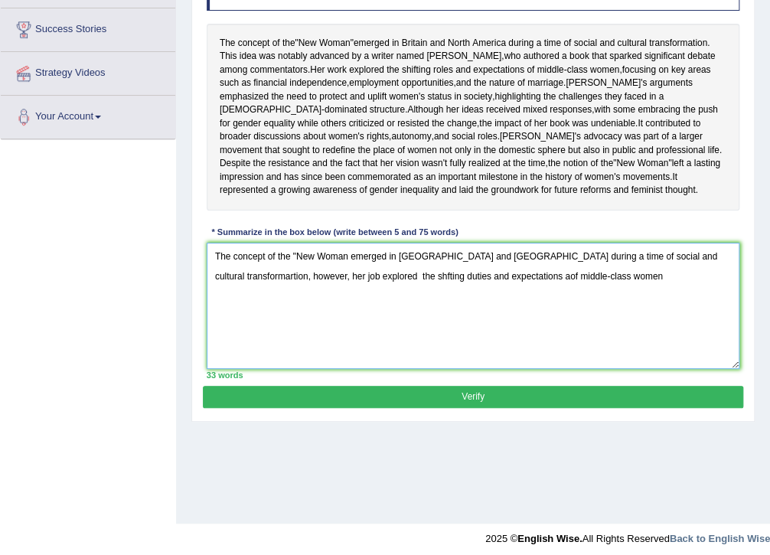
scroll to position [249, 0]
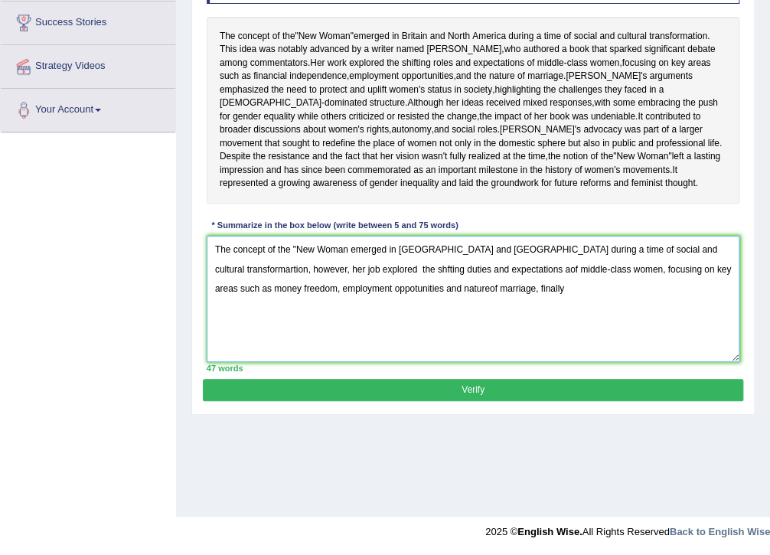
click at [695, 276] on textarea "The concept of the "New Woman emerged in Britain and North America during a tim…" at bounding box center [474, 299] width 534 height 126
click at [711, 278] on textarea "The concept of the "New Woman emerged in Britain and North America during a tim…" at bounding box center [474, 299] width 534 height 126
drag, startPoint x: 268, startPoint y: 295, endPoint x: 539, endPoint y: 346, distance: 275.9
click at [539, 346] on textarea "The concept of the "New Woman emerged in Britain and North America during a tim…" at bounding box center [474, 299] width 534 height 126
click at [531, 343] on textarea "The concept of the "New Woman emerged in Britain and North America during a tim…" at bounding box center [474, 299] width 534 height 126
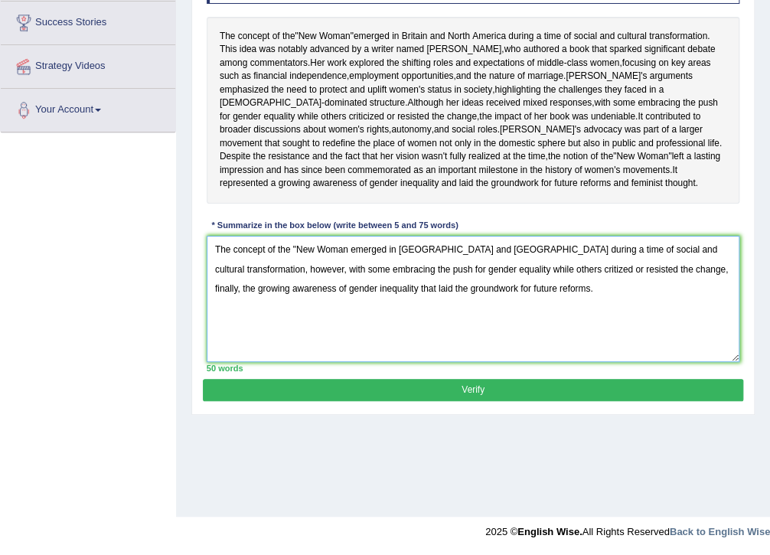
type textarea "The concept of the "New Woman emerged in Britain and North America during a tim…"
click at [512, 401] on button "Verify" at bounding box center [473, 390] width 540 height 22
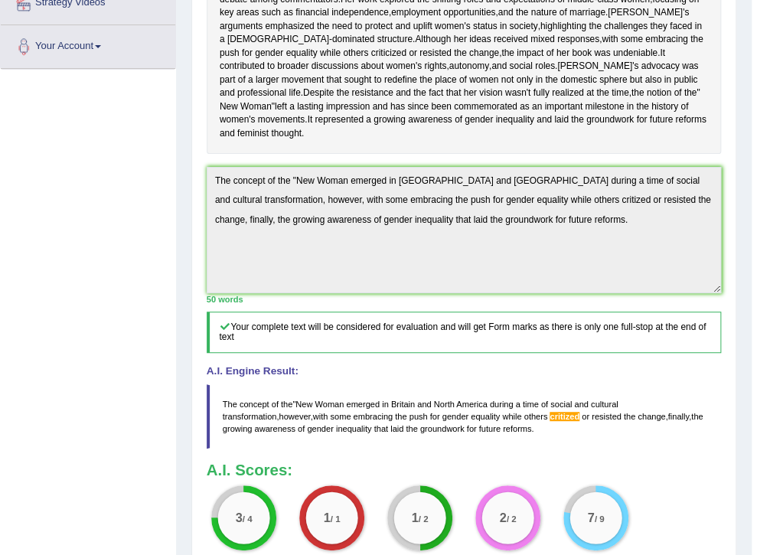
scroll to position [484, 0]
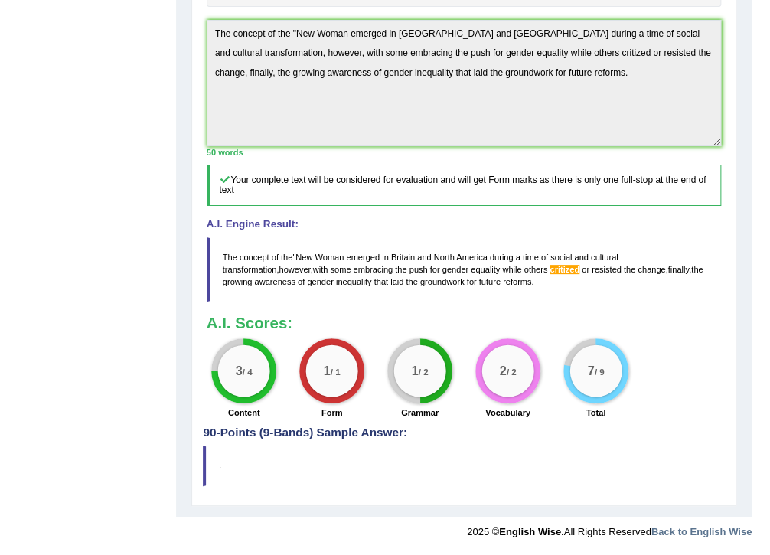
drag, startPoint x: 488, startPoint y: 427, endPoint x: 569, endPoint y: 429, distance: 81.2
click at [569, 429] on h4 "90-Points (9-Bands) Sample Answer:" at bounding box center [464, 83] width 522 height 711
drag, startPoint x: 585, startPoint y: 425, endPoint x: 643, endPoint y: 432, distance: 57.8
click at [643, 432] on div "Practice Writing: Summarize Written Text 1 New Women Instructions: Read the pas…" at bounding box center [463, 87] width 545 height 837
click at [643, 426] on div "Instructions: Read the passage below and summarize it using one sentence. Type …" at bounding box center [464, 78] width 522 height 695
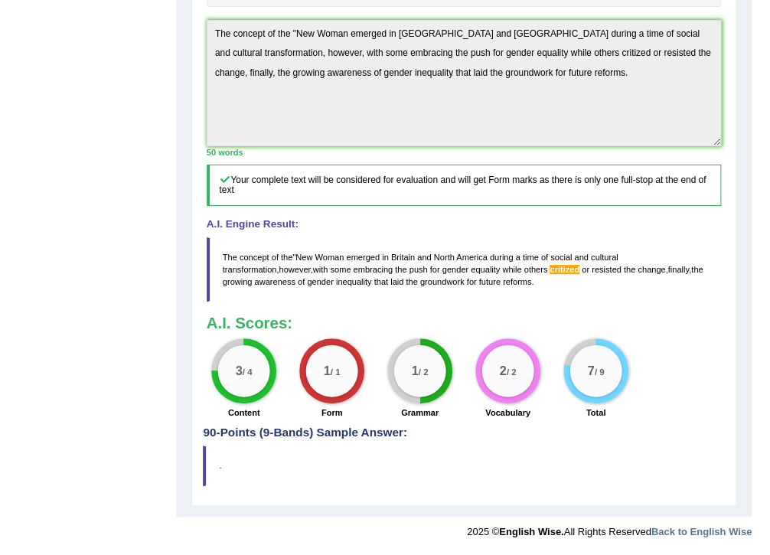
click at [643, 426] on div "Instructions: Read the passage below and summarize it using one sentence. Type …" at bounding box center [464, 78] width 522 height 695
click at [322, 501] on div "Practice Writing: Summarize Written Text 1 New Women Instructions: Read the pas…" at bounding box center [463, 87] width 545 height 837
click at [426, 462] on blockquote "." at bounding box center [464, 466] width 522 height 40
click at [550, 269] on span "critized" at bounding box center [565, 269] width 30 height 9
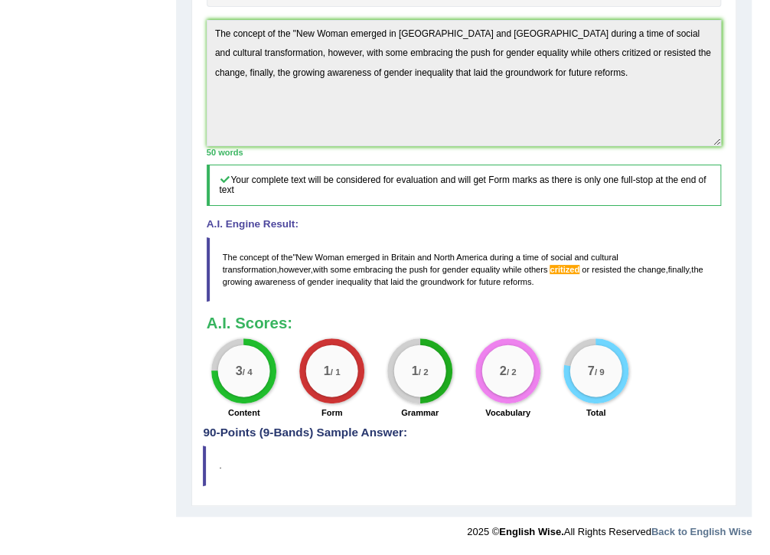
click at [550, 269] on span "critized" at bounding box center [565, 269] width 30 height 9
click at [198, 33] on div "Home Practice Writing: Summarize Written Text New Women Next » Report Question …" at bounding box center [464, 29] width 576 height 976
click at [461, 331] on h3 "A.I. Scores:" at bounding box center [464, 323] width 515 height 17
click at [346, 487] on div "Practice Writing: Summarize Written Text 1 New Women Instructions: Read the pas…" at bounding box center [463, 87] width 545 height 837
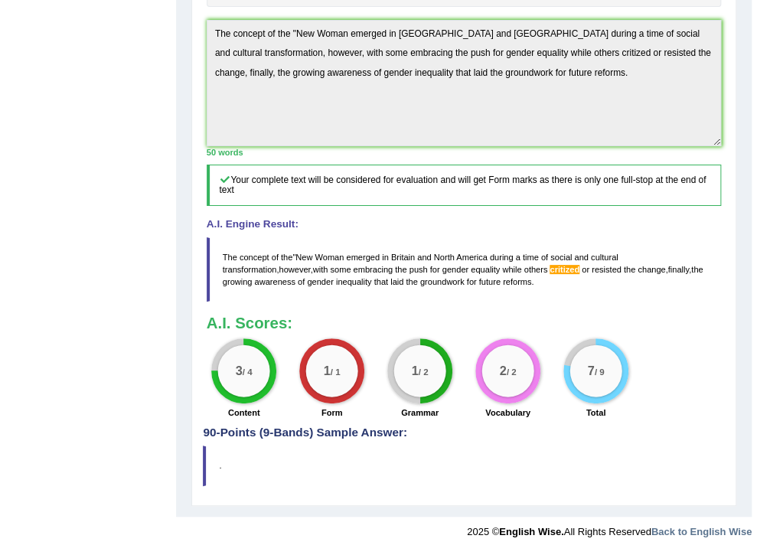
click at [422, 510] on div "Home Practice Writing: Summarize Written Text New Women Next » Report Question …" at bounding box center [464, 29] width 576 height 976
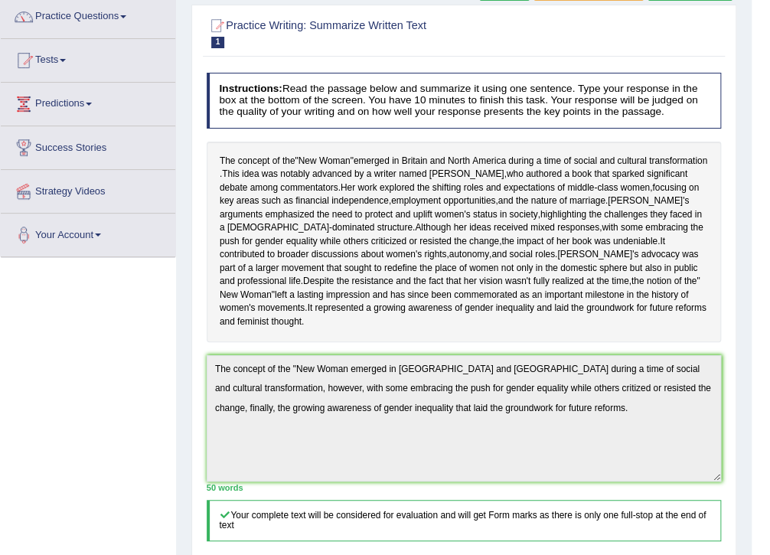
scroll to position [0, 0]
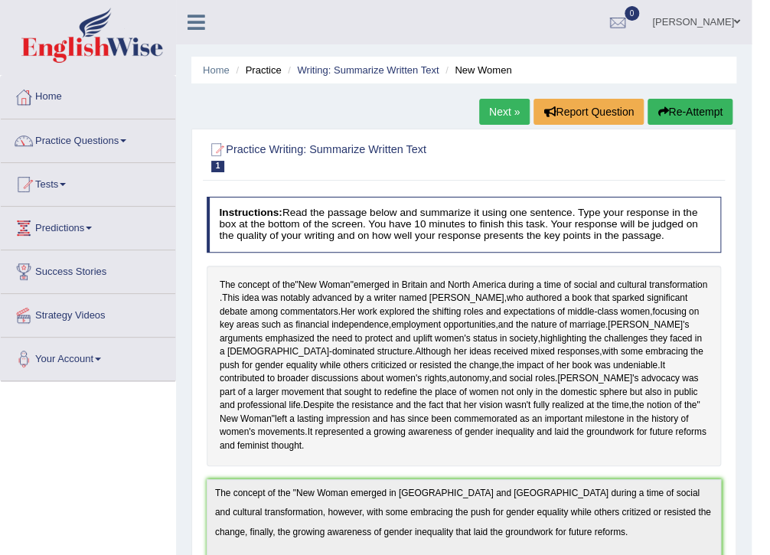
click at [537, 171] on div at bounding box center [464, 156] width 515 height 40
click at [502, 110] on link "Next »" at bounding box center [504, 112] width 51 height 26
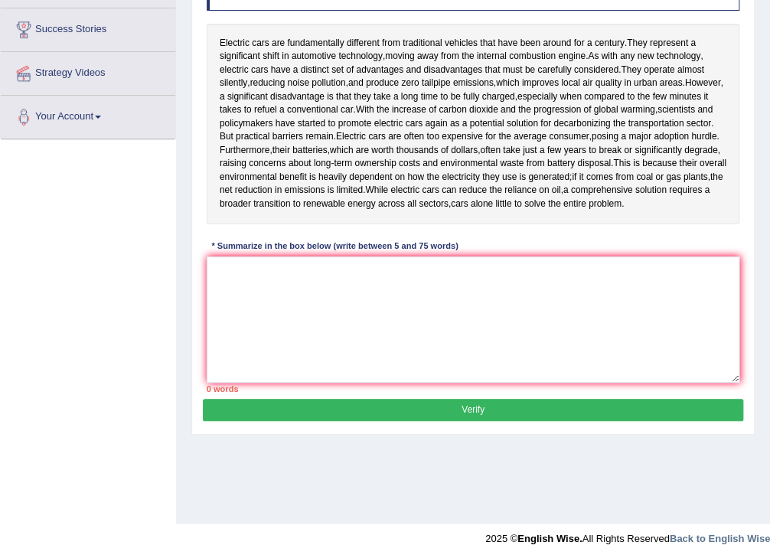
scroll to position [249, 0]
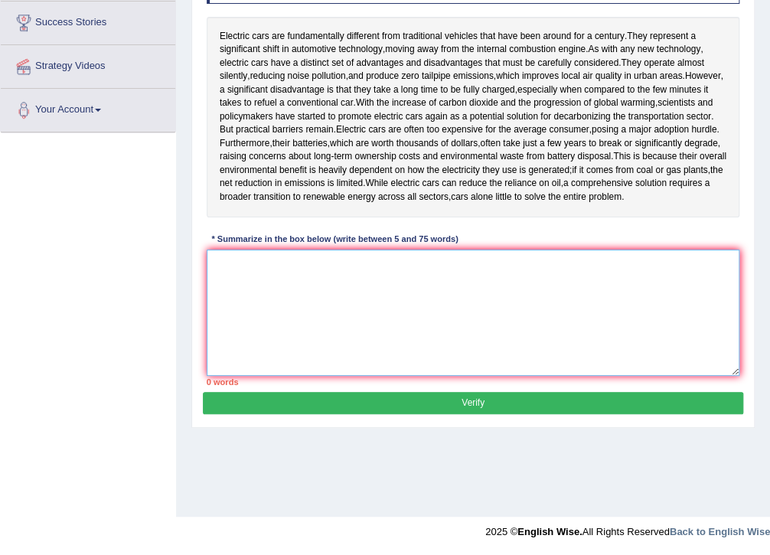
click at [248, 280] on textarea at bounding box center [474, 313] width 534 height 126
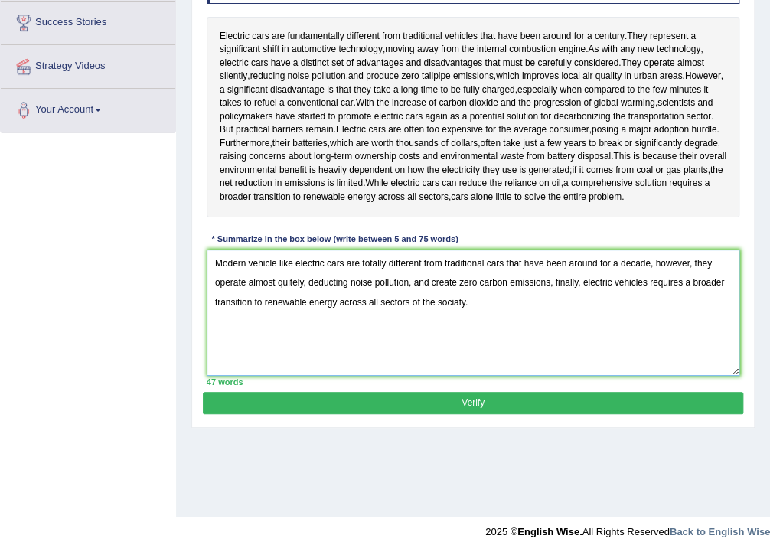
type textarea "Modern vehicle like electric cars are totally different from traditional cars t…"
click at [469, 414] on button "Verify" at bounding box center [473, 403] width 540 height 22
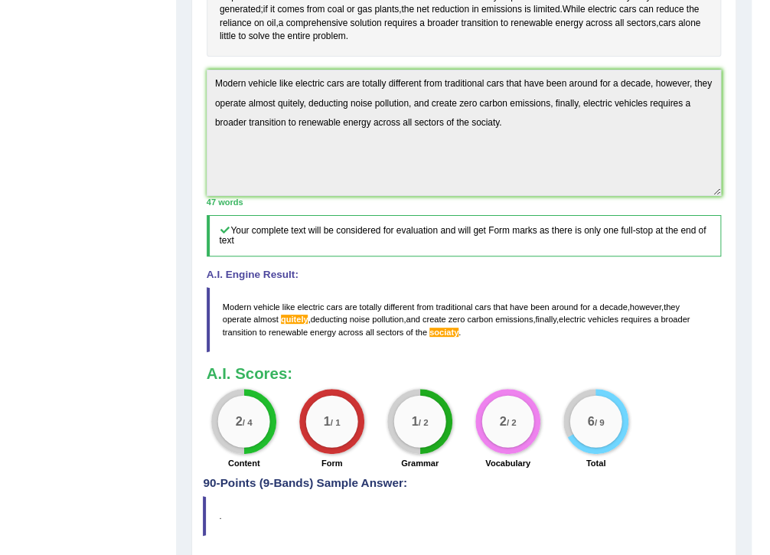
scroll to position [453, 0]
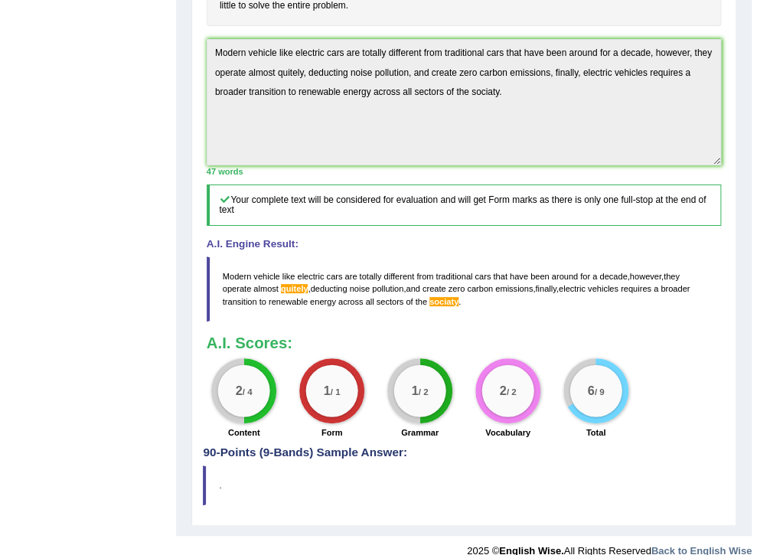
click at [486, 341] on h3 "A.I. Scores:" at bounding box center [464, 343] width 515 height 17
click at [440, 466] on blockquote "." at bounding box center [464, 486] width 522 height 40
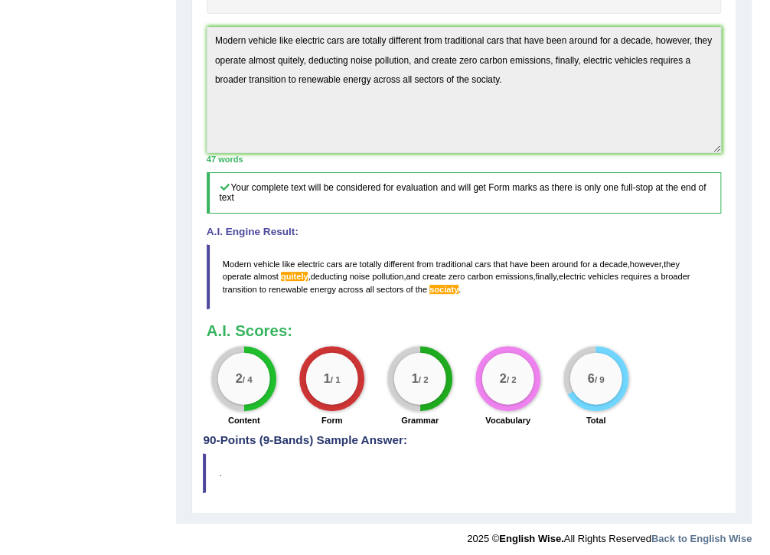
scroll to position [471, 0]
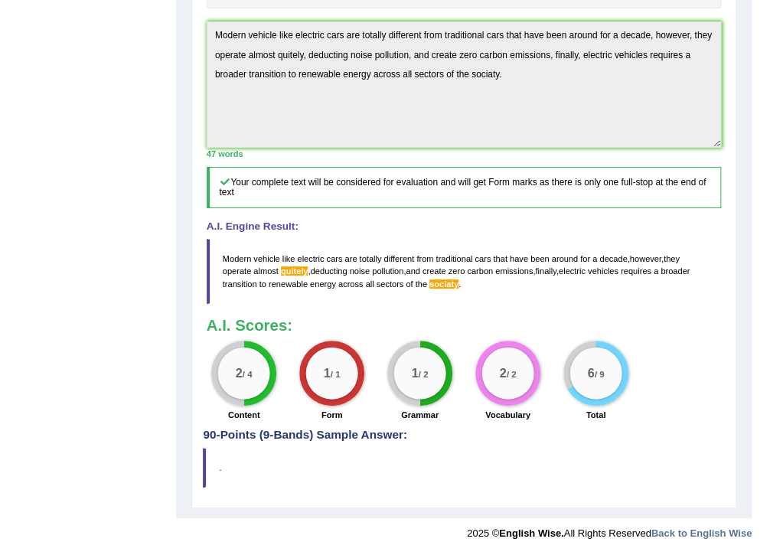
click at [434, 296] on blockquote "Modern vehicle like electric cars are totally different from traditional cars t…" at bounding box center [464, 271] width 515 height 65
click at [450, 283] on span "sociaty" at bounding box center [444, 284] width 29 height 9
click at [423, 309] on div "Instructions: Read the passage below and summarize it using one sentence. Type …" at bounding box center [464, 74] width 522 height 709
click at [381, 473] on blockquote "." at bounding box center [464, 468] width 522 height 40
click at [632, 450] on blockquote "." at bounding box center [464, 468] width 522 height 40
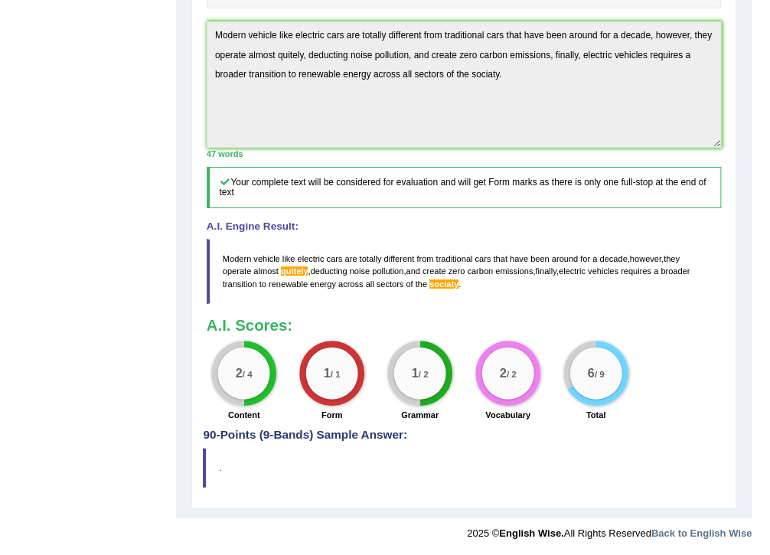
click at [628, 325] on h3 "A.I. Scores:" at bounding box center [464, 325] width 515 height 17
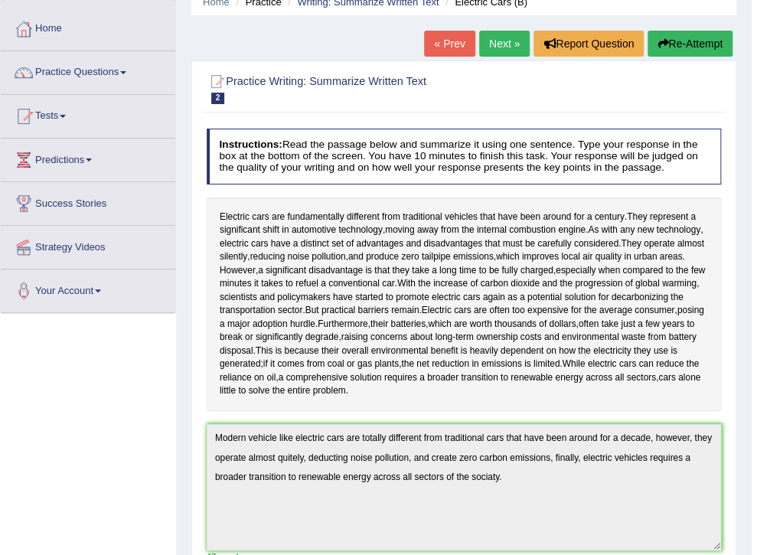
scroll to position [0, 0]
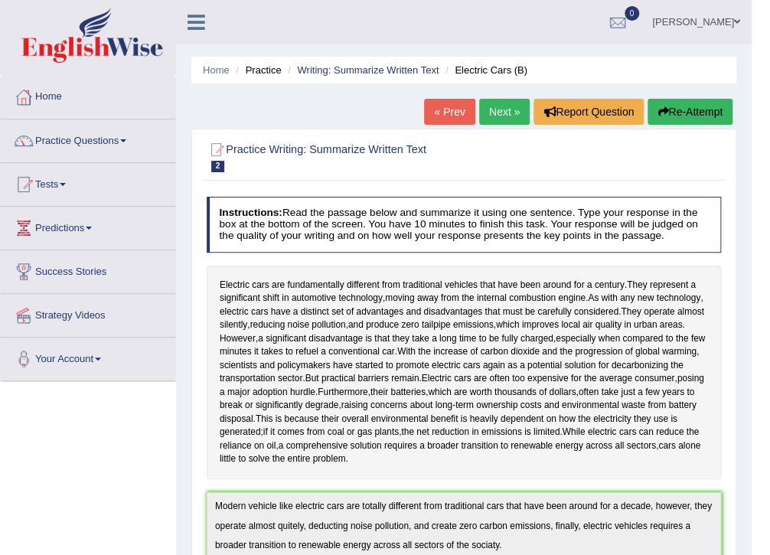
click at [513, 119] on link "Next »" at bounding box center [504, 112] width 51 height 26
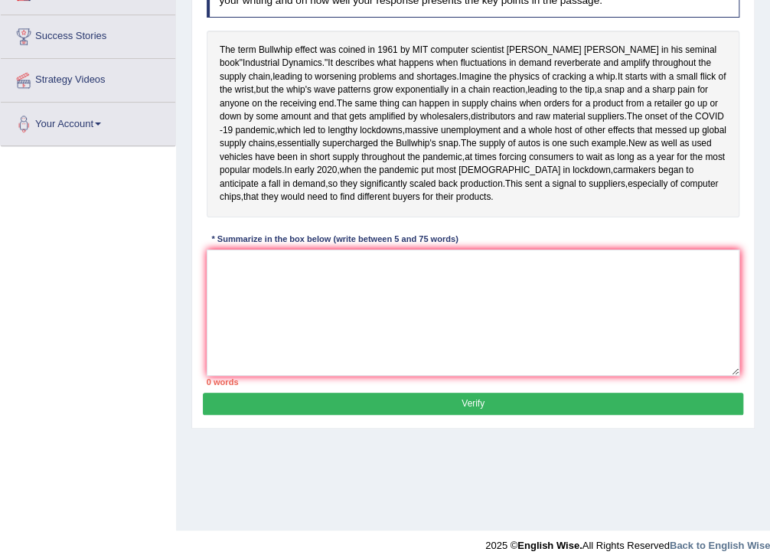
scroll to position [249, 0]
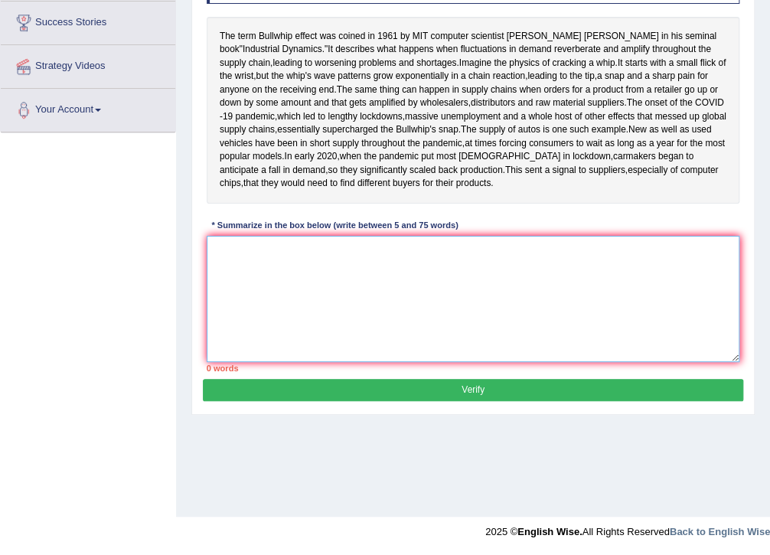
click at [285, 331] on textarea at bounding box center [474, 299] width 534 height 126
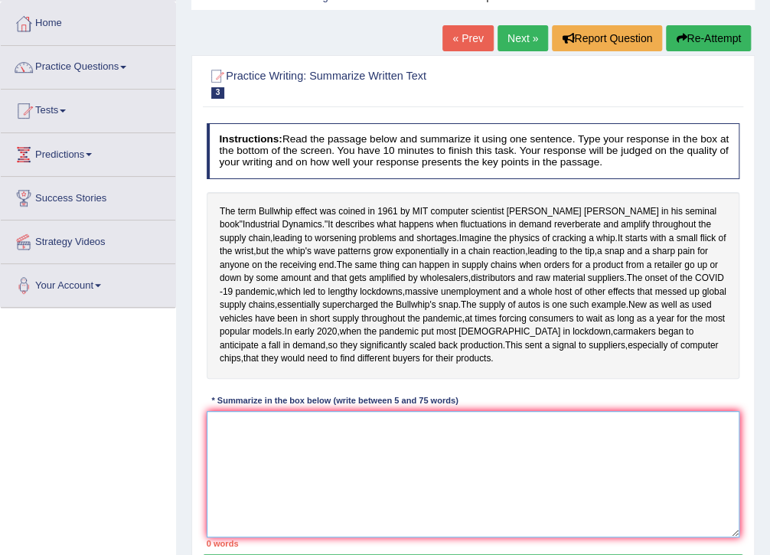
scroll to position [45, 0]
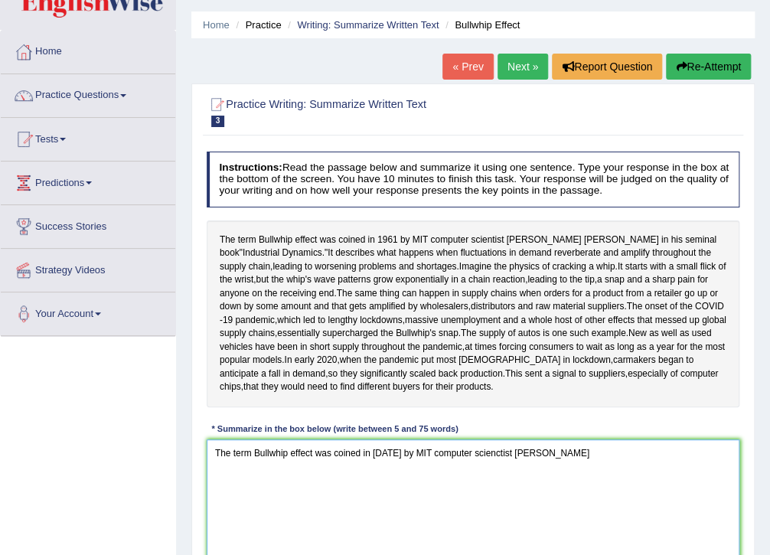
drag, startPoint x: 465, startPoint y: 508, endPoint x: 227, endPoint y: 513, distance: 237.5
click at [227, 513] on textarea "The term Bullwhip effect was coined in 1961 by MIT computer scienctist Jay" at bounding box center [474, 503] width 534 height 126
drag, startPoint x: 211, startPoint y: 530, endPoint x: 221, endPoint y: 524, distance: 11.7
click at [211, 530] on textarea "The MITcomputer scienctist Jay Forrester in his seminal book" Insdustrial Dynam…" at bounding box center [474, 503] width 534 height 126
click at [231, 508] on textarea "The MITcomputer scienctist Jay Forrester in his seminal book" Insdustrial Dynam…" at bounding box center [474, 503] width 534 height 126
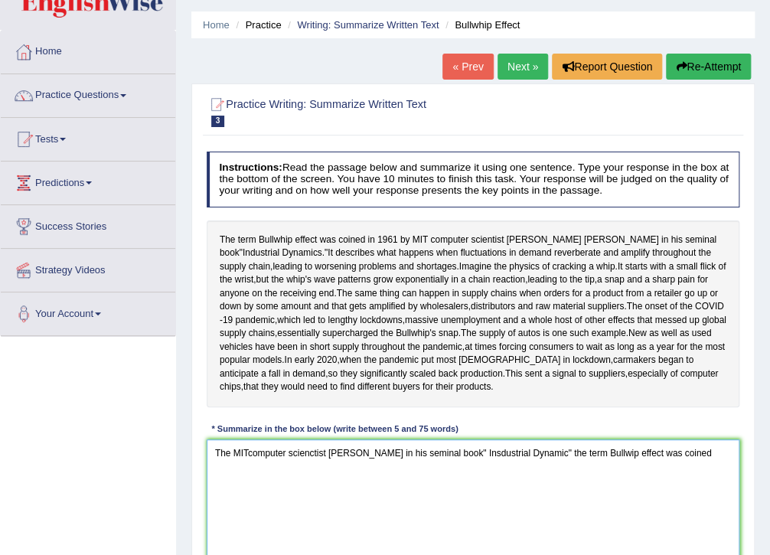
drag, startPoint x: 258, startPoint y: 540, endPoint x: 551, endPoint y: 530, distance: 293.5
click at [545, 536] on textarea "The MITcomputer scienctist Jay Forrester in his seminal book" Insdustrial Dynam…" at bounding box center [474, 503] width 534 height 126
click at [567, 508] on textarea "The MITcomputer scienctist Jay Forrester in his seminal book" Insdustrial Dynam…" at bounding box center [474, 503] width 534 height 126
click at [695, 511] on textarea "The MITcomputer scienctist Jay Forrester in his seminal book" Insdustrial Dynam…" at bounding box center [474, 503] width 534 height 126
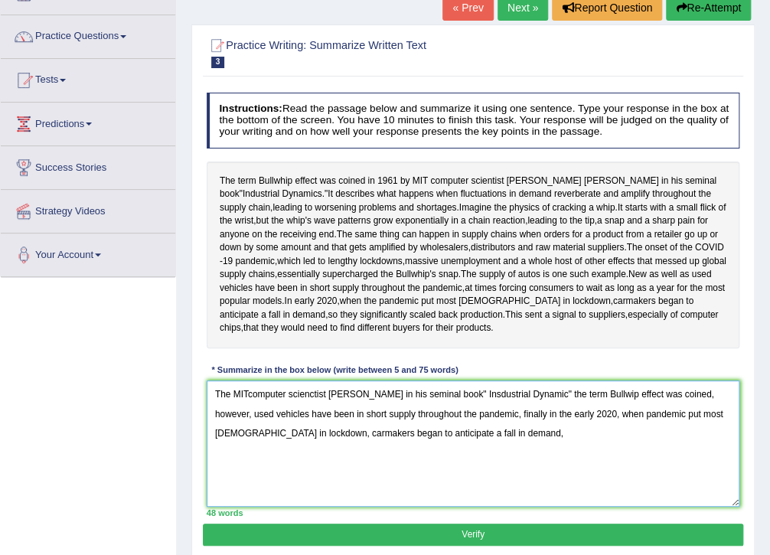
scroll to position [249, 0]
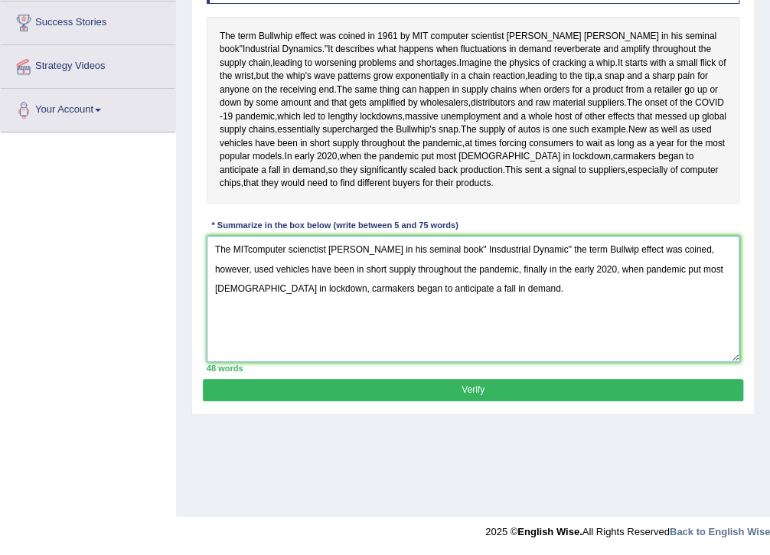
drag, startPoint x: 230, startPoint y: 303, endPoint x: 250, endPoint y: 308, distance: 21.2
click at [232, 303] on textarea "The MITcomputer scienctist Jay Forrester in his seminal book" Insdustrial Dynam…" at bounding box center [474, 299] width 534 height 126
click at [475, 343] on textarea "A MITcomputer scienctist Jay Forrester in his seminal book" Insdustrial Dynamic…" at bounding box center [474, 299] width 534 height 126
type textarea "A MITcomputer scienctist Jay Forrester in his seminal book" Insdustrial Dynamic…"
click at [471, 401] on button "Verify" at bounding box center [473, 390] width 540 height 22
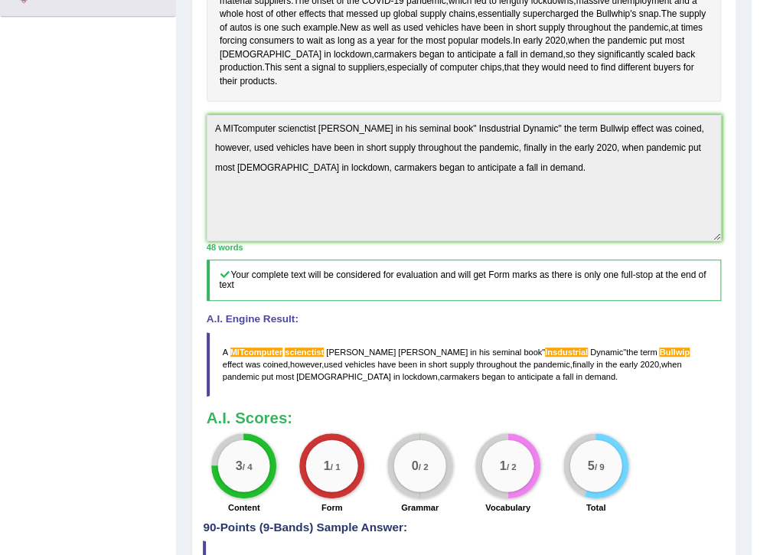
scroll to position [512, 0]
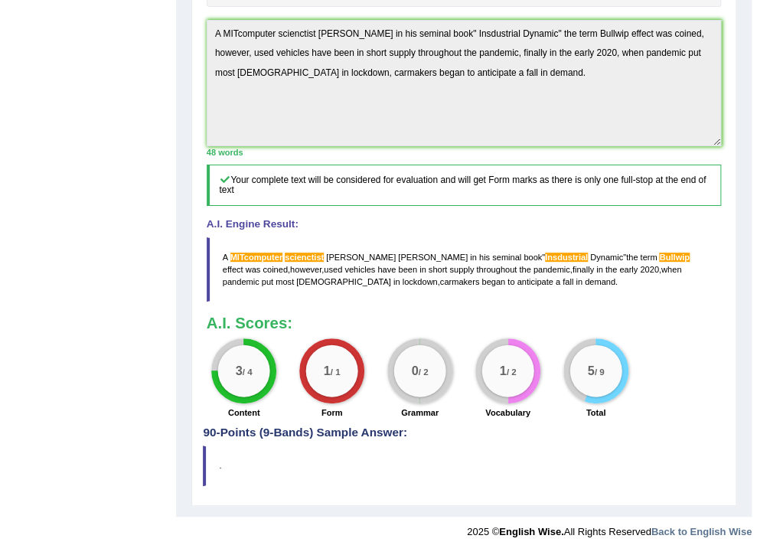
click at [524, 309] on div "Instructions: Read the passage below and summarize it using one sentence. Type …" at bounding box center [464, 78] width 522 height 695
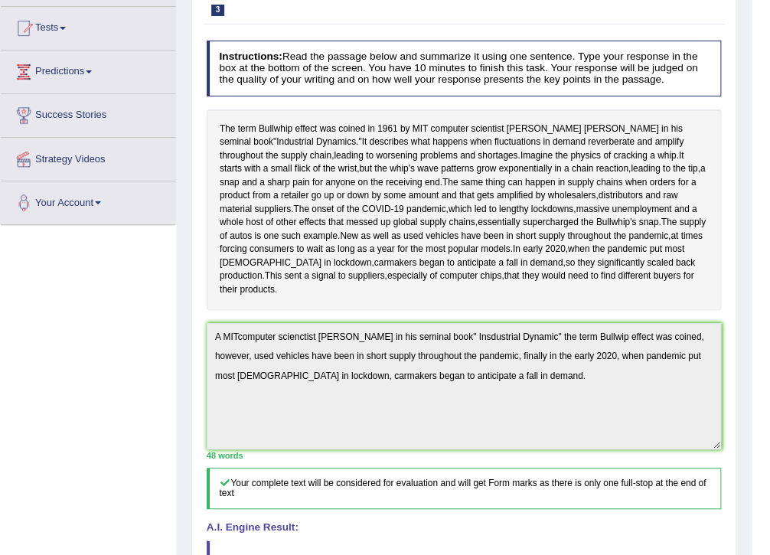
scroll to position [0, 0]
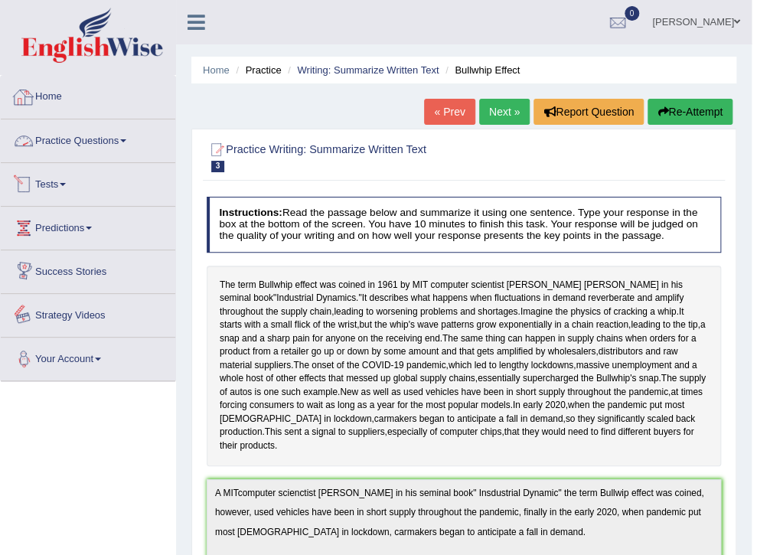
drag, startPoint x: 48, startPoint y: 510, endPoint x: 149, endPoint y: 423, distance: 132.5
click at [57, 501] on div "Toggle navigation Home Practice Questions Speaking Practice Read Aloud Repeat S…" at bounding box center [376, 503] width 752 height 1007
drag, startPoint x: 368, startPoint y: 176, endPoint x: 335, endPoint y: 180, distance: 33.2
click at [368, 176] on div "Practice Writing: Summarize Written Text 3 Bullwhip Effect" at bounding box center [464, 158] width 522 height 45
click at [93, 146] on link "Practice Questions" at bounding box center [88, 138] width 175 height 38
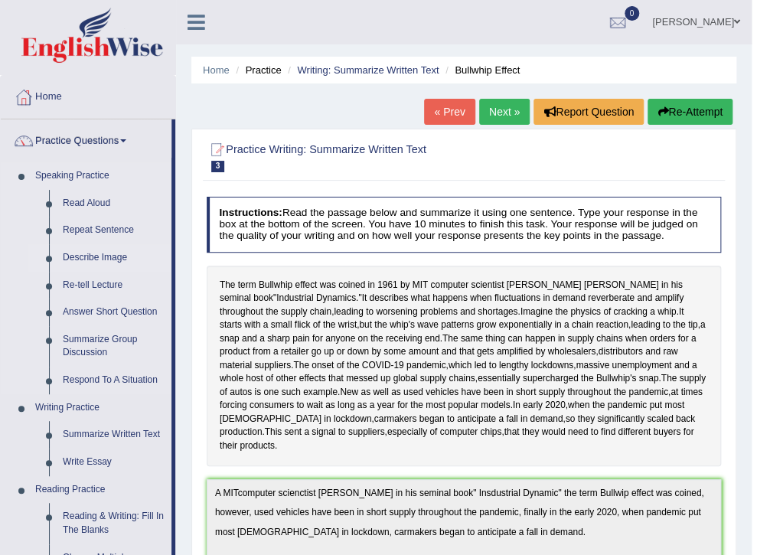
click at [91, 257] on link "Describe Image" at bounding box center [114, 258] width 116 height 28
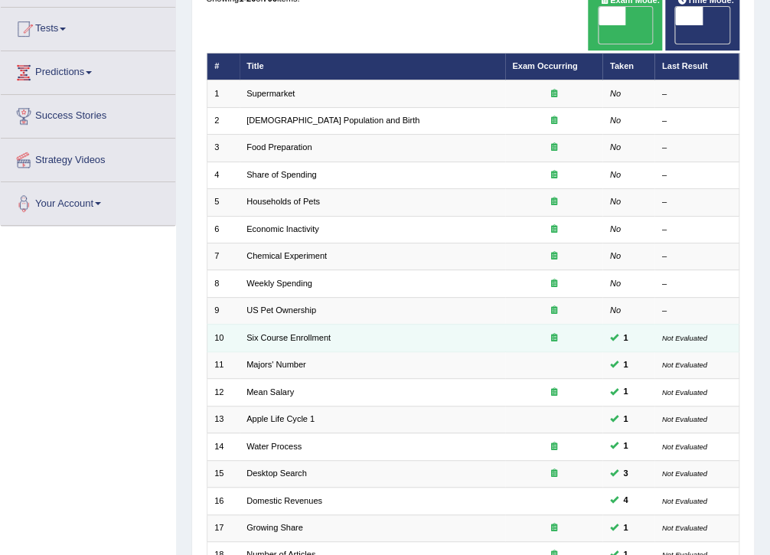
scroll to position [123, 0]
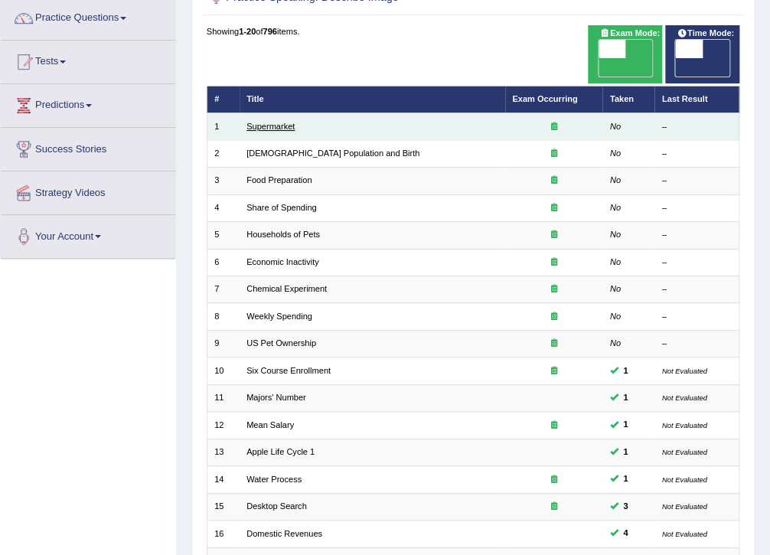
click at [254, 122] on link "Supermarket" at bounding box center [271, 126] width 48 height 9
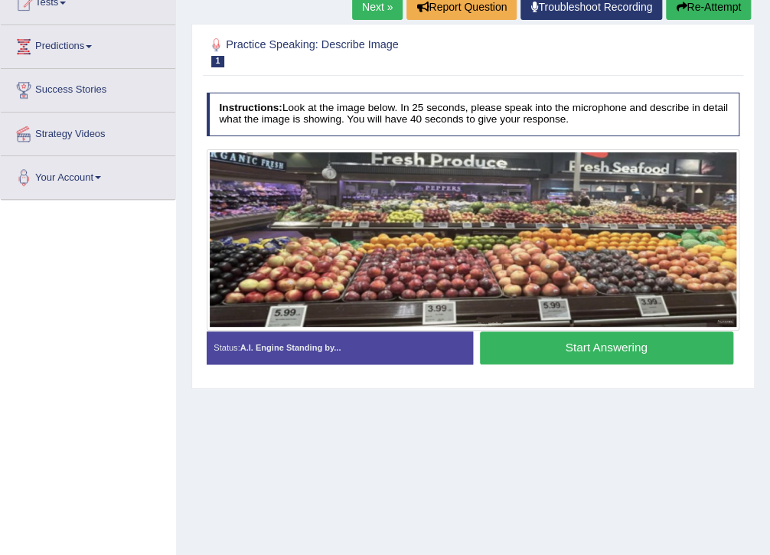
scroll to position [204, 0]
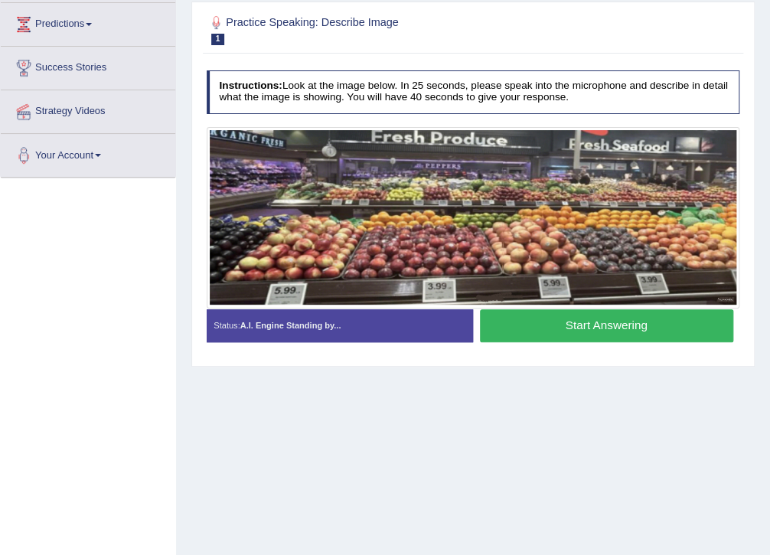
click at [466, 427] on div "Home Practice Speaking: Describe Image Supermarket * Remember to use the device…" at bounding box center [473, 179] width 594 height 766
click at [530, 378] on div "Home Practice Speaking: Describe Image Supermarket * Remember to use the device…" at bounding box center [473, 179] width 594 height 766
click at [603, 316] on button "Start Answering" at bounding box center [606, 325] width 253 height 33
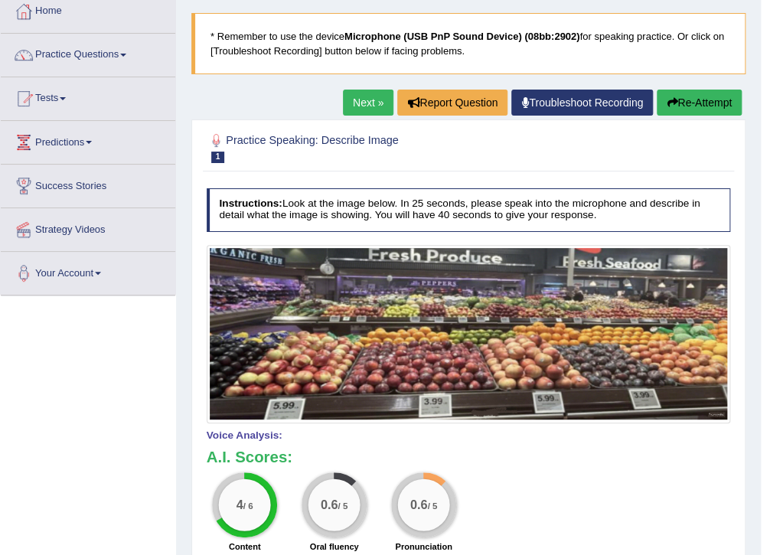
scroll to position [0, 0]
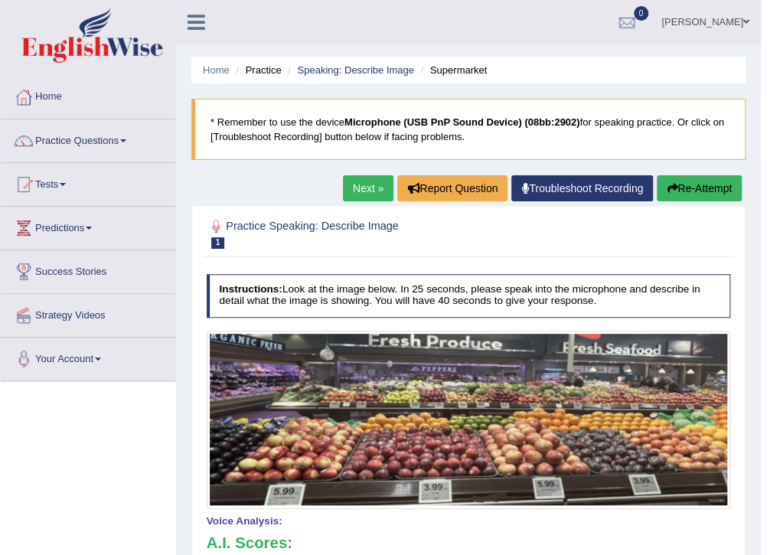
click at [708, 182] on button "Re-Attempt" at bounding box center [699, 188] width 85 height 26
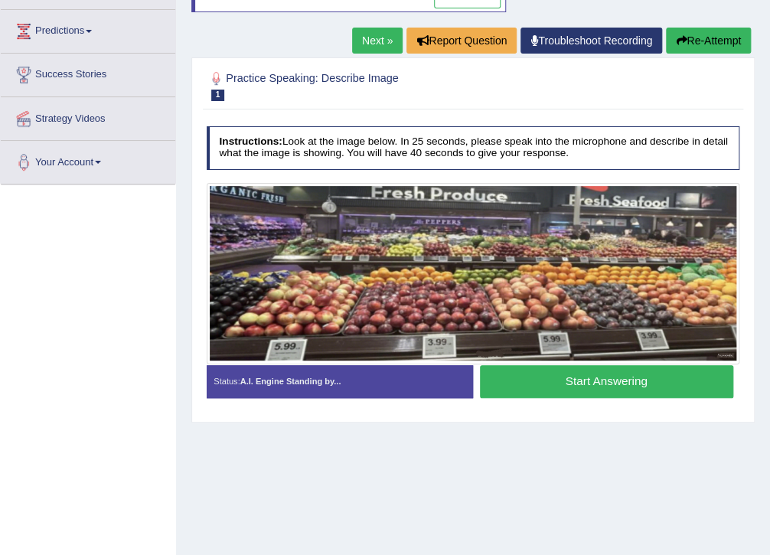
scroll to position [204, 0]
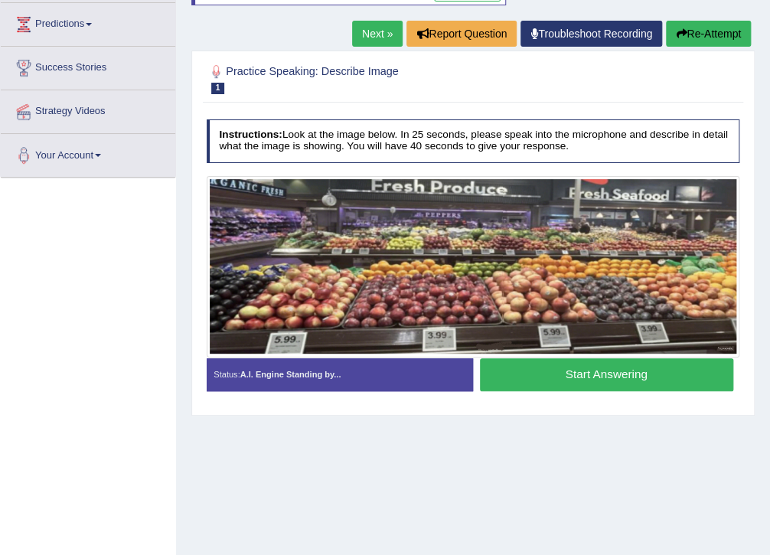
click at [571, 375] on button "Start Answering" at bounding box center [606, 374] width 253 height 33
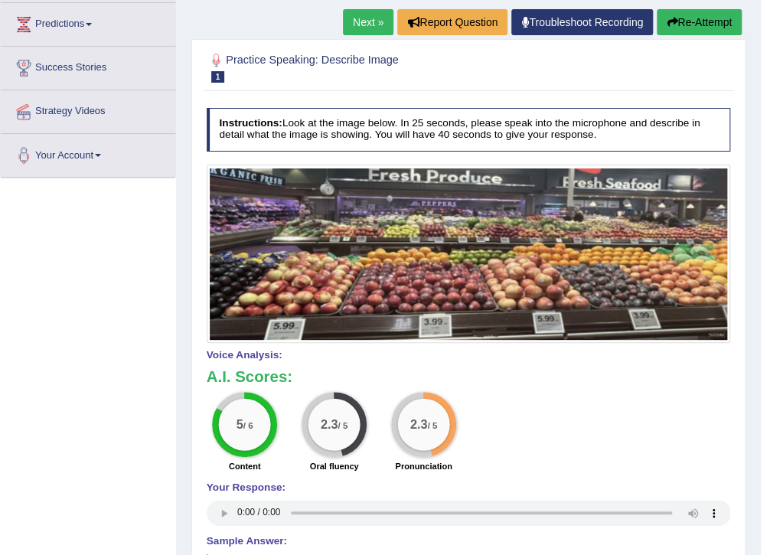
click at [600, 447] on div "5 / 6 Content 2.3 / 5 Oral fluency 2.3 / 5 Pronunciation" at bounding box center [469, 434] width 538 height 84
click at [93, 303] on div "Toggle navigation Home Practice Questions Speaking Practice Read Aloud Repeat S…" at bounding box center [380, 257] width 761 height 922
click at [737, 466] on div "5 / 6 Content 2.3 / 5 Oral fluency 2.3 / 5 Pronunciation" at bounding box center [469, 434] width 538 height 84
click at [587, 389] on div "A.I. Scores: 5 / 6 Content 2.3 / 5 Oral fluency 2.3 / 5 Pronunciation" at bounding box center [469, 422] width 525 height 108
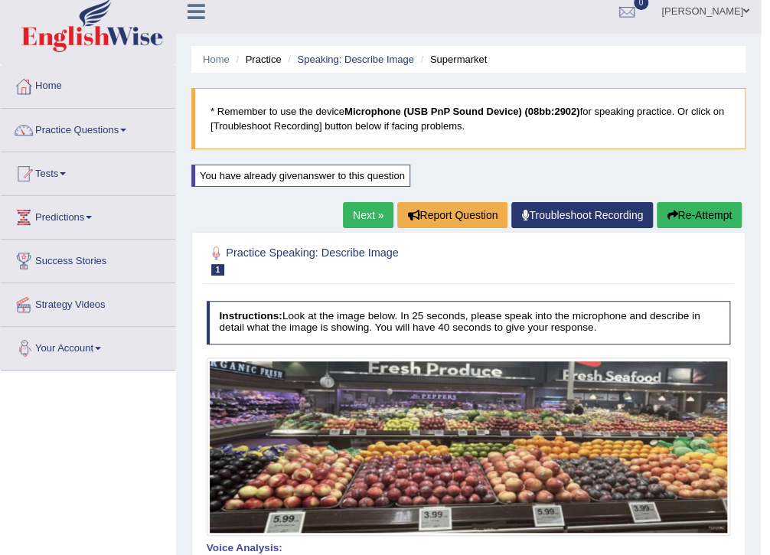
scroll to position [0, 0]
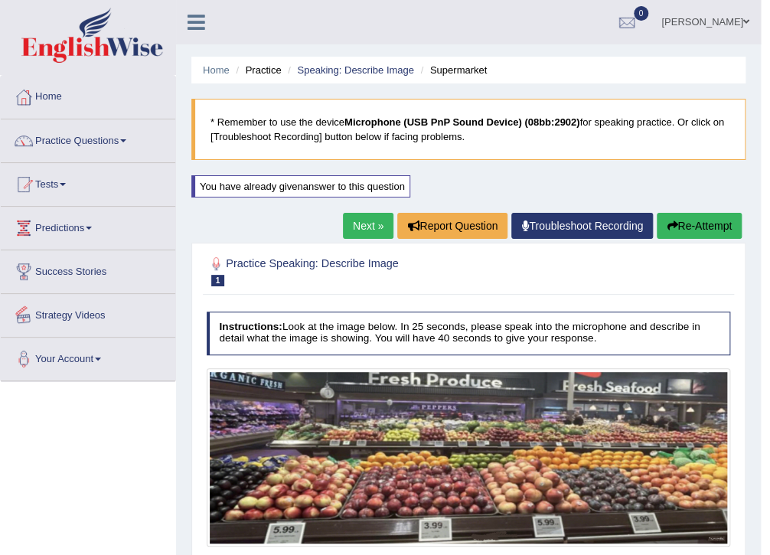
drag, startPoint x: 729, startPoint y: 280, endPoint x: 717, endPoint y: 267, distance: 17.9
click at [726, 276] on div at bounding box center [469, 271] width 525 height 40
click at [590, 61] on ul "Home Practice Speaking: Describe Image Supermarket" at bounding box center [468, 70] width 554 height 27
click at [102, 138] on link "Practice Questions" at bounding box center [88, 138] width 175 height 38
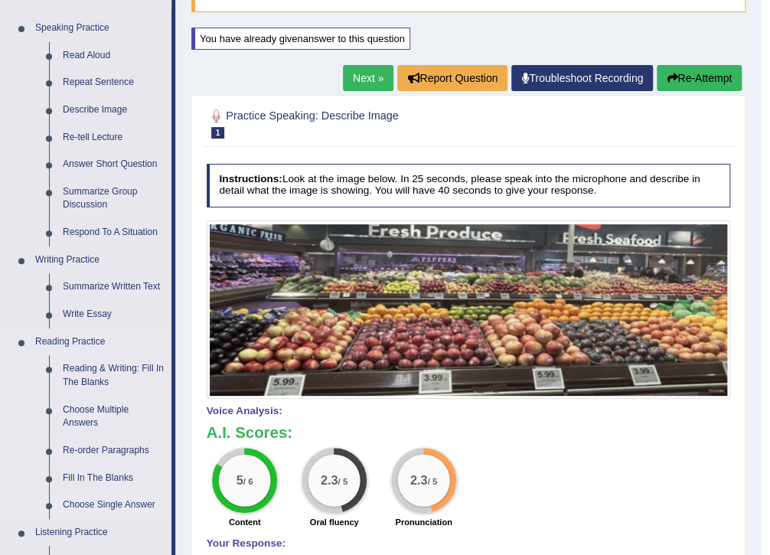
scroll to position [204, 0]
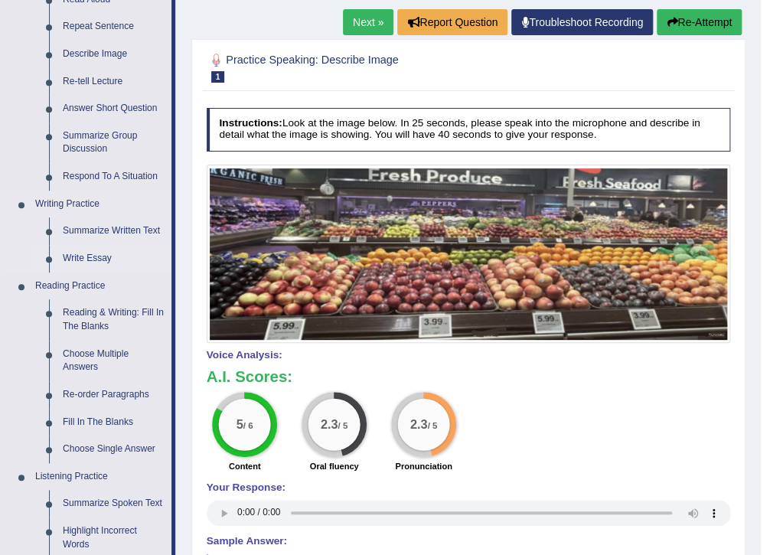
click at [77, 262] on link "Write Essay" at bounding box center [114, 259] width 116 height 28
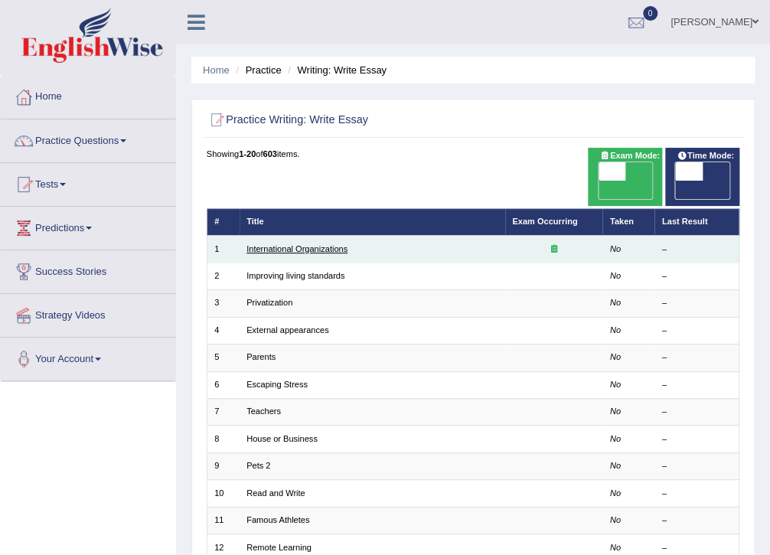
click at [288, 244] on link "International Organizations" at bounding box center [297, 248] width 101 height 9
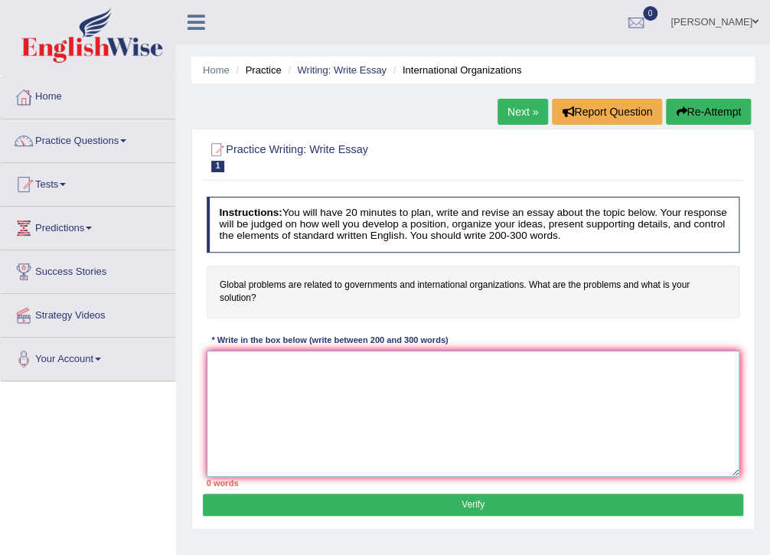
click at [346, 385] on textarea at bounding box center [474, 414] width 534 height 126
type textarea "The increasing"
click at [407, 456] on textarea "The increasing" at bounding box center [474, 414] width 534 height 126
click at [290, 360] on textarea "The increasing" at bounding box center [474, 414] width 534 height 126
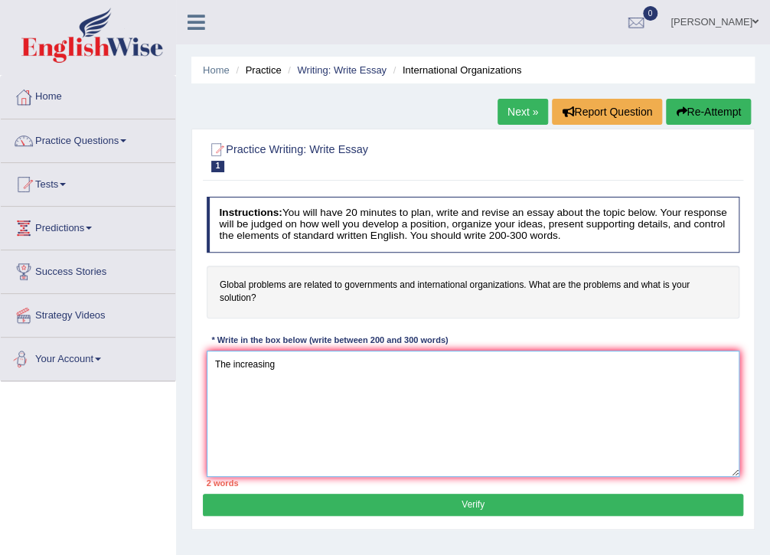
click at [291, 360] on textarea "The increasing" at bounding box center [474, 414] width 534 height 126
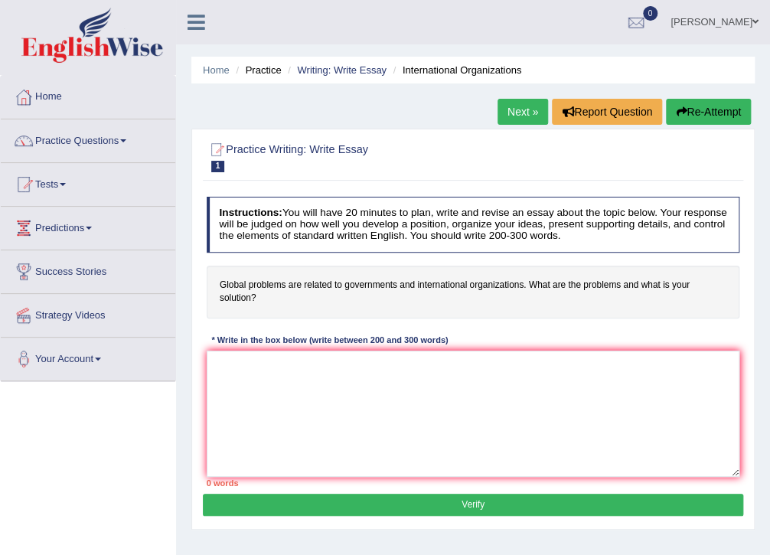
click at [149, 438] on div "Toggle navigation Home Practice Questions Speaking Practice Read Aloud Repeat S…" at bounding box center [385, 398] width 770 height 796
click at [424, 150] on h2 "Practice Writing: Write Essay 1 International Organizations" at bounding box center [372, 156] width 331 height 32
click at [47, 99] on link "Home" at bounding box center [88, 95] width 175 height 38
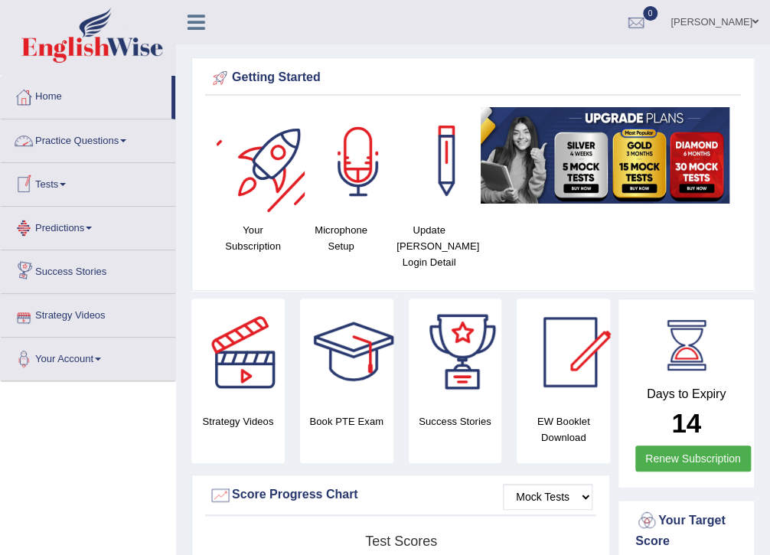
click at [648, 21] on div at bounding box center [636, 22] width 23 height 23
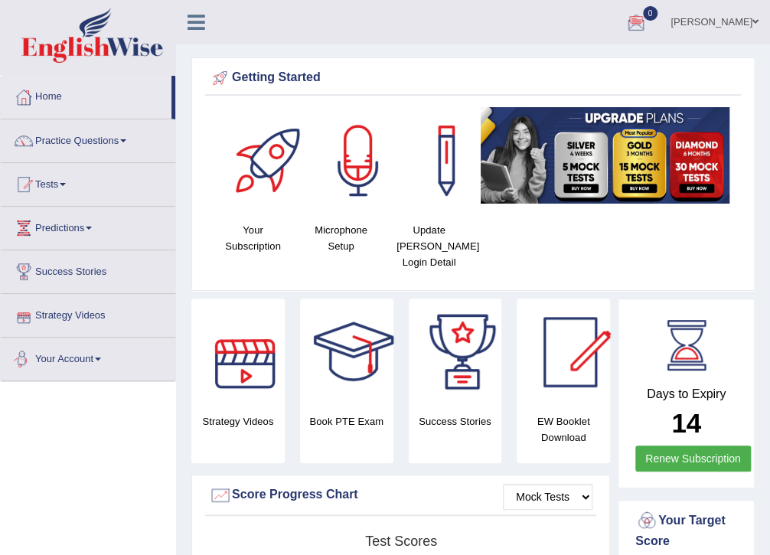
click at [61, 136] on link "Practice Questions" at bounding box center [88, 138] width 175 height 38
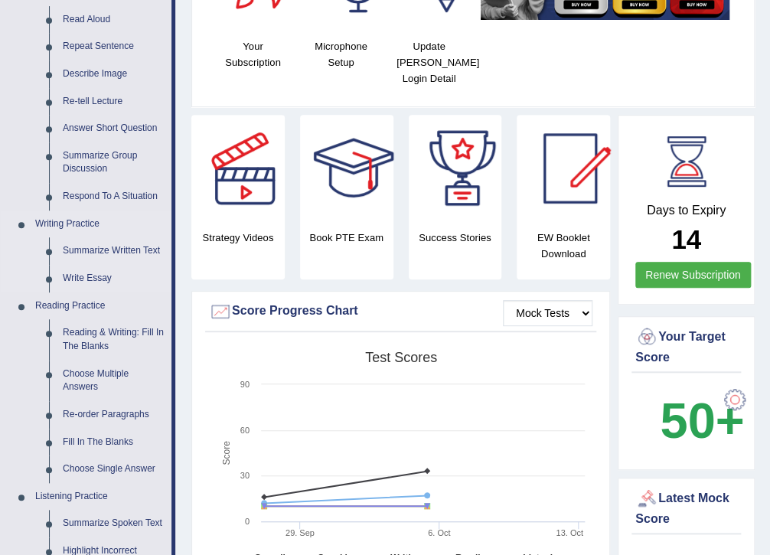
scroll to position [204, 0]
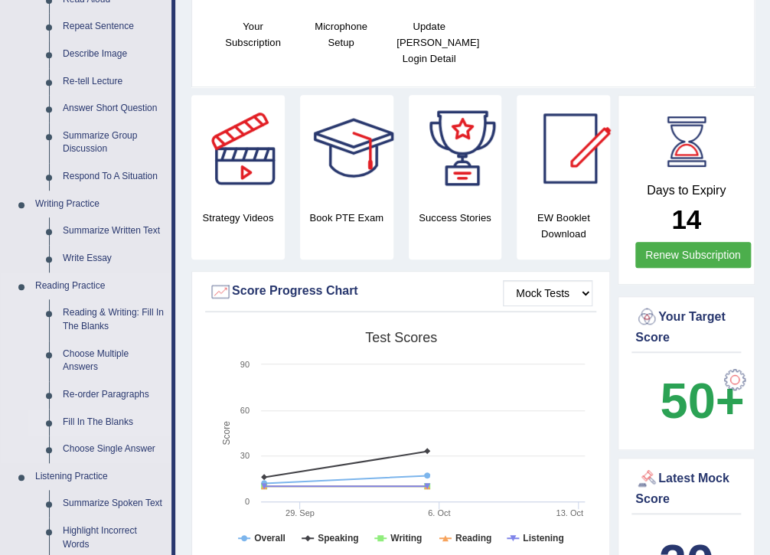
click at [97, 418] on link "Fill In The Blanks" at bounding box center [114, 423] width 116 height 28
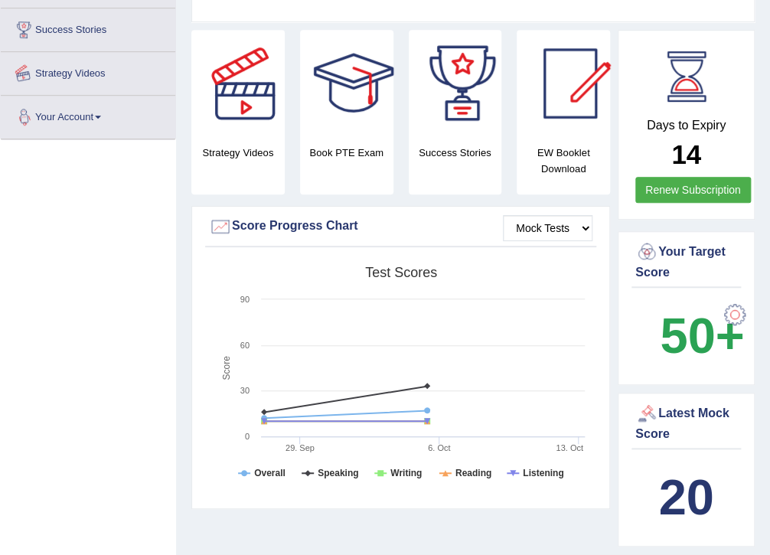
scroll to position [306, 0]
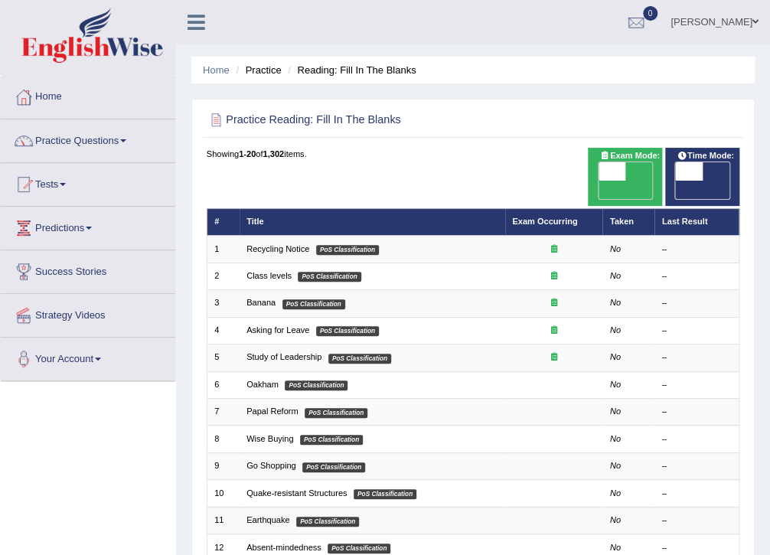
click at [165, 442] on div "Toggle navigation Home Practice Questions Speaking Practice Read Aloud Repeat S…" at bounding box center [385, 447] width 770 height 895
click at [80, 412] on div "Toggle navigation Home Practice Questions Speaking Practice Read Aloud Repeat S…" at bounding box center [385, 447] width 770 height 895
click at [66, 152] on link "Practice Questions" at bounding box center [88, 138] width 175 height 38
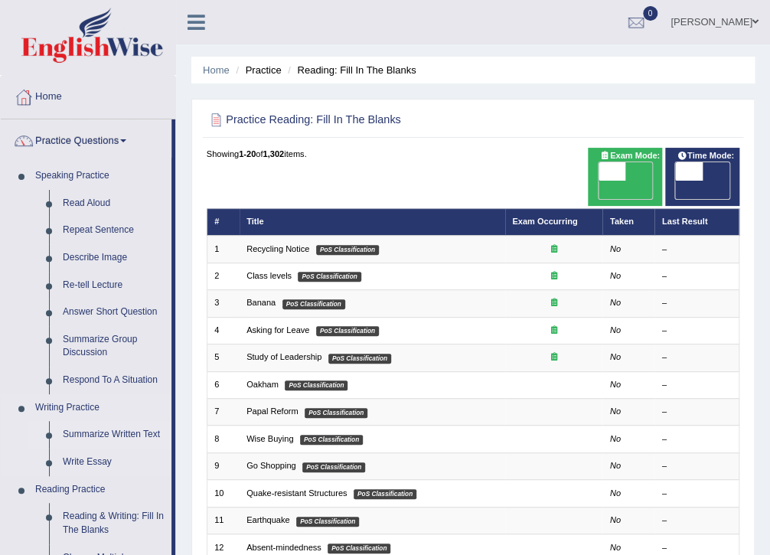
scroll to position [204, 0]
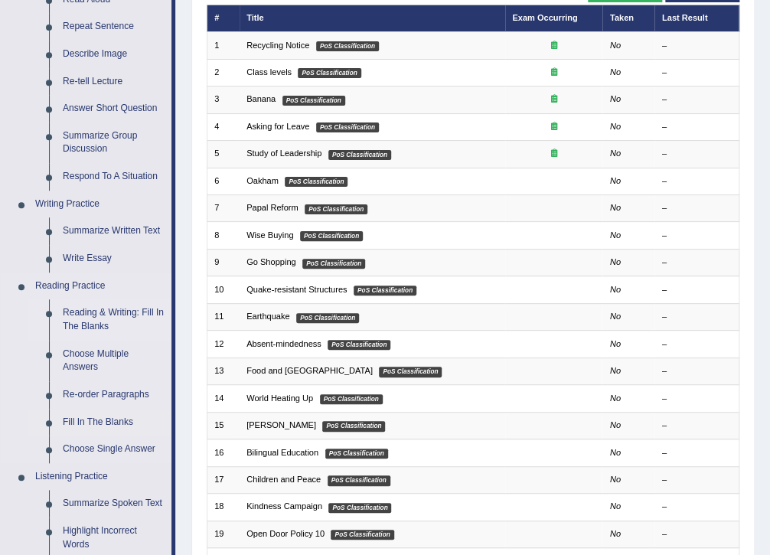
click at [90, 325] on link "Reading & Writing: Fill In The Blanks" at bounding box center [114, 319] width 116 height 41
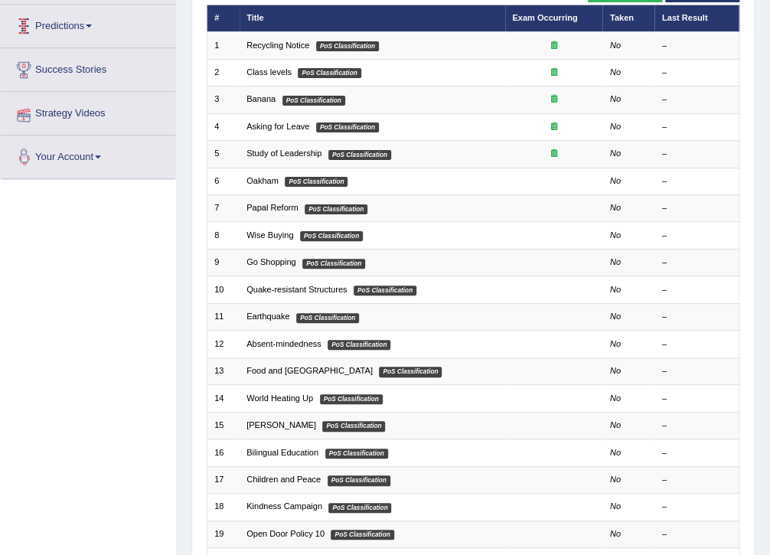
scroll to position [273, 0]
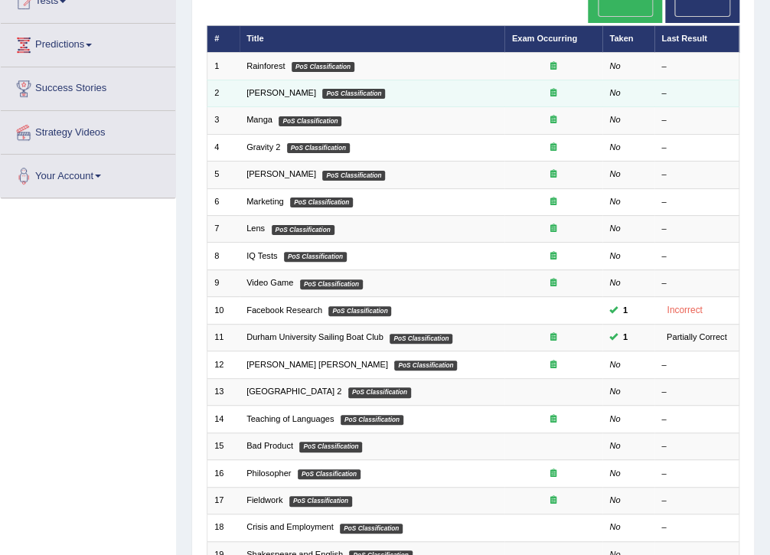
scroll to position [204, 0]
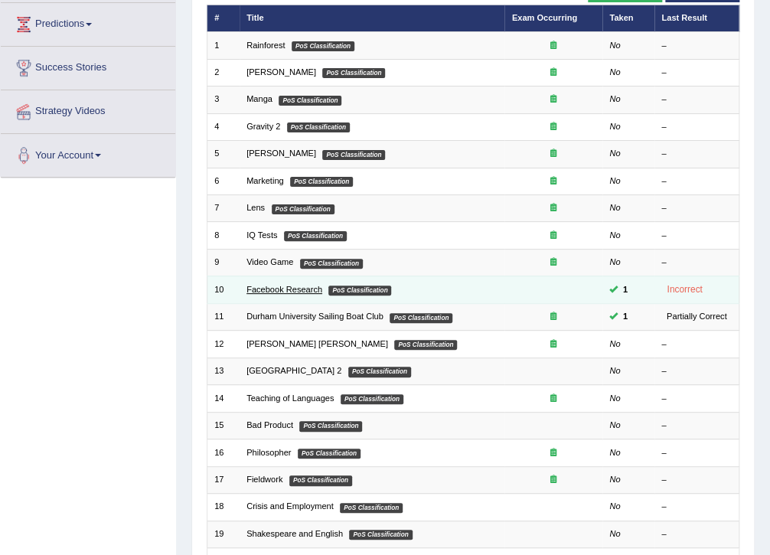
click at [302, 285] on link "Facebook Research" at bounding box center [285, 289] width 76 height 9
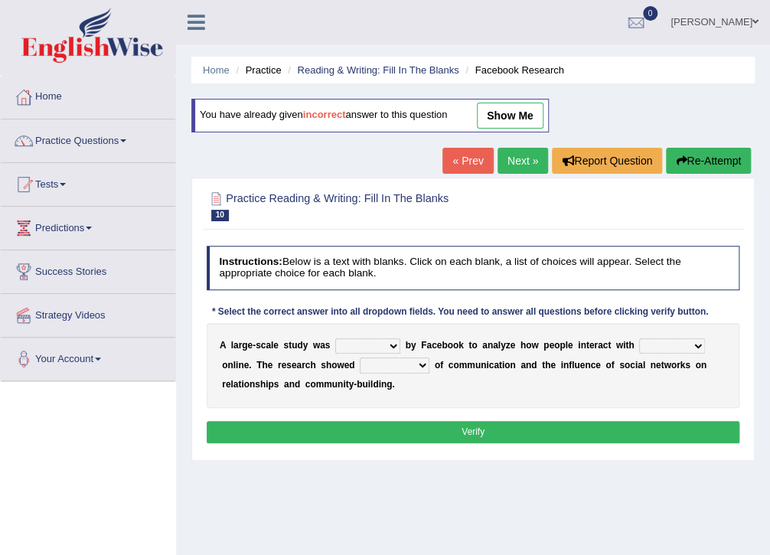
click at [343, 401] on div "A l a r g e - s c a l e s t u d y w a s surveyed had asked made b y F a c e b o…" at bounding box center [474, 365] width 534 height 85
click at [365, 340] on select "surveyed had asked made" at bounding box center [367, 345] width 65 height 15
click at [358, 339] on select "surveyed had asked made" at bounding box center [367, 345] width 65 height 15
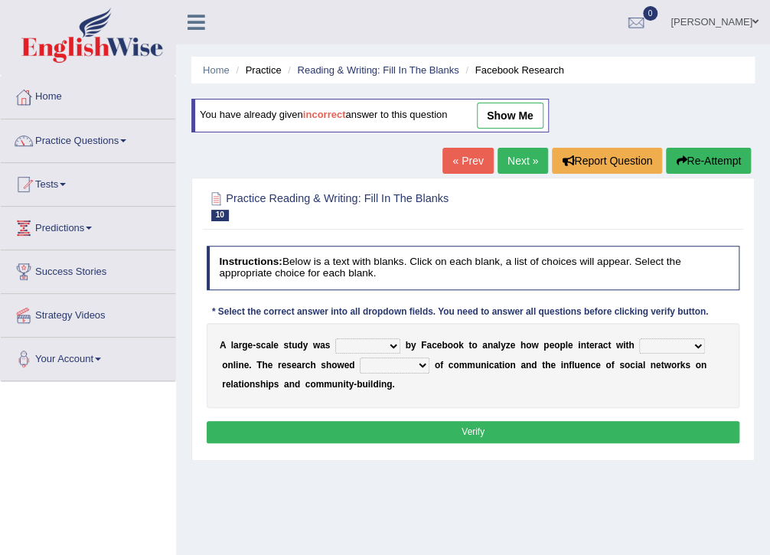
select select "surveyed"
click at [335, 338] on select "surveyed had asked made" at bounding box center [367, 345] width 65 height 15
click at [653, 344] on select "together all each other another" at bounding box center [672, 345] width 66 height 15
select select "each other"
click at [639, 338] on select "together all each other another" at bounding box center [672, 345] width 66 height 15
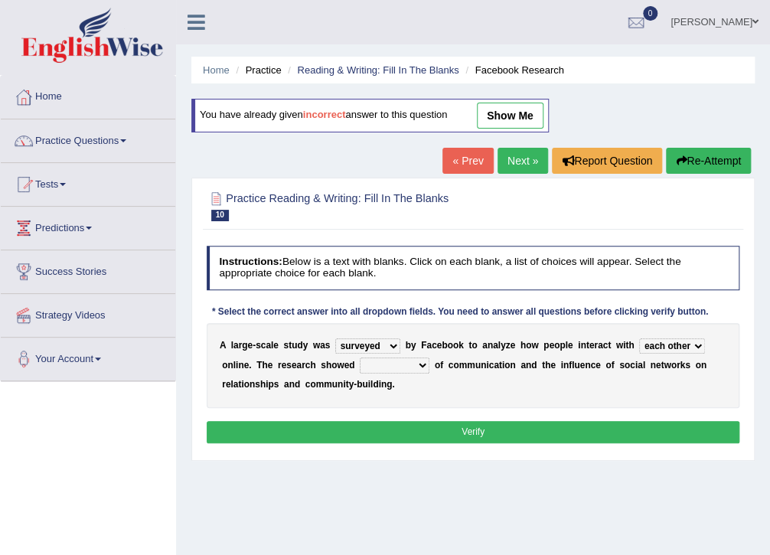
click at [639, 402] on div "A l a r g e - s c a l e s t u d y w a s surveyed had asked made b y F a c e b o…" at bounding box center [474, 365] width 534 height 85
click at [360, 367] on select "advantages standards fellowships patterns" at bounding box center [395, 365] width 70 height 15
select select "patterns"
click at [360, 358] on select "advantages standards fellowships patterns" at bounding box center [395, 365] width 70 height 15
click at [387, 397] on div "A l a r g e - s c a l e s t u d y w a s surveyed had asked made b y F a c e b o…" at bounding box center [474, 365] width 534 height 85
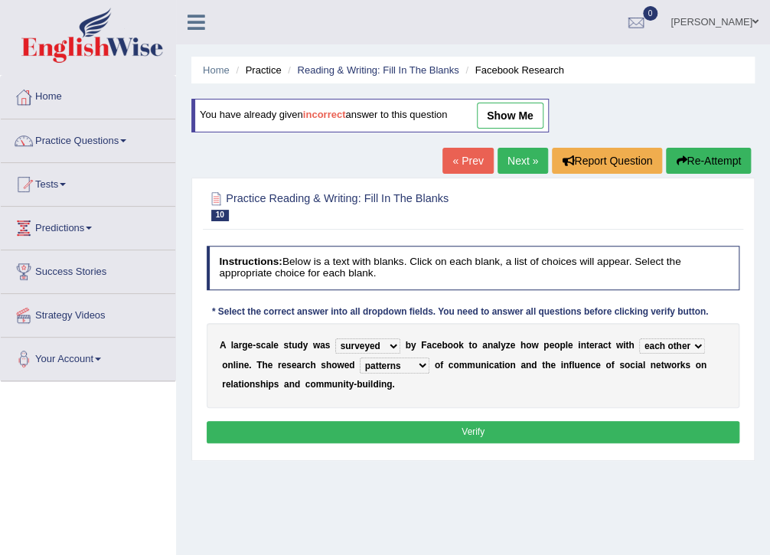
click at [409, 426] on button "Verify" at bounding box center [474, 432] width 534 height 22
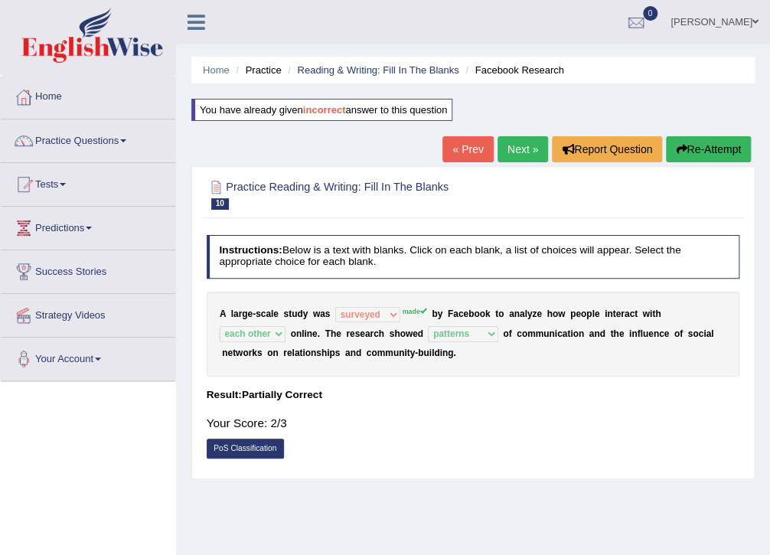
click at [409, 423] on div "Your Score: 2/3" at bounding box center [474, 422] width 534 height 31
click at [455, 391] on h4 "Result:" at bounding box center [474, 395] width 534 height 11
click at [395, 416] on div "Your Score: 2/3" at bounding box center [474, 422] width 534 height 31
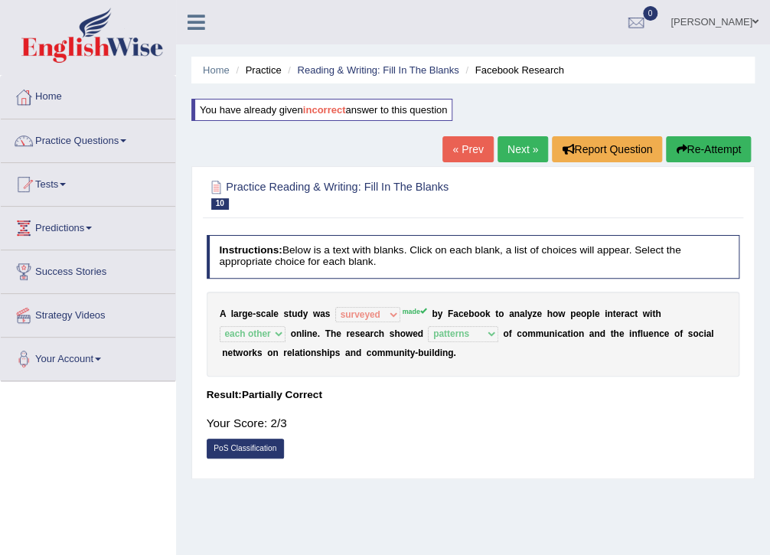
click at [401, 435] on div "Instructions: Below is a text with blanks. Click on each blank, a list of choic…" at bounding box center [473, 350] width 540 height 244
click at [723, 143] on button "Re-Attempt" at bounding box center [708, 149] width 85 height 26
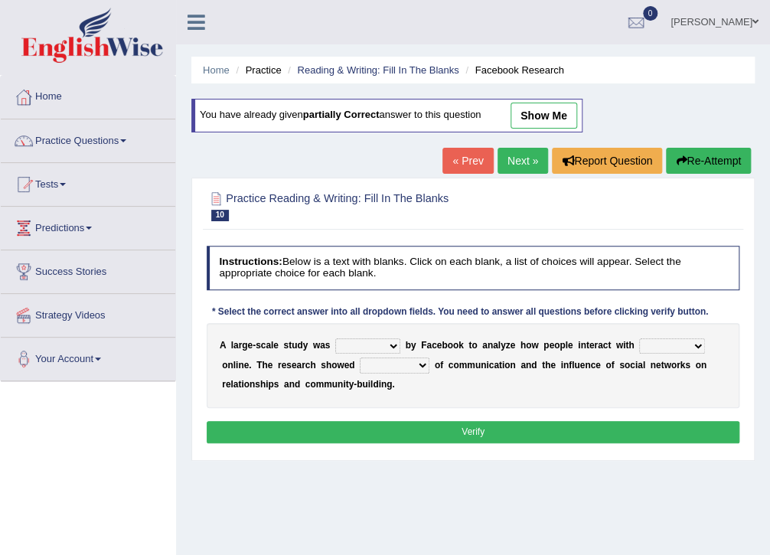
click at [359, 347] on select "surveyed had asked made" at bounding box center [367, 345] width 65 height 15
select select "made"
click at [335, 338] on select "surveyed had asked made" at bounding box center [367, 345] width 65 height 15
click at [643, 344] on select "together all each other another" at bounding box center [672, 345] width 66 height 15
select select "each other"
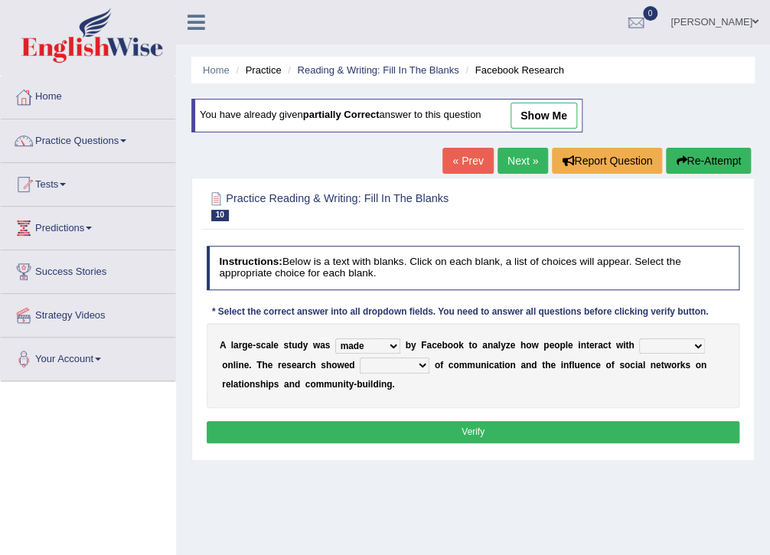
click at [639, 338] on select "together all each other another" at bounding box center [672, 345] width 66 height 15
click at [360, 365] on select "advantages standards fellowships patterns" at bounding box center [395, 365] width 70 height 15
select select "patterns"
click at [360, 358] on select "advantages standards fellowships patterns" at bounding box center [395, 365] width 70 height 15
click at [429, 426] on button "Verify" at bounding box center [474, 432] width 534 height 22
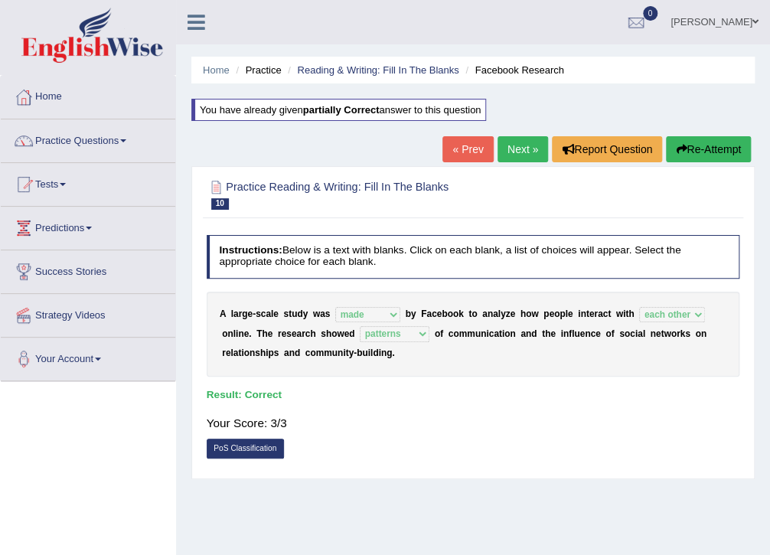
drag, startPoint x: 423, startPoint y: 431, endPoint x: 485, endPoint y: 352, distance: 99.9
click at [423, 431] on div "Your Score: 3/3" at bounding box center [474, 422] width 534 height 31
drag, startPoint x: 531, startPoint y: 149, endPoint x: 494, endPoint y: 306, distance: 161.2
click at [530, 150] on link "Next »" at bounding box center [523, 149] width 51 height 26
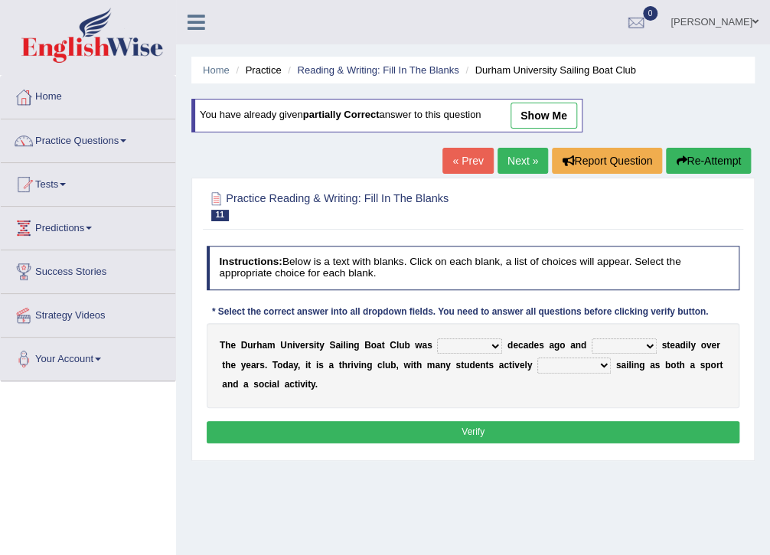
click at [453, 347] on select "found fund founded find" at bounding box center [469, 345] width 65 height 15
select select "found"
click at [437, 338] on select "found fund founded find" at bounding box center [469, 345] width 65 height 15
click at [450, 352] on select "found fund founded find" at bounding box center [469, 345] width 65 height 15
click at [531, 398] on div "T h e D u r h a m U n i v e r s i t y S a i l i n g B o a t C l u b w a s found…" at bounding box center [474, 365] width 534 height 85
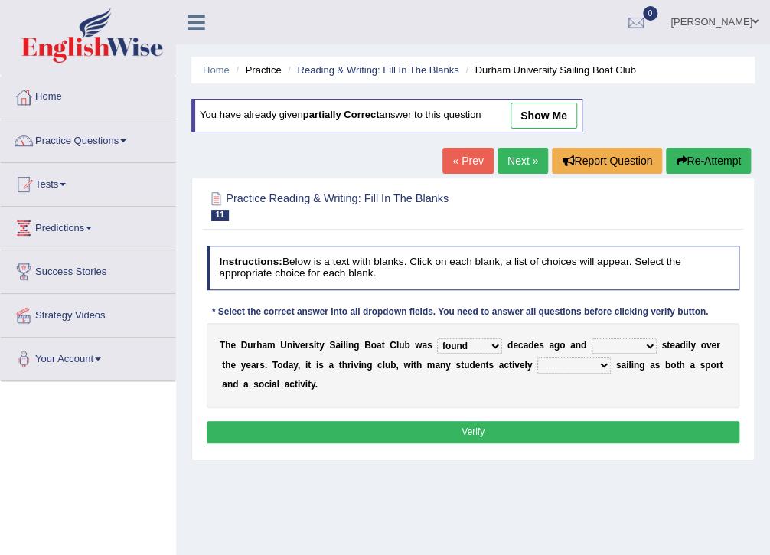
click at [625, 346] on select "grow growing has grown grown" at bounding box center [624, 345] width 65 height 15
click at [671, 401] on div "T h e D u r h a m U n i v e r s i t y S a i l i n g B o a t C l u b w a s found…" at bounding box center [474, 365] width 534 height 85
click at [616, 342] on select "grow growing has grown grown" at bounding box center [624, 345] width 65 height 15
select select "growing"
click at [592, 338] on select "grow growing has grown grown" at bounding box center [624, 345] width 65 height 15
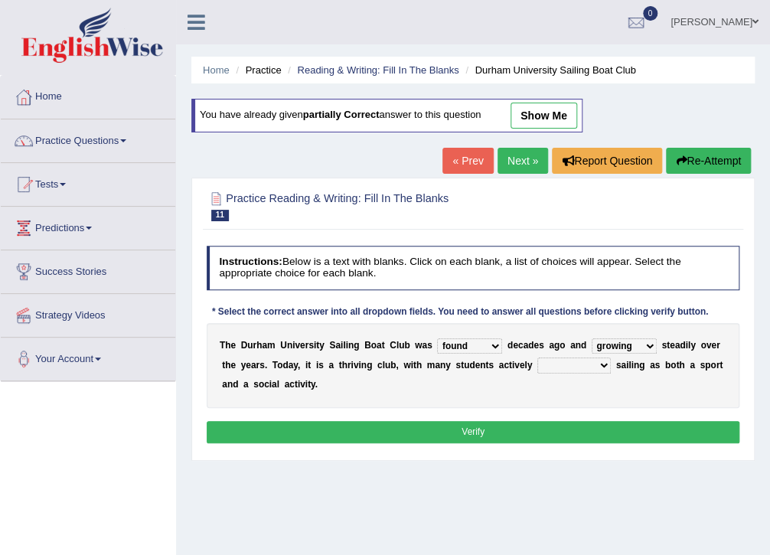
click at [604, 390] on div "T h e D u r h a m U n i v e r s i t y S a i l i n g B o a t C l u b w a s found…" at bounding box center [474, 365] width 534 height 85
click at [538, 368] on select "enjoy enjoyed are enjoying enjoying" at bounding box center [575, 365] width 74 height 15
select select "enjoying"
click at [538, 358] on select "enjoy enjoyed are enjoying enjoying" at bounding box center [575, 365] width 74 height 15
click at [567, 391] on div "T h e D u r h a m U n i v e r s i t y S a i l i n g B o a t C l u b w a s found…" at bounding box center [474, 365] width 534 height 85
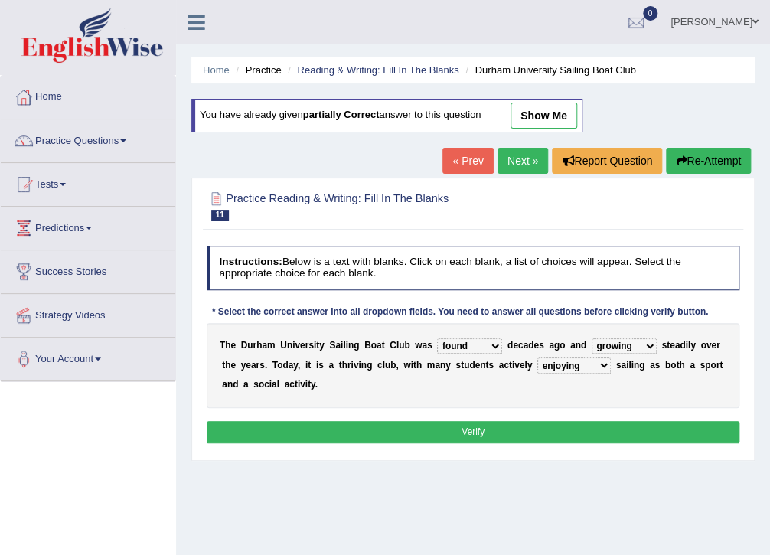
click at [614, 421] on button "Verify" at bounding box center [474, 432] width 534 height 22
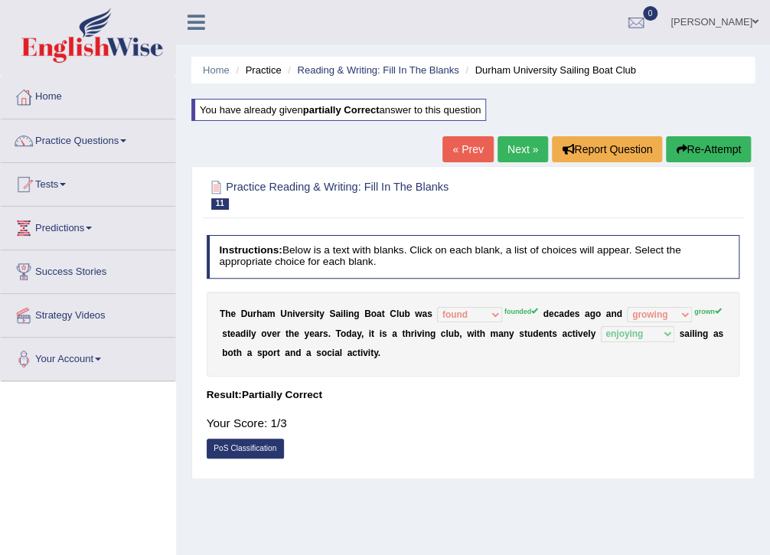
click at [581, 403] on div "Instructions: Below is a text with blanks. Click on each blank, a list of choic…" at bounding box center [473, 350] width 540 height 244
drag, startPoint x: 578, startPoint y: 436, endPoint x: 539, endPoint y: 440, distance: 39.2
click at [567, 436] on div "Your Score: 1/3" at bounding box center [474, 422] width 534 height 31
click at [729, 144] on button "Re-Attempt" at bounding box center [708, 149] width 85 height 26
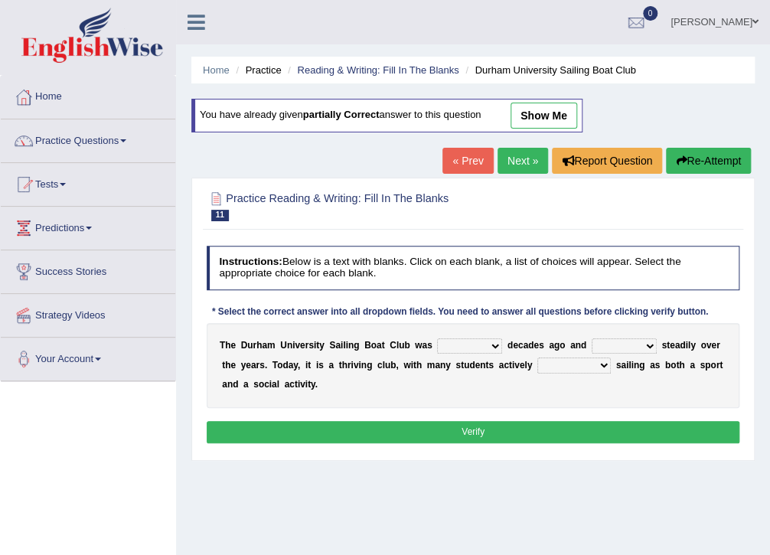
click at [456, 349] on select "found fund founded find" at bounding box center [469, 345] width 65 height 15
select select "founded"
click at [437, 338] on select "found fund founded find" at bounding box center [469, 345] width 65 height 15
click at [606, 346] on select "grow growing has grown grown" at bounding box center [624, 345] width 65 height 15
select select "grow"
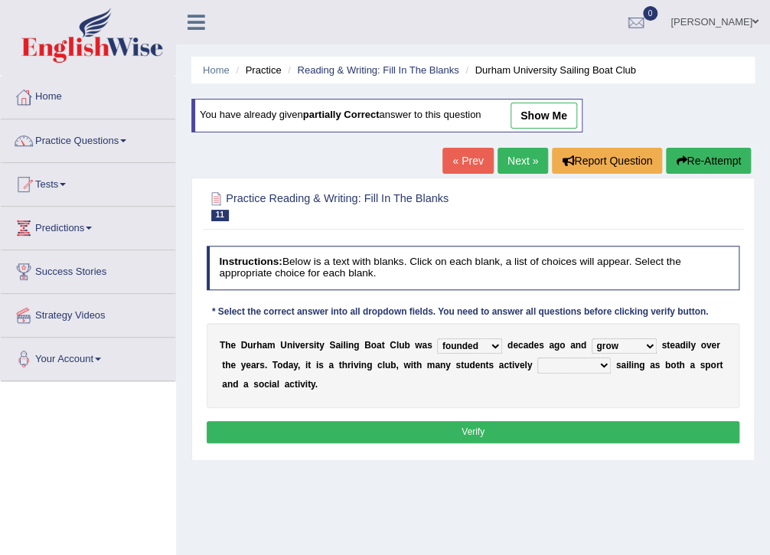
click at [592, 338] on select "grow growing has grown grown" at bounding box center [624, 345] width 65 height 15
click at [426, 380] on div "T h e D u r h a m U n i v e r s i t y S a i l i n g B o a t C l u b w a s found…" at bounding box center [474, 365] width 534 height 85
click at [538, 361] on select "enjoy enjoyed are enjoying enjoying" at bounding box center [575, 365] width 74 height 15
select select "enjoying"
click at [538, 358] on select "enjoy enjoyed are enjoying enjoying" at bounding box center [575, 365] width 74 height 15
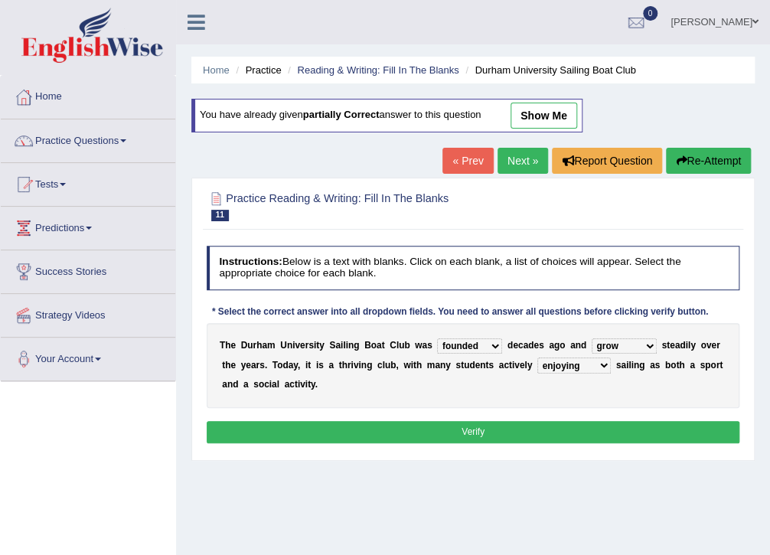
click at [536, 416] on div "Instructions: Below is a text with blanks. Click on each blank, a list of choic…" at bounding box center [473, 347] width 540 height 214
click at [536, 432] on button "Verify" at bounding box center [474, 432] width 534 height 22
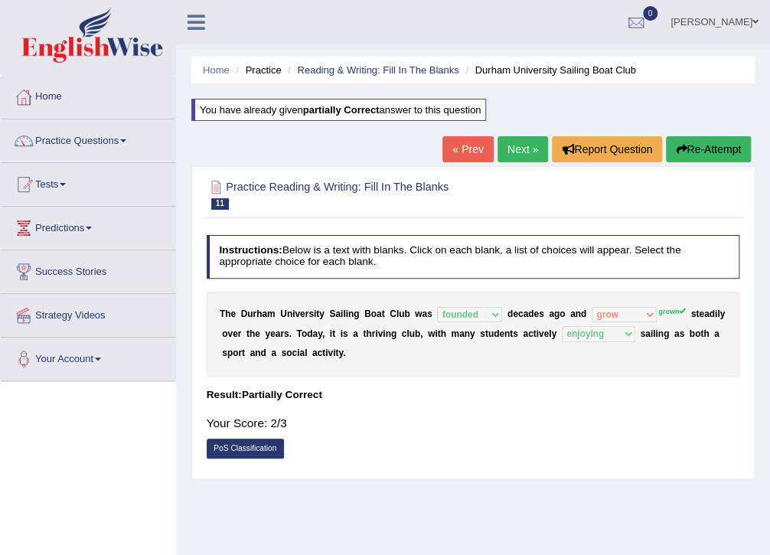
click at [705, 137] on button "Re-Attempt" at bounding box center [708, 149] width 85 height 26
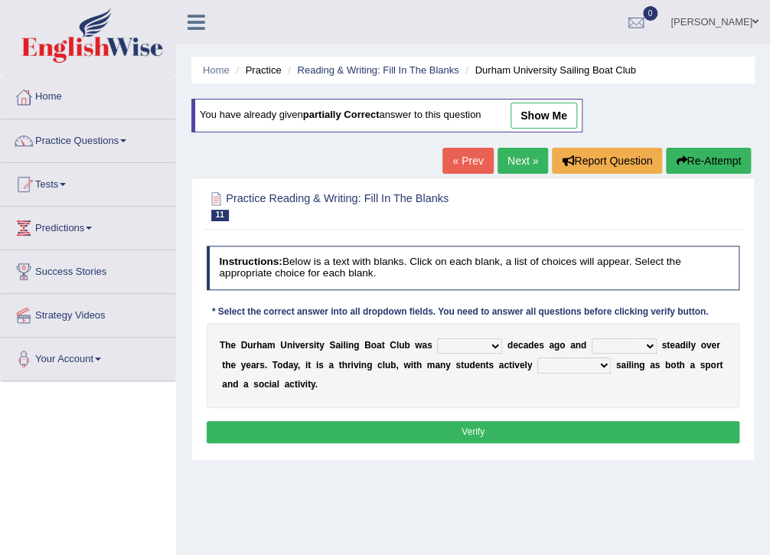
click at [597, 347] on select "grow growing has grown grown" at bounding box center [624, 345] width 65 height 15
select select "grown"
click at [592, 338] on select "grow growing has grown grown" at bounding box center [624, 345] width 65 height 15
click at [466, 346] on select "found fund founded find" at bounding box center [469, 345] width 65 height 15
select select "founded"
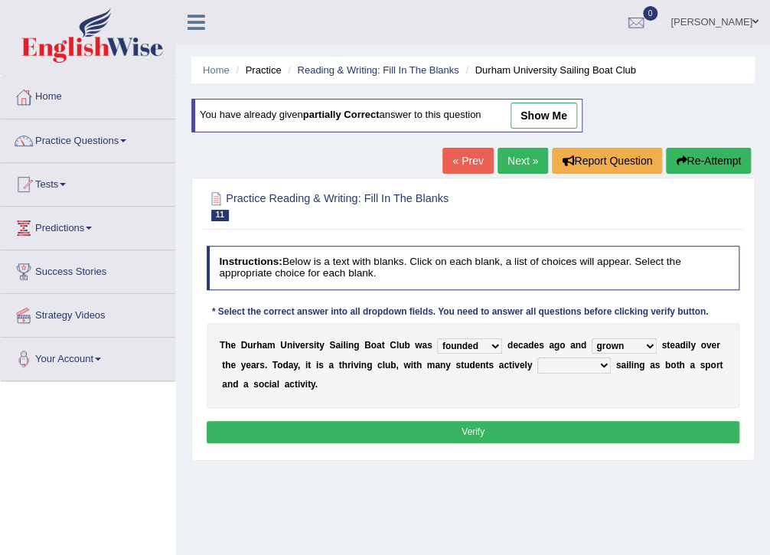
click at [437, 338] on select "found fund founded find" at bounding box center [469, 345] width 65 height 15
click at [538, 362] on select "enjoy enjoyed are enjoying enjoying" at bounding box center [575, 365] width 74 height 15
select select "enjoying"
click at [538, 358] on select "enjoy enjoyed are enjoying enjoying" at bounding box center [575, 365] width 74 height 15
click at [535, 429] on button "Verify" at bounding box center [474, 432] width 534 height 22
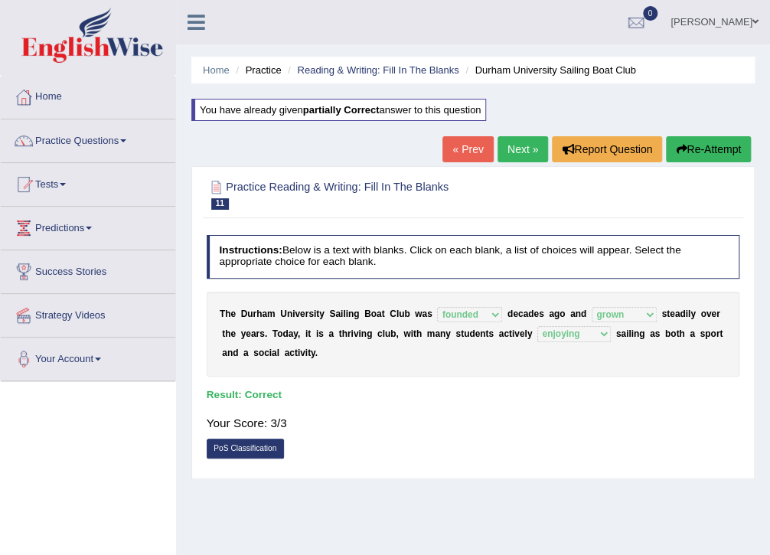
click at [527, 456] on div "PoS Classification" at bounding box center [474, 450] width 534 height 23
click at [530, 150] on link "Next »" at bounding box center [523, 149] width 51 height 26
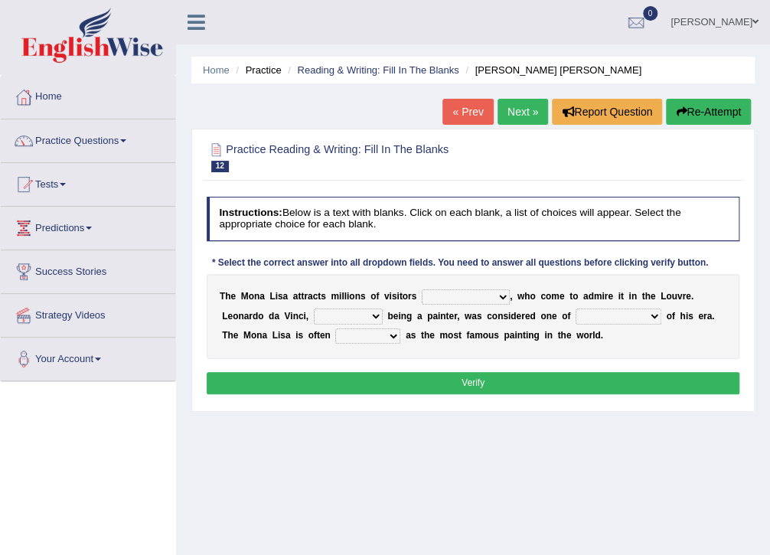
click at [431, 298] on select "around the year the all year all year round per year" at bounding box center [466, 296] width 88 height 15
select select "per year"
click at [422, 289] on select "around the year the all year all year round per year" at bounding box center [466, 296] width 88 height 15
click at [314, 312] on select "rather than as much as as well as as long as" at bounding box center [348, 316] width 69 height 15
click at [576, 318] on select "better artists artist the better artist the best artists" at bounding box center [619, 316] width 86 height 15
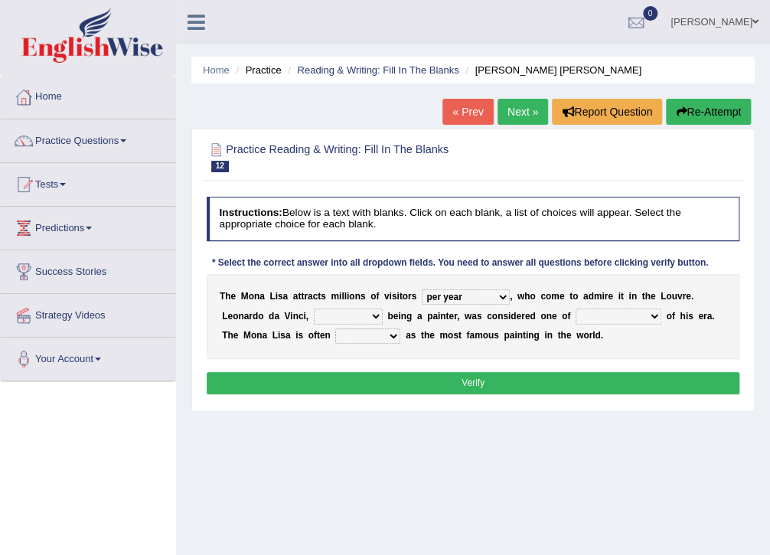
select select "the best artists"
click at [576, 309] on select "better artists artist the better artist the best artists" at bounding box center [619, 316] width 86 height 15
click at [335, 338] on select "classified suggested predicted described" at bounding box center [367, 336] width 65 height 15
select select "classified"
click at [335, 329] on select "classified suggested predicted described" at bounding box center [367, 336] width 65 height 15
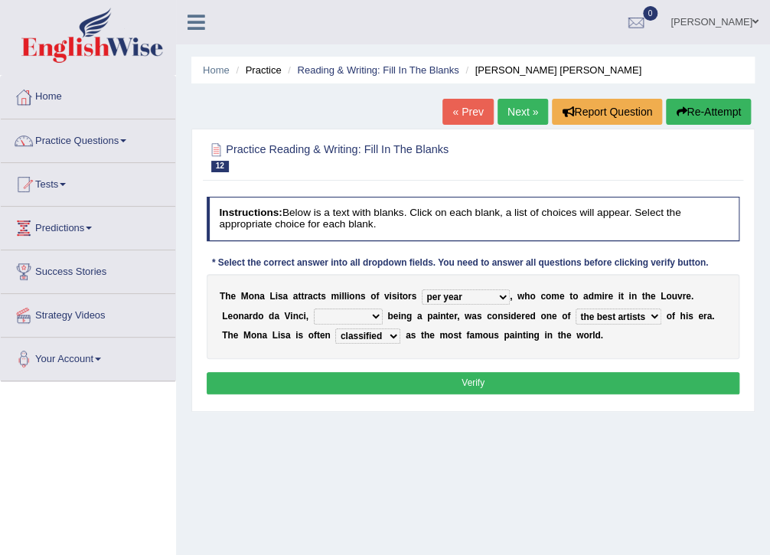
click at [345, 345] on div "T h e M o n a L i s a a t t r a c t s m i l l i o n s o f v i s i t o r s aroun…" at bounding box center [474, 316] width 534 height 85
click at [314, 312] on select "rather than as much as as well as as long as" at bounding box center [348, 316] width 69 height 15
select select "rather than"
click at [314, 309] on select "rather than as much as as well as as long as" at bounding box center [348, 316] width 69 height 15
click at [284, 352] on div "T h e M o n a L i s a a t t r a c t s m i l l i o n s o f v i s i t o r s aroun…" at bounding box center [474, 316] width 534 height 85
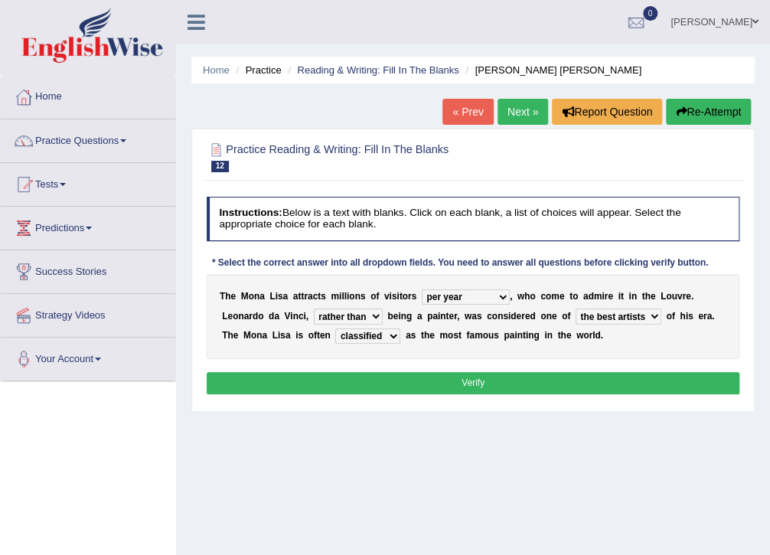
click at [407, 380] on button "Verify" at bounding box center [474, 383] width 534 height 22
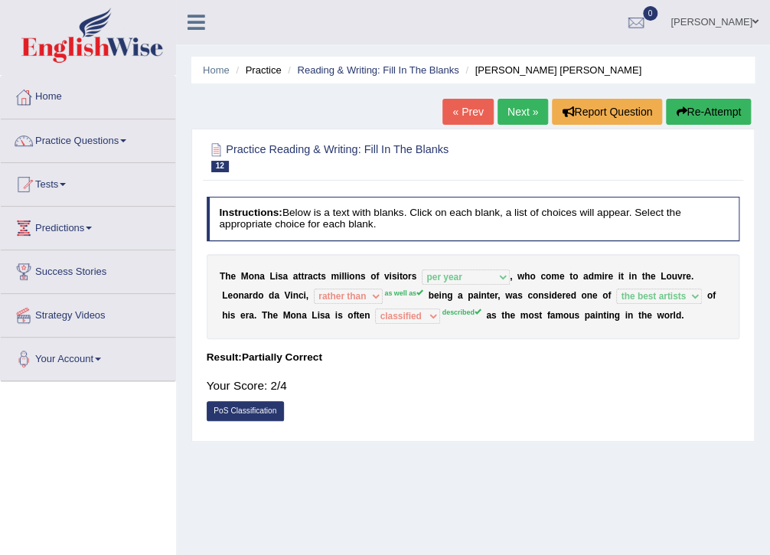
click at [352, 356] on h4 "Result:" at bounding box center [474, 357] width 534 height 11
drag, startPoint x: 387, startPoint y: 351, endPoint x: 527, endPoint y: 253, distance: 171.0
click at [387, 352] on h4 "Result:" at bounding box center [474, 357] width 534 height 11
click at [717, 116] on button "Re-Attempt" at bounding box center [708, 112] width 85 height 26
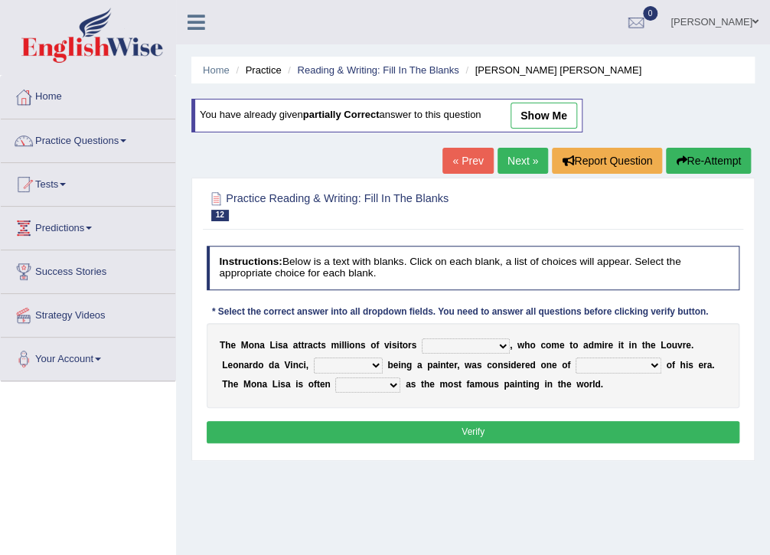
drag, startPoint x: 429, startPoint y: 338, endPoint x: 443, endPoint y: 350, distance: 19.0
click at [429, 338] on select "around the year the all year all year round per year" at bounding box center [466, 345] width 88 height 15
select select "per year"
click at [422, 338] on select "around the year the all year all year round per year" at bounding box center [466, 345] width 88 height 15
click at [556, 355] on div "T h e M o n a L i s a a t t r a c t s m i l l i o n s o f v i s i t o r s aroun…" at bounding box center [474, 365] width 534 height 85
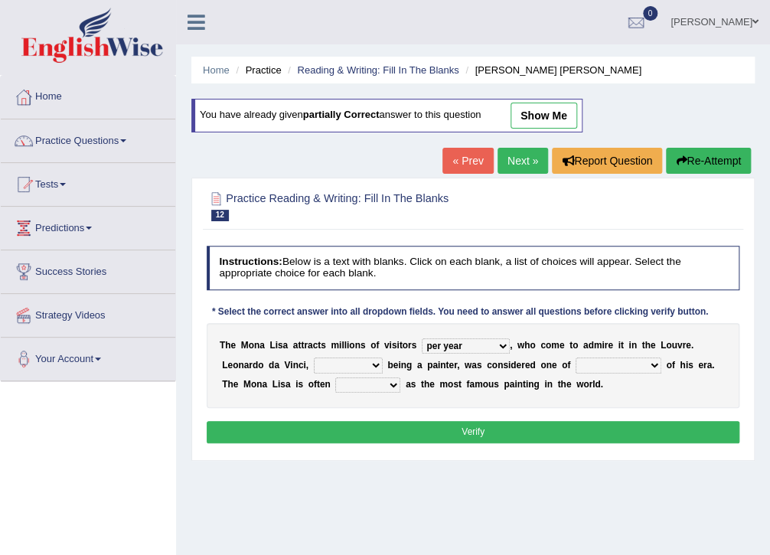
click at [576, 365] on select "better artists artist the better artist the best artists" at bounding box center [619, 365] width 86 height 15
select select "the best artists"
click at [576, 358] on select "better artists artist the better artist the best artists" at bounding box center [619, 365] width 86 height 15
drag, startPoint x: 293, startPoint y: 363, endPoint x: 296, endPoint y: 371, distance: 8.2
click at [314, 363] on select "rather than as much as as well as as long as" at bounding box center [348, 365] width 69 height 15
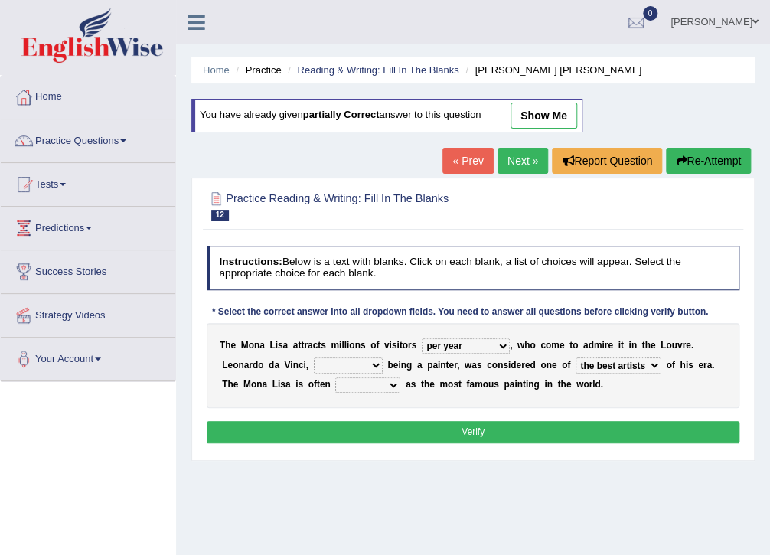
select select "as well as"
click at [314, 358] on select "rather than as much as as well as as long as" at bounding box center [348, 365] width 69 height 15
click at [293, 374] on div "T h e M o n a L i s a a t t r a c t s m i l l i o n s o f v i s i t o r s aroun…" at bounding box center [474, 365] width 534 height 85
click at [335, 390] on select "classified suggested predicted described" at bounding box center [367, 385] width 65 height 15
select select "described"
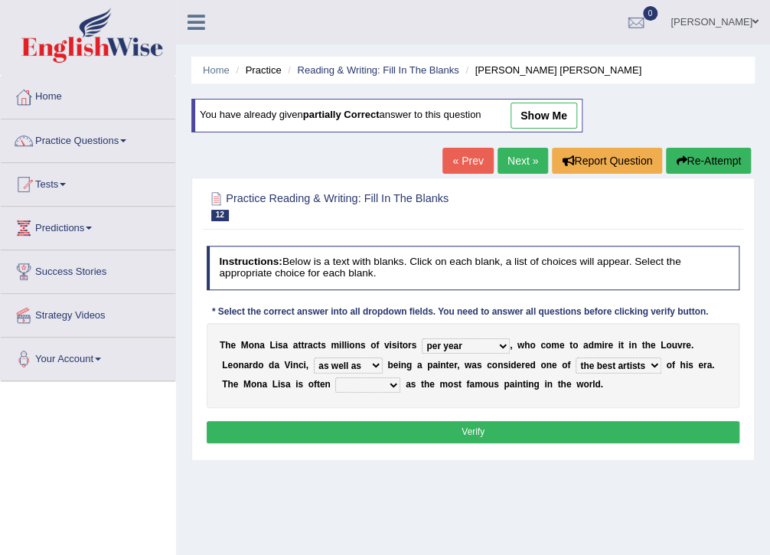
click at [335, 378] on select "classified suggested predicted described" at bounding box center [367, 385] width 65 height 15
click at [386, 434] on button "Verify" at bounding box center [474, 432] width 534 height 22
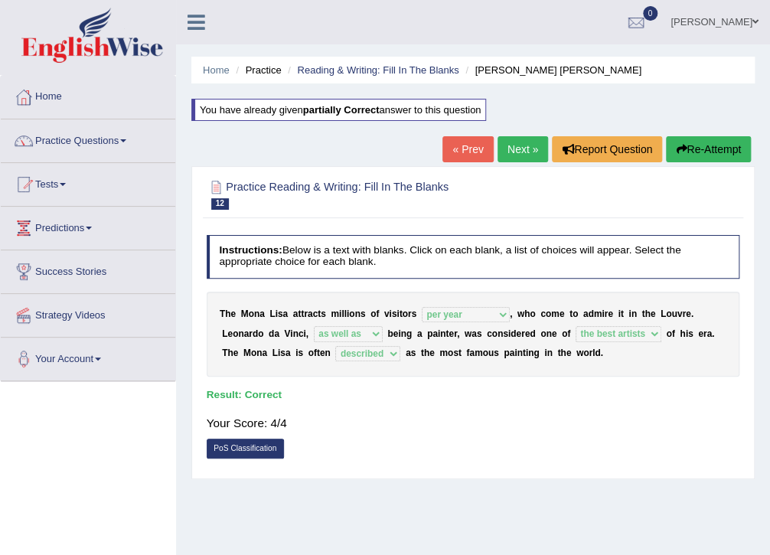
drag, startPoint x: 382, startPoint y: 434, endPoint x: 541, endPoint y: 221, distance: 265.4
click at [393, 423] on div "Your Score: 4/4" at bounding box center [474, 422] width 534 height 31
click at [530, 151] on link "Next »" at bounding box center [523, 149] width 51 height 26
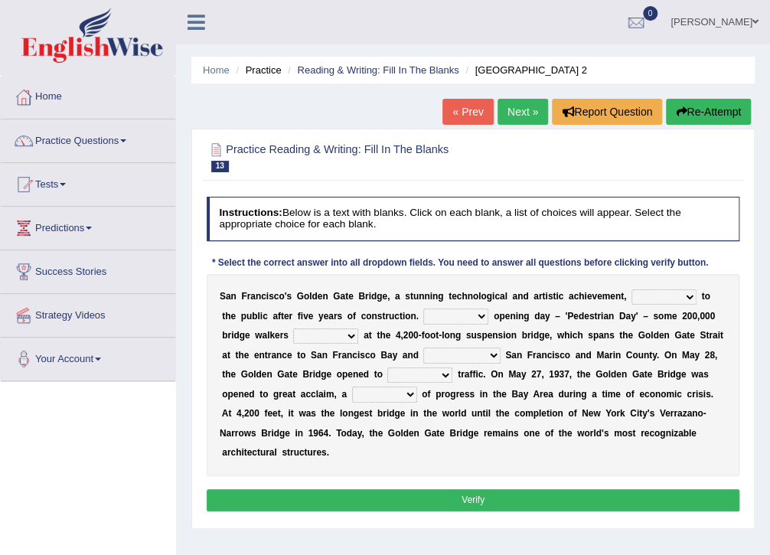
click at [643, 296] on select "opens closes appears equals" at bounding box center [664, 296] width 65 height 15
select select "opens"
click at [632, 289] on select "opens closes appears equals" at bounding box center [664, 296] width 65 height 15
click at [432, 318] on select "On During Since When" at bounding box center [455, 316] width 65 height 15
select select "During"
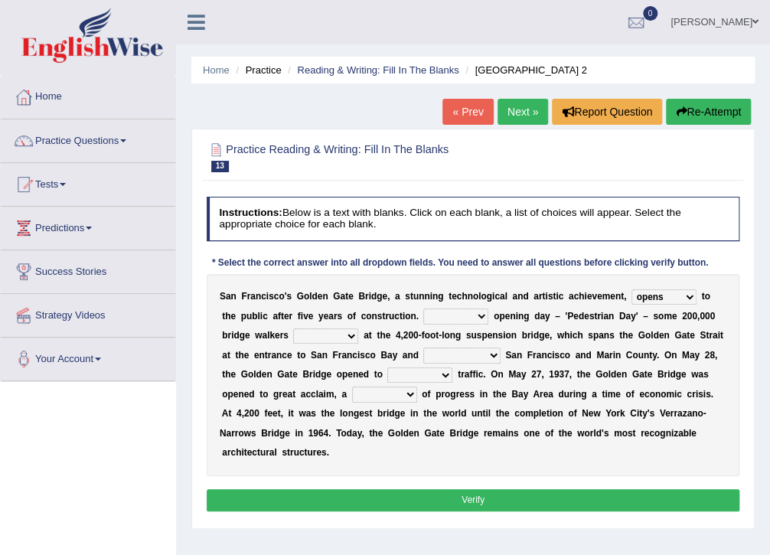
click at [423, 309] on select "On During Since When" at bounding box center [455, 316] width 65 height 15
click at [423, 356] on select "separates connects channels differentiates" at bounding box center [461, 355] width 77 height 15
select select "connects"
click at [423, 348] on select "separates connects channels differentiates" at bounding box center [461, 355] width 77 height 15
click at [443, 358] on select "separates connects channels differentiates" at bounding box center [461, 355] width 77 height 15
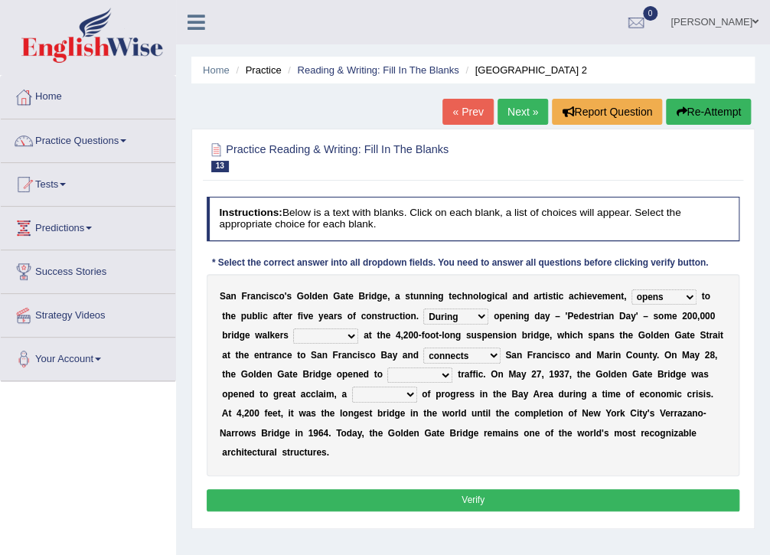
click at [672, 359] on b "n" at bounding box center [674, 355] width 5 height 11
click at [388, 377] on select "aquatic vehicular airborne watertight" at bounding box center [420, 375] width 65 height 15
click at [567, 431] on b "e" at bounding box center [569, 433] width 5 height 11
click at [388, 380] on select "aquatic vehicular airborne watertight" at bounding box center [420, 375] width 65 height 15
select select "vehicular"
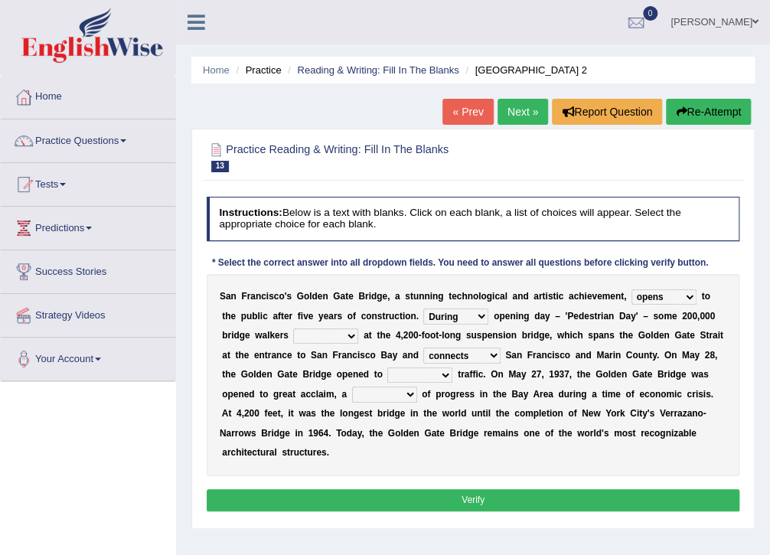
click at [388, 368] on select "aquatic vehicular airborne watertight" at bounding box center [420, 375] width 65 height 15
click at [352, 396] on select "denial symbol technique yield" at bounding box center [384, 394] width 65 height 15
select select "symbol"
click at [352, 387] on select "denial symbol technique yield" at bounding box center [384, 394] width 65 height 15
click at [493, 489] on button "Verify" at bounding box center [474, 500] width 534 height 22
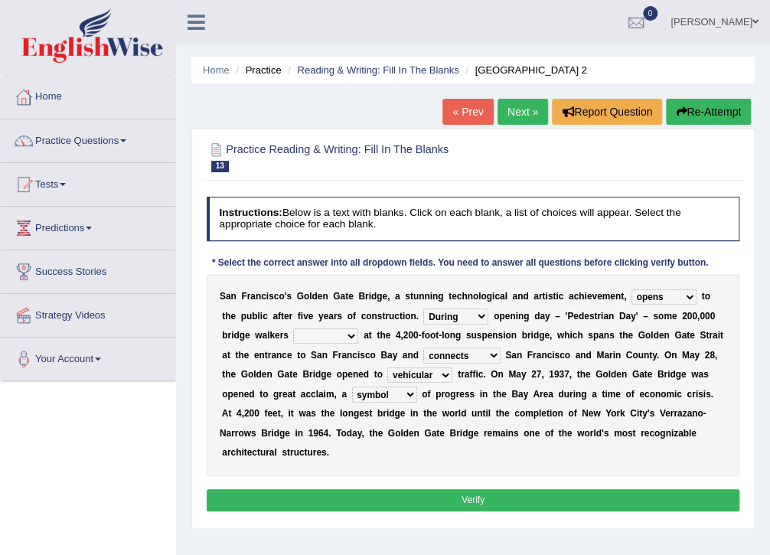
click at [299, 334] on select "stationed looked marveled laughed" at bounding box center [325, 336] width 65 height 15
select select "marveled"
click at [293, 329] on select "stationed looked marveled laughed" at bounding box center [325, 336] width 65 height 15
click at [378, 489] on button "Verify" at bounding box center [474, 500] width 534 height 22
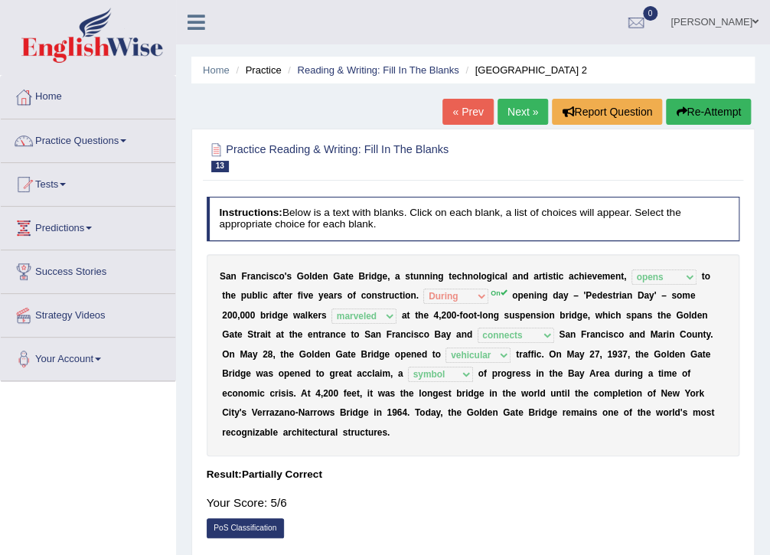
click at [564, 147] on div at bounding box center [474, 156] width 534 height 40
click at [397, 32] on ul "Hoover Wallen Toggle navigation Username: hoover_parramatta Access Type: Online…" at bounding box center [563, 22] width 416 height 44
click at [758, 18] on span at bounding box center [756, 22] width 6 height 10
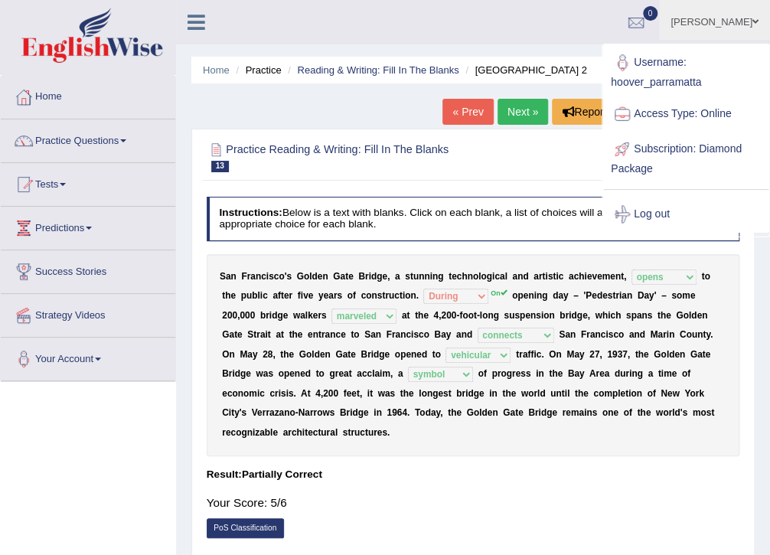
click at [659, 211] on link "Log out" at bounding box center [685, 214] width 165 height 35
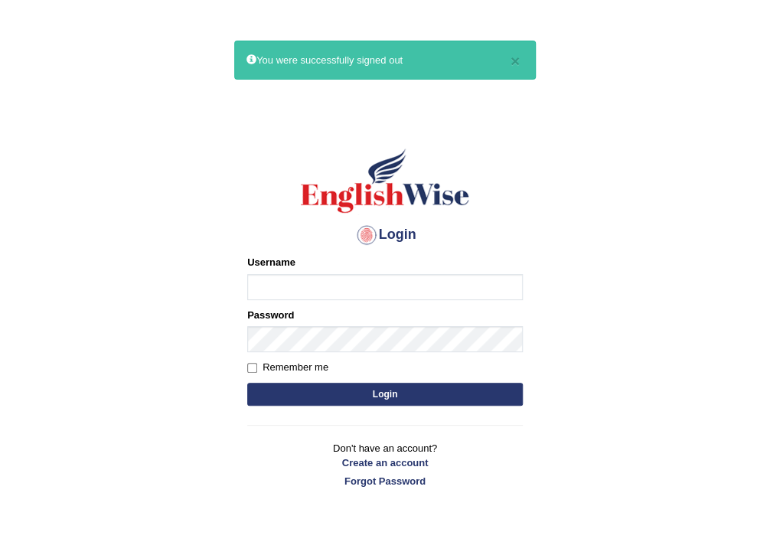
type input "umamani_parramatta"
click at [631, 163] on body "× You were successfully signed out Login Please fix the following errors: Usern…" at bounding box center [385, 315] width 770 height 555
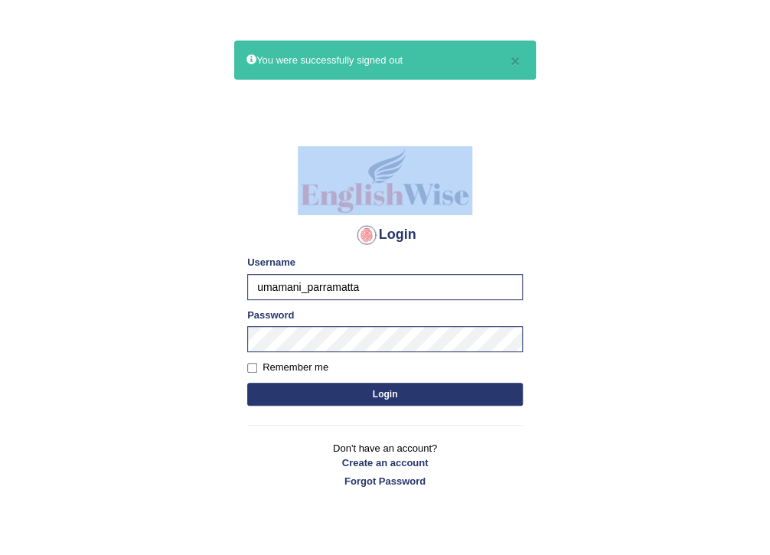
click at [631, 163] on body "× You were successfully signed out Login Please fix the following errors: Usern…" at bounding box center [385, 315] width 770 height 555
